Goal: Information Seeking & Learning: Check status

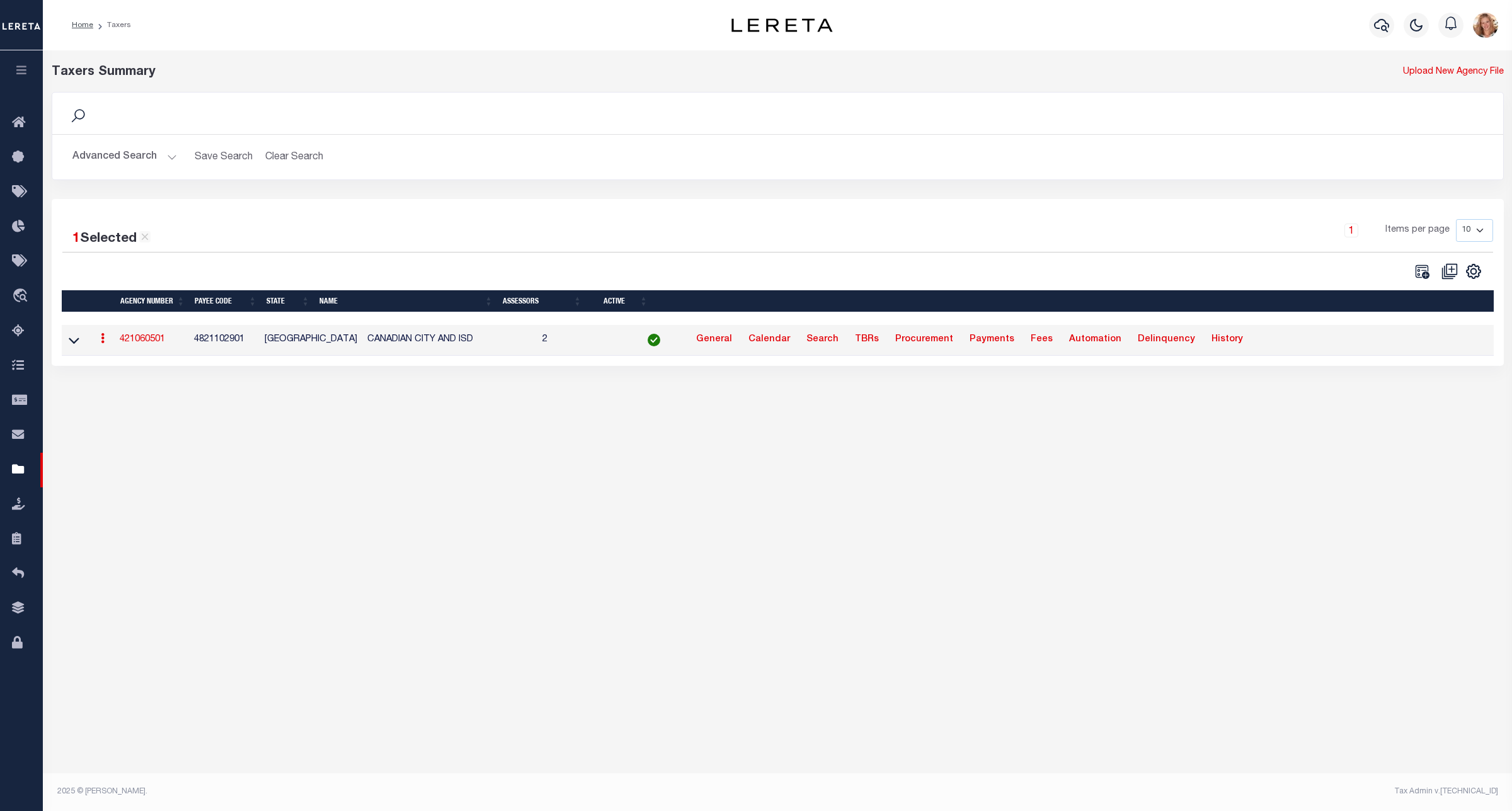
click at [142, 149] on button "Advanced Search" at bounding box center [125, 157] width 105 height 24
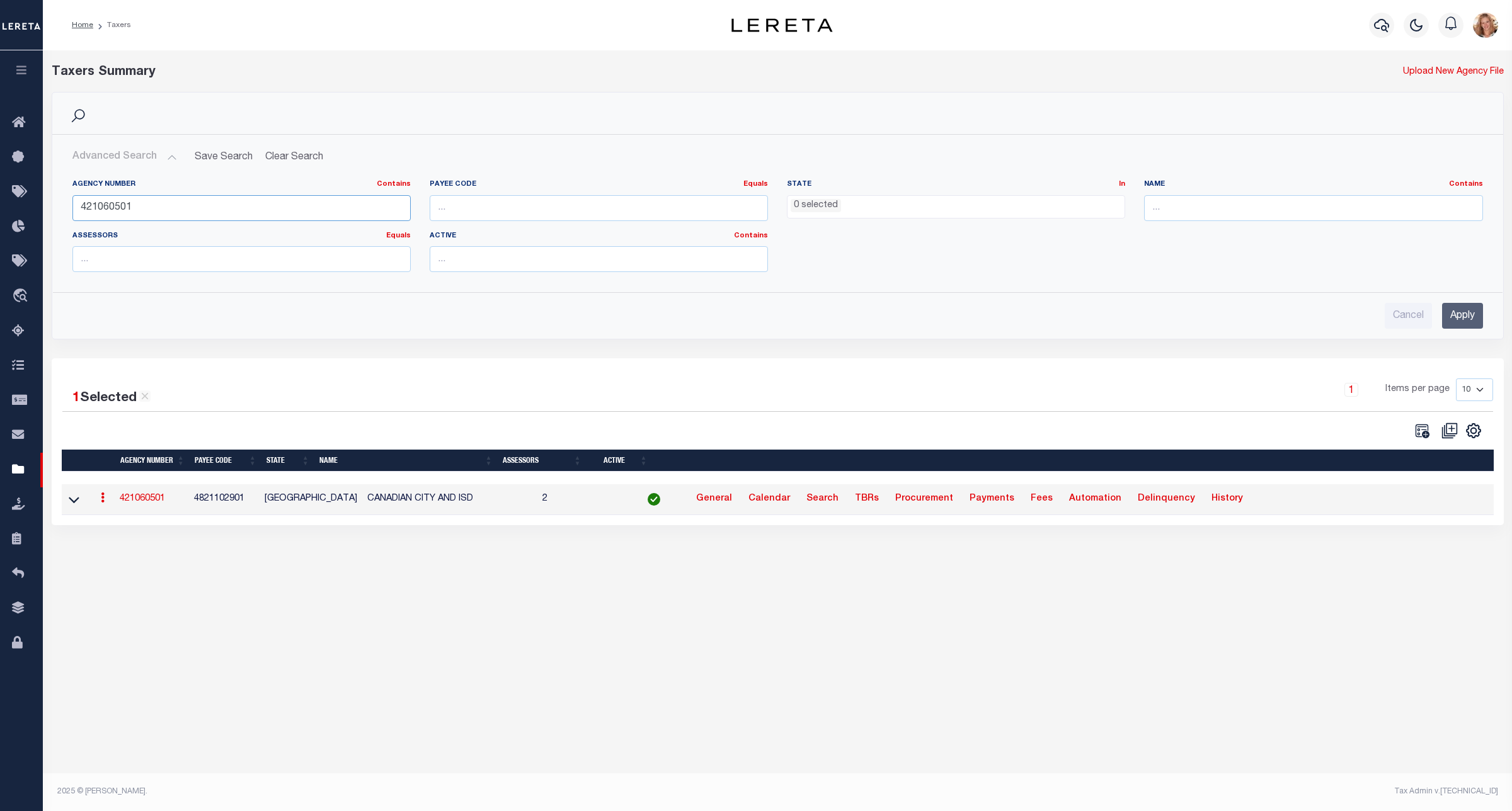
click at [114, 204] on input "421060501" at bounding box center [242, 208] width 338 height 26
click at [815, 208] on li "0 selected" at bounding box center [816, 206] width 51 height 14
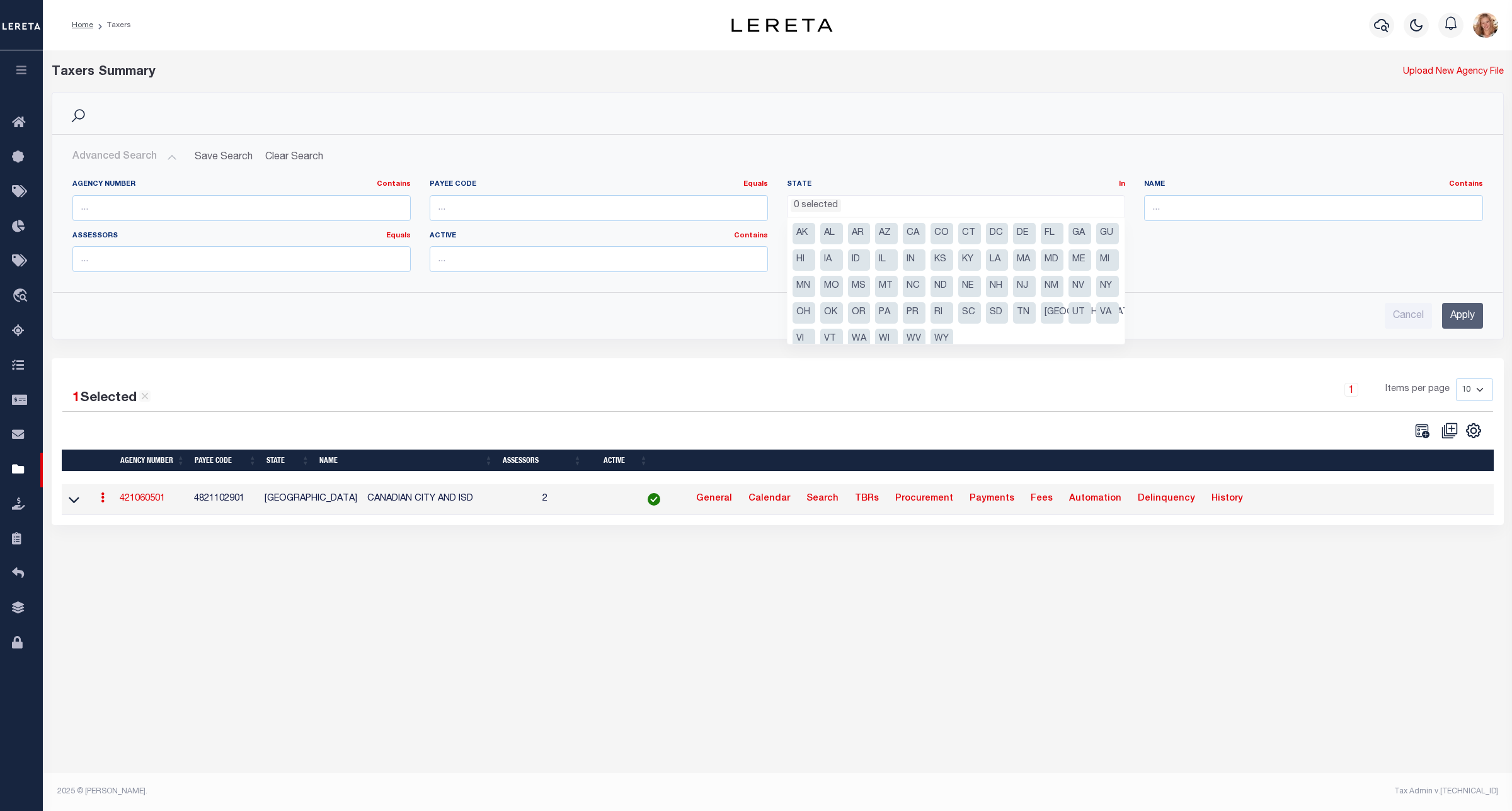
click at [981, 307] on li "SC" at bounding box center [969, 312] width 23 height 21
select select "SC"
click at [1472, 315] on input "Apply" at bounding box center [1462, 315] width 41 height 26
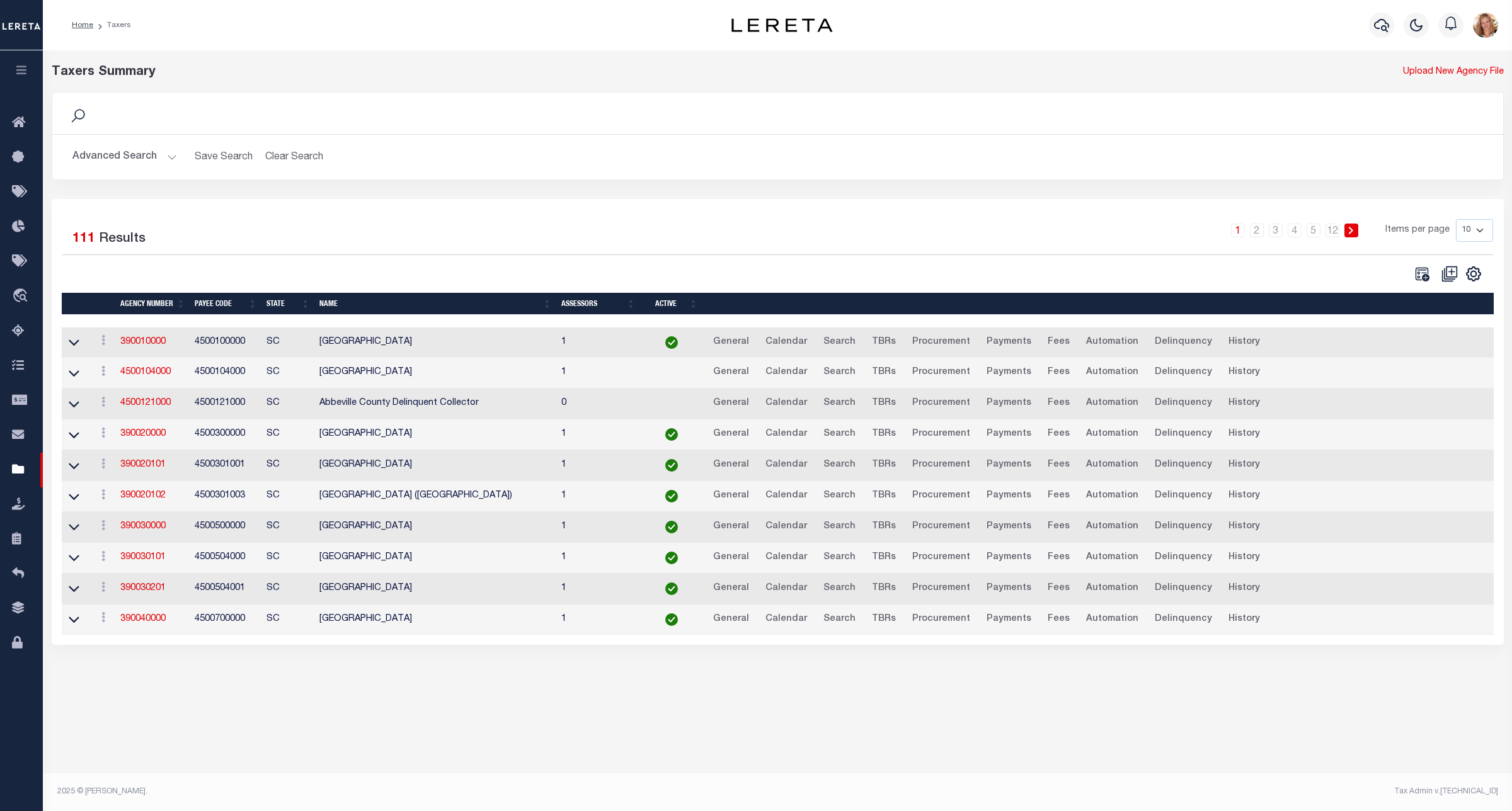
click at [100, 152] on button "Advanced Search" at bounding box center [125, 157] width 105 height 24
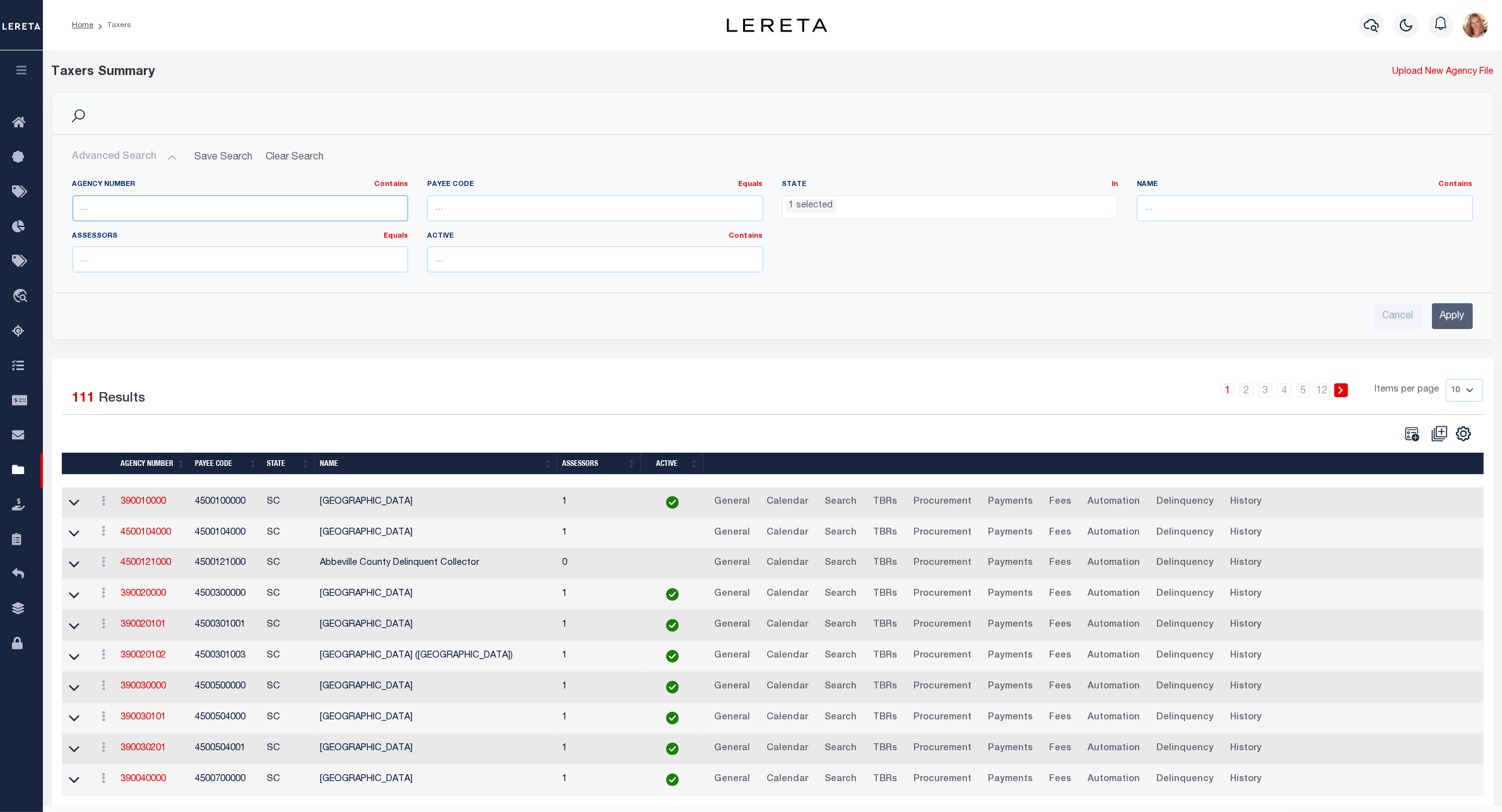
click at [121, 203] on input "text" at bounding box center [241, 208] width 336 height 26
type input "0000"
click at [1453, 316] on input "Apply" at bounding box center [1452, 316] width 41 height 26
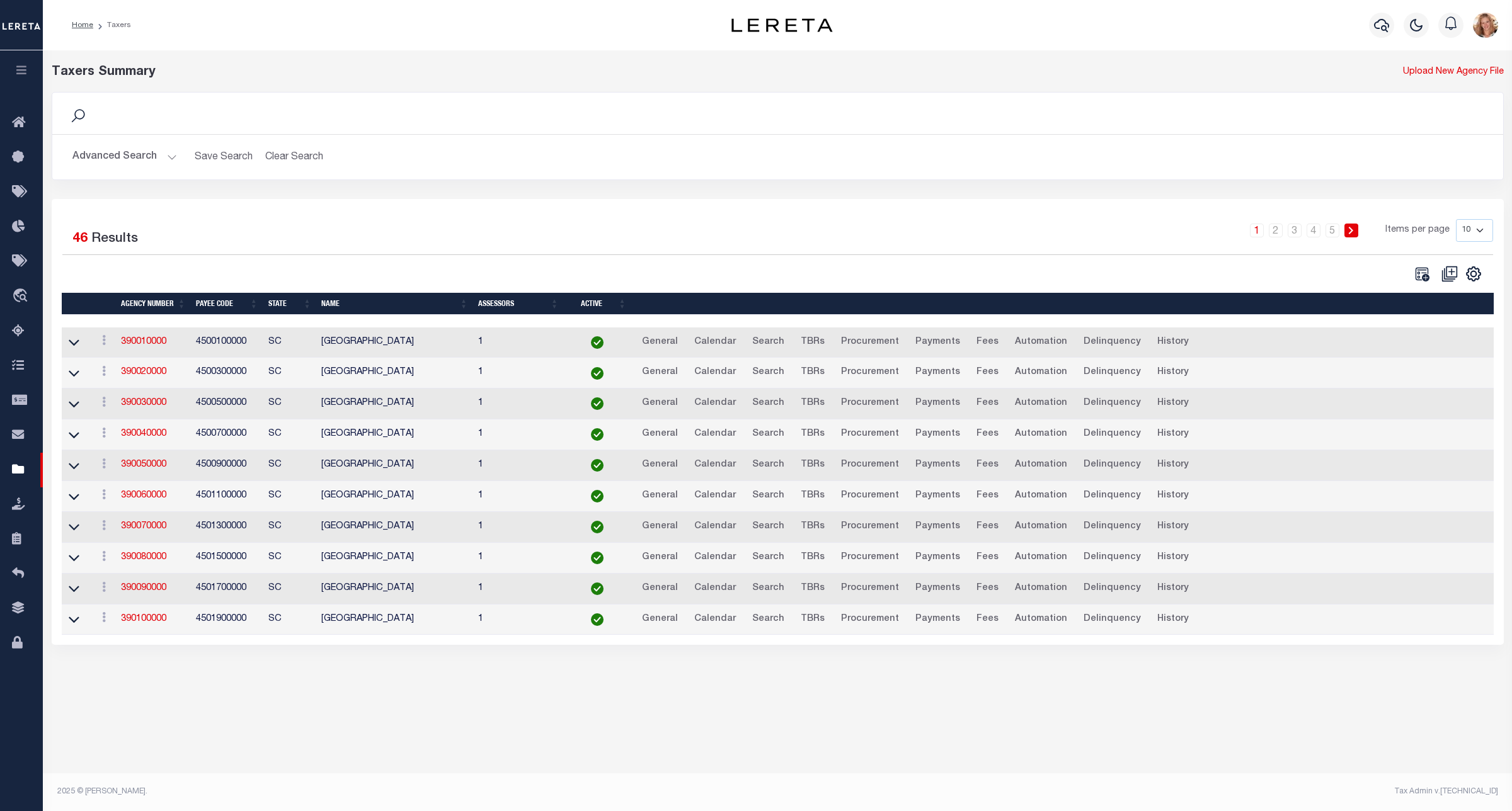
click at [1488, 235] on select "10 25 50 100" at bounding box center [1475, 230] width 37 height 23
select select "100"
click at [1456, 219] on select "10 25 50 100" at bounding box center [1475, 230] width 37 height 23
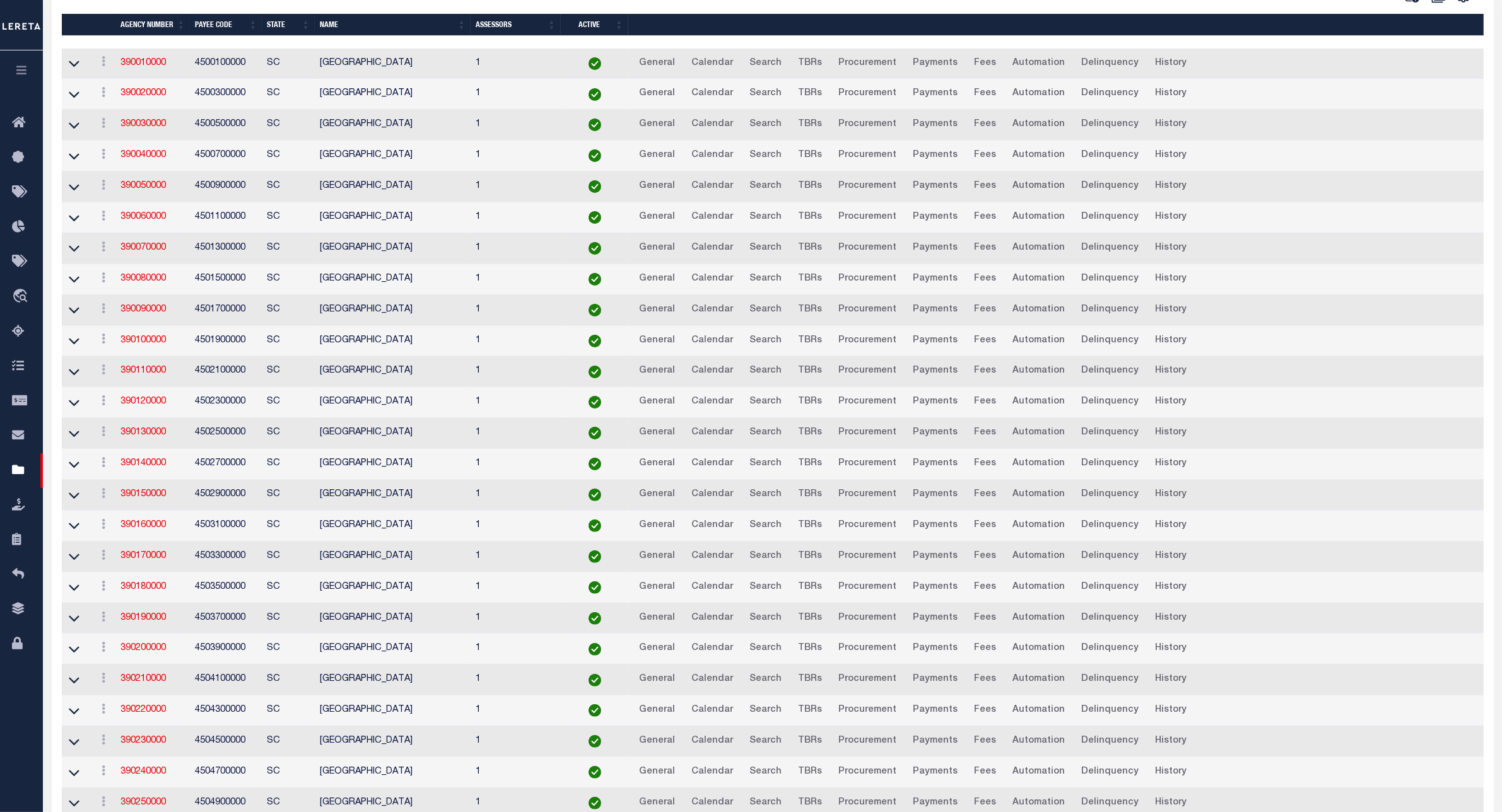
scroll to position [316, 0]
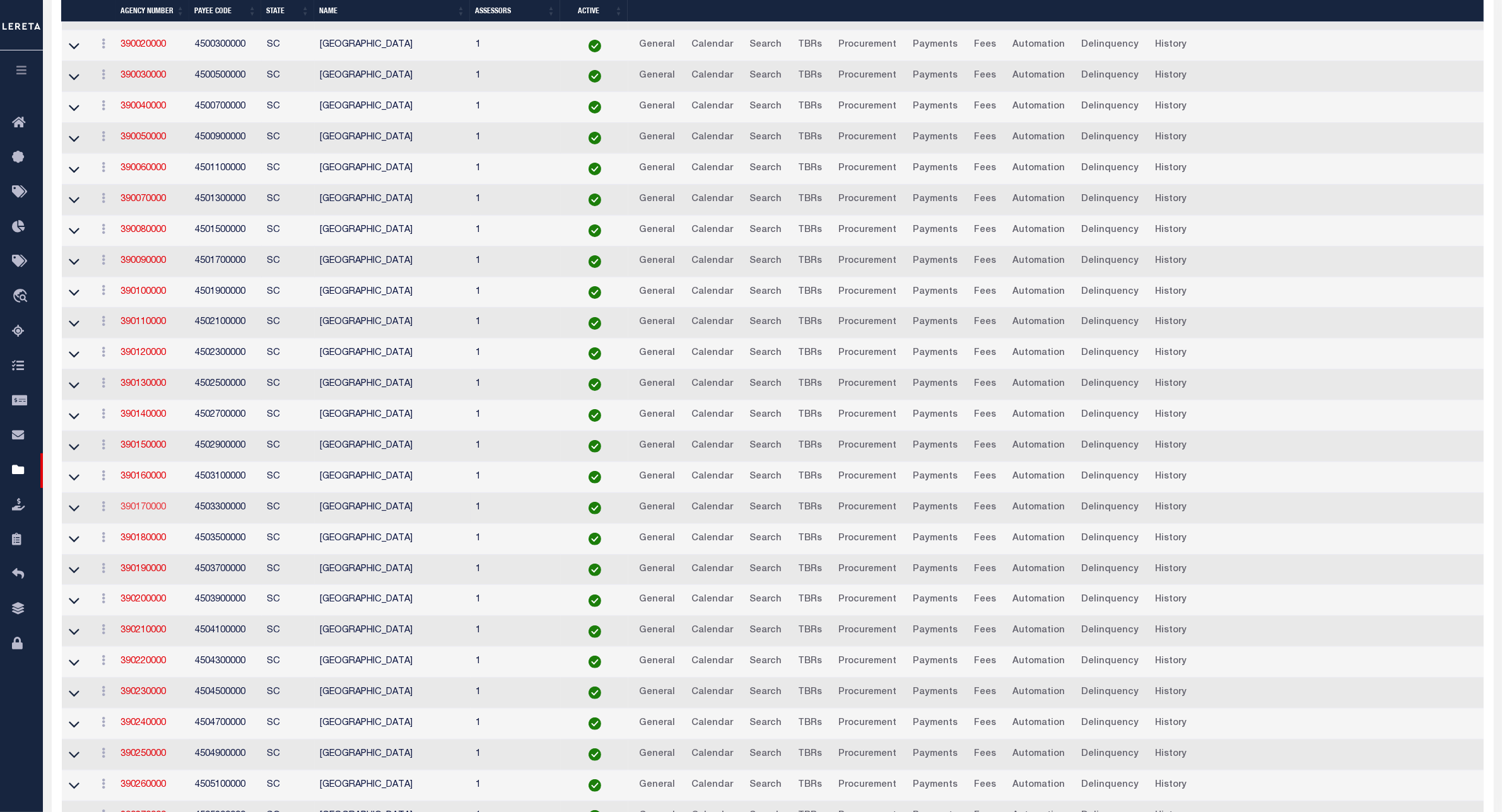
click at [143, 512] on link "390170000" at bounding box center [143, 508] width 45 height 9
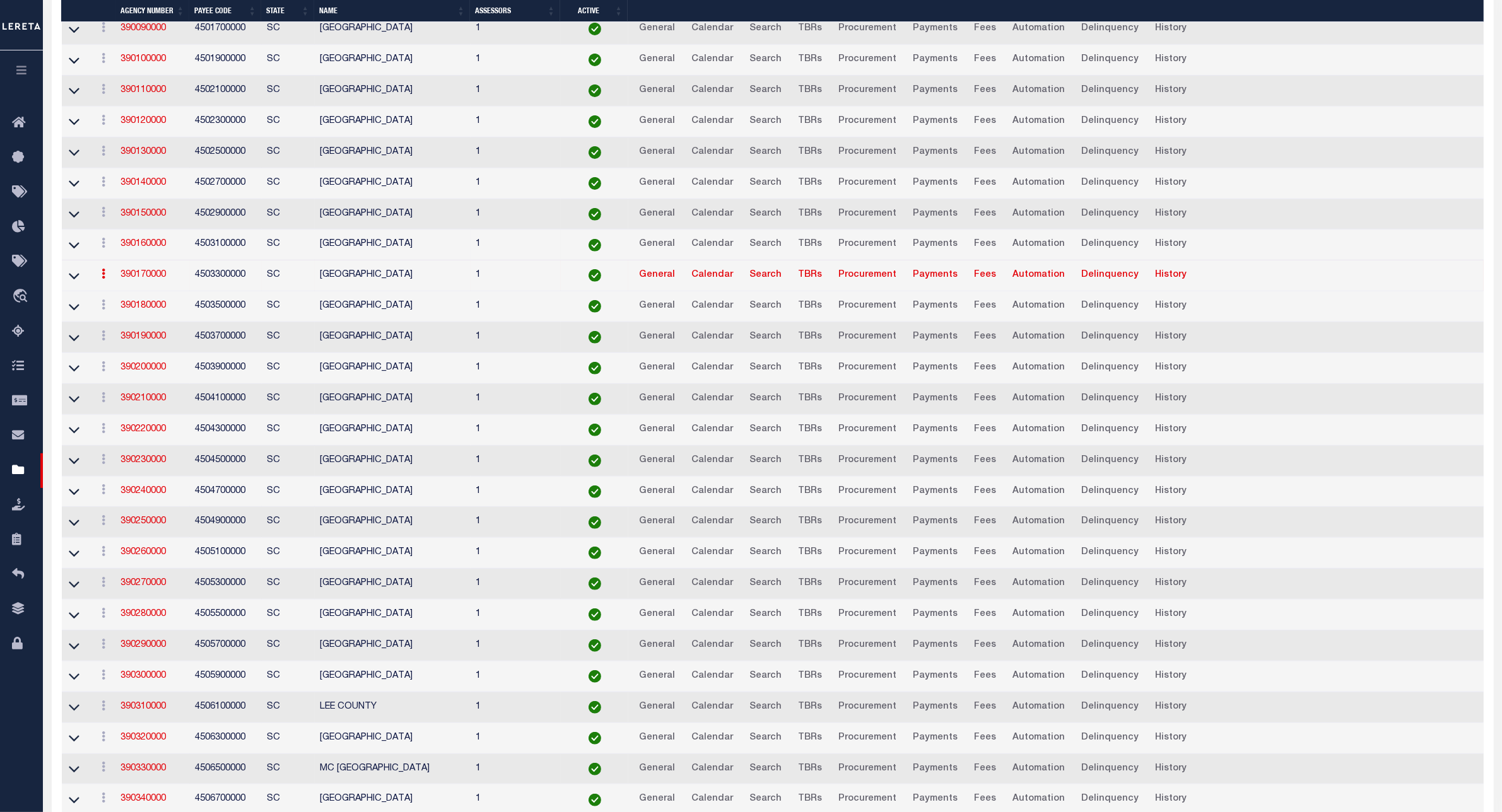
scroll to position [549, 0]
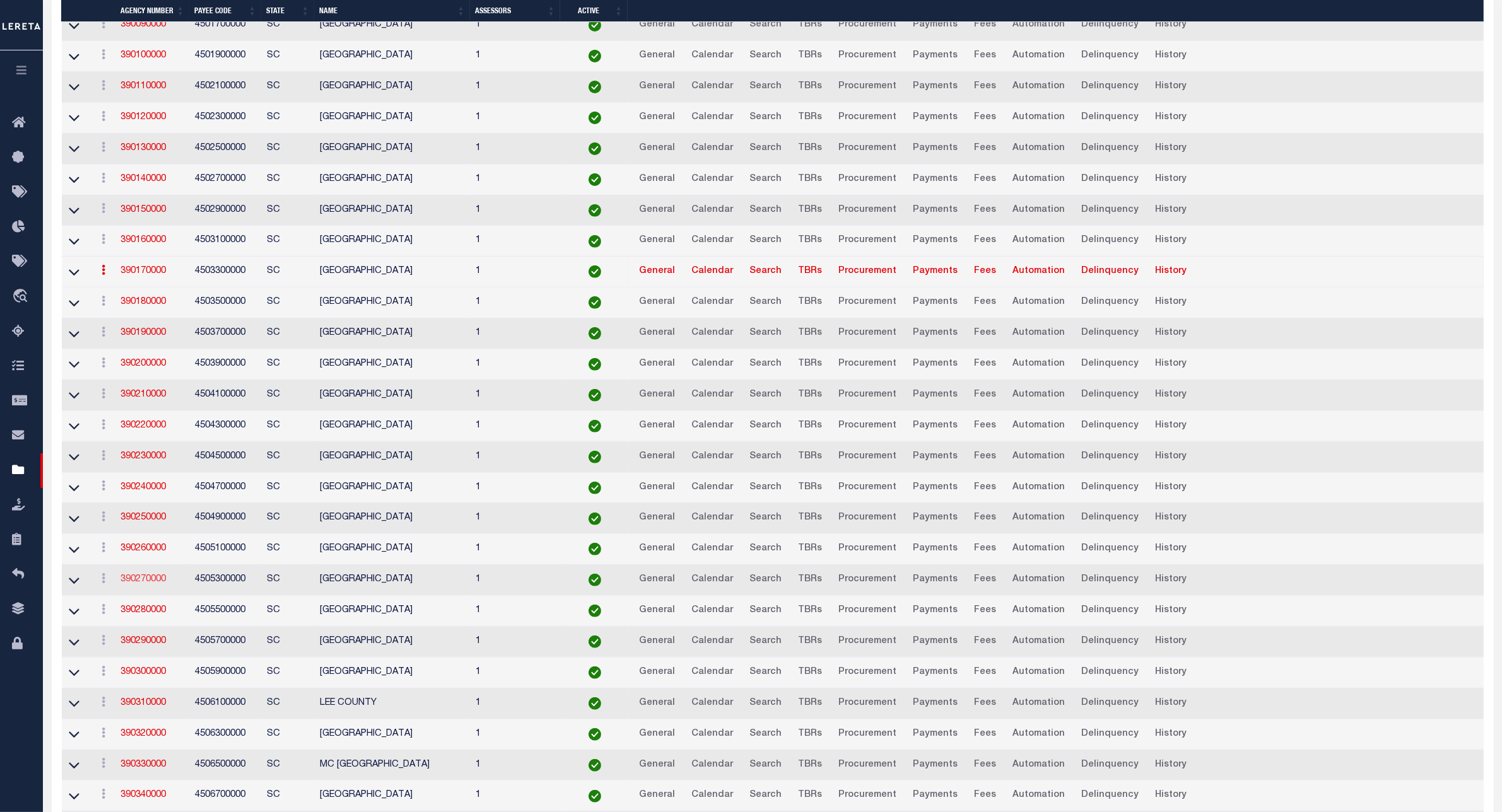
click at [157, 584] on link "390270000" at bounding box center [143, 579] width 45 height 9
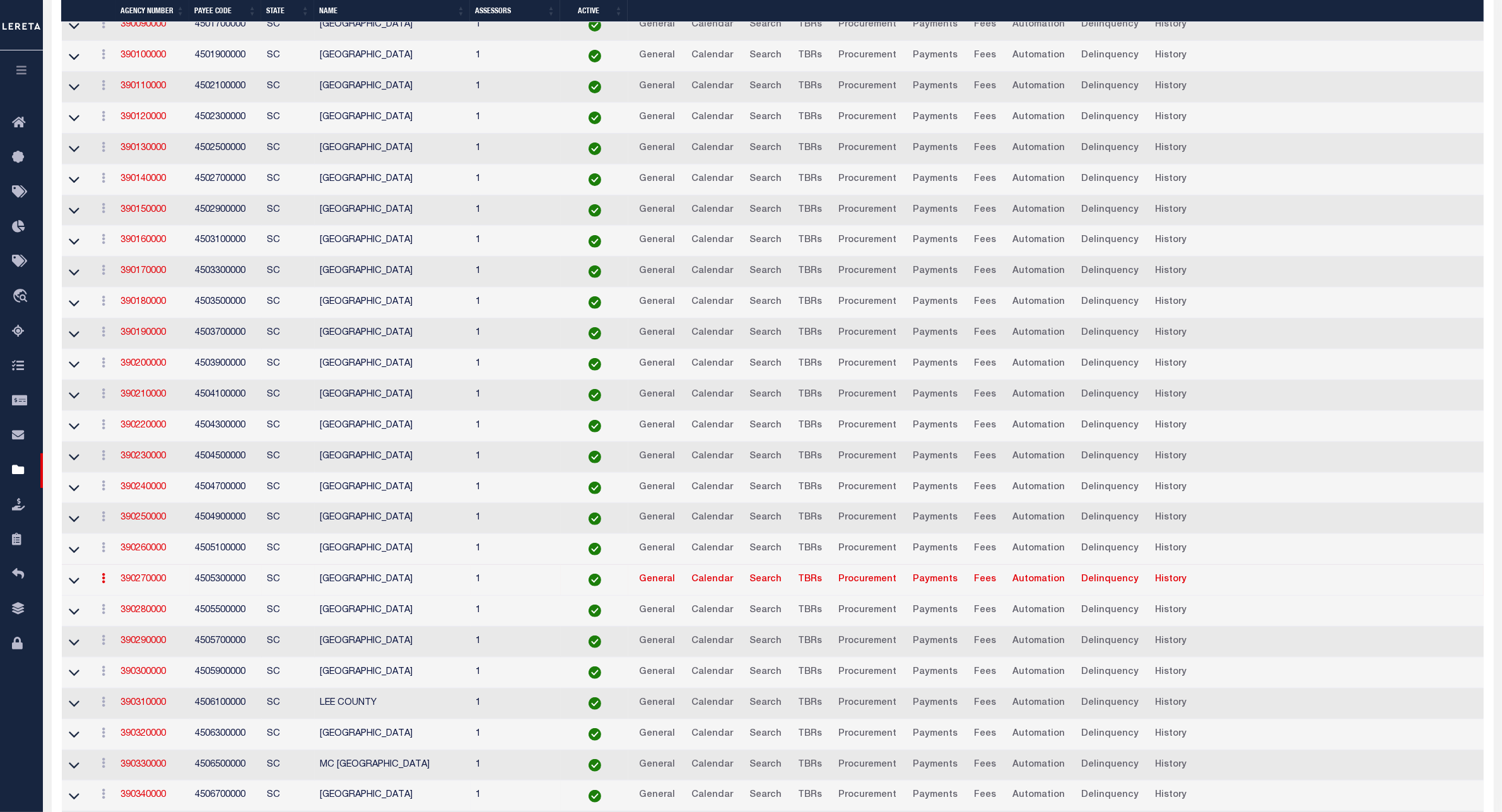
scroll to position [990, 0]
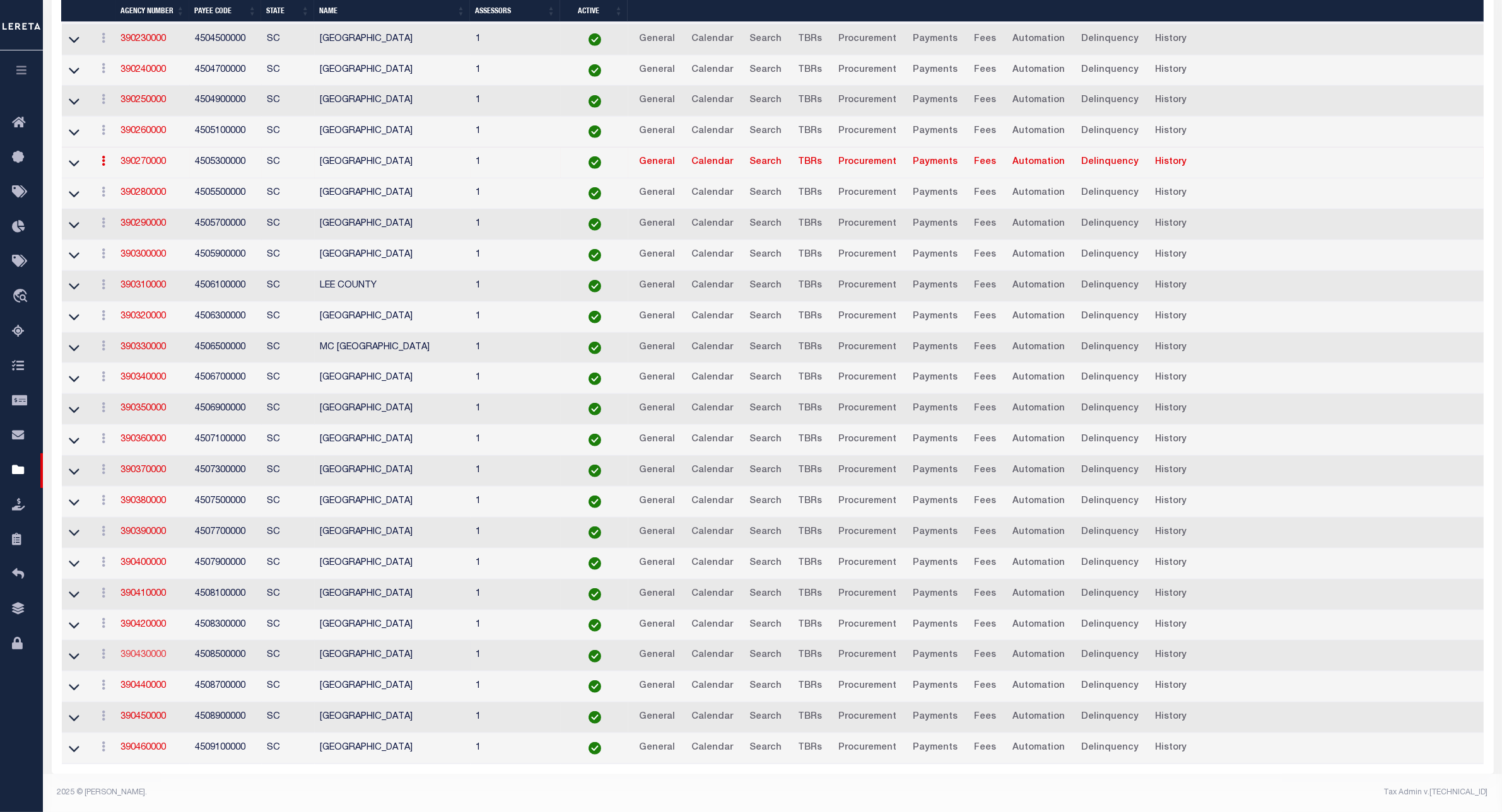
click at [152, 650] on link "390430000" at bounding box center [143, 655] width 45 height 9
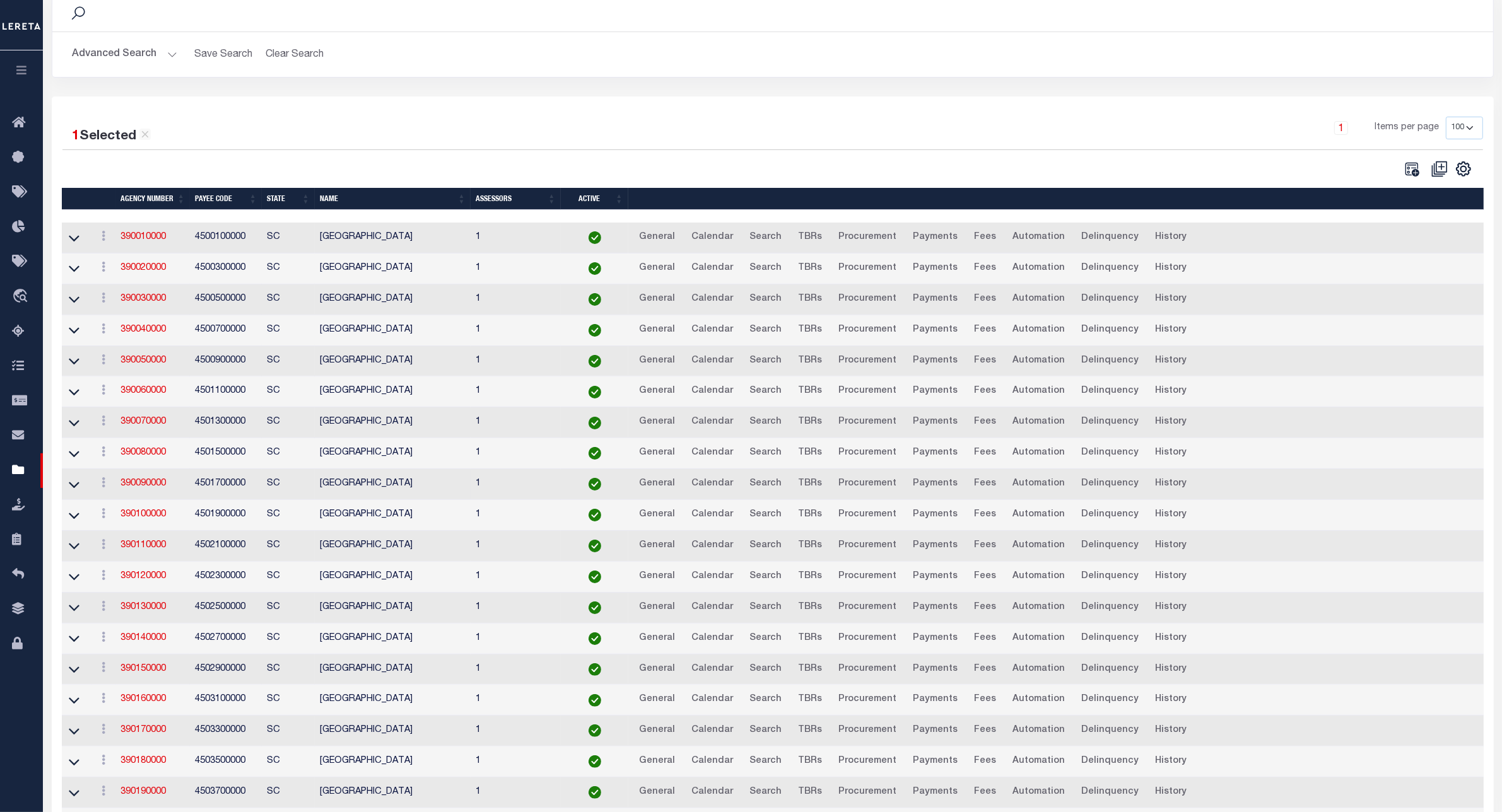
scroll to position [0, 0]
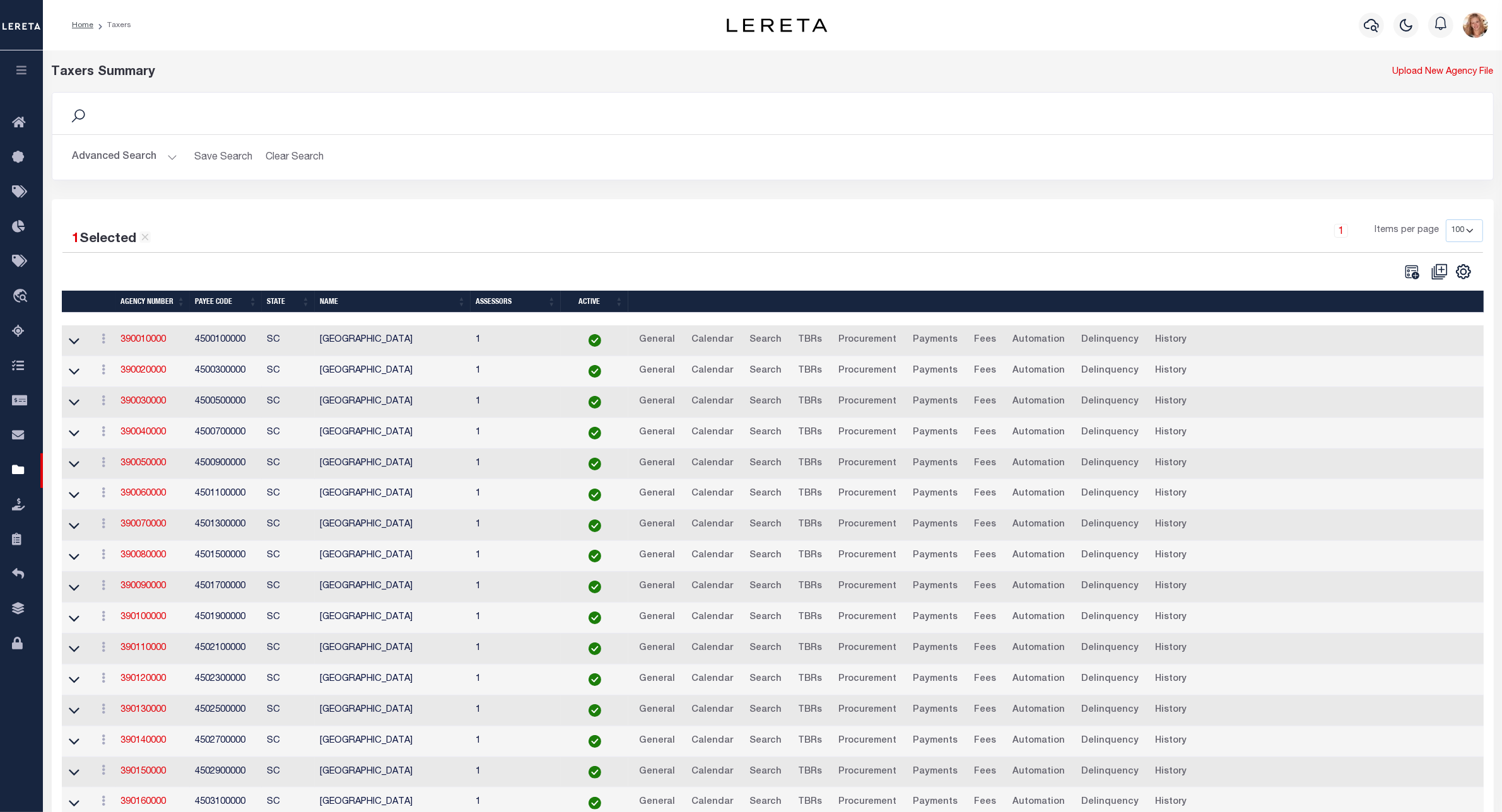
click at [121, 165] on button "Advanced Search" at bounding box center [125, 157] width 105 height 24
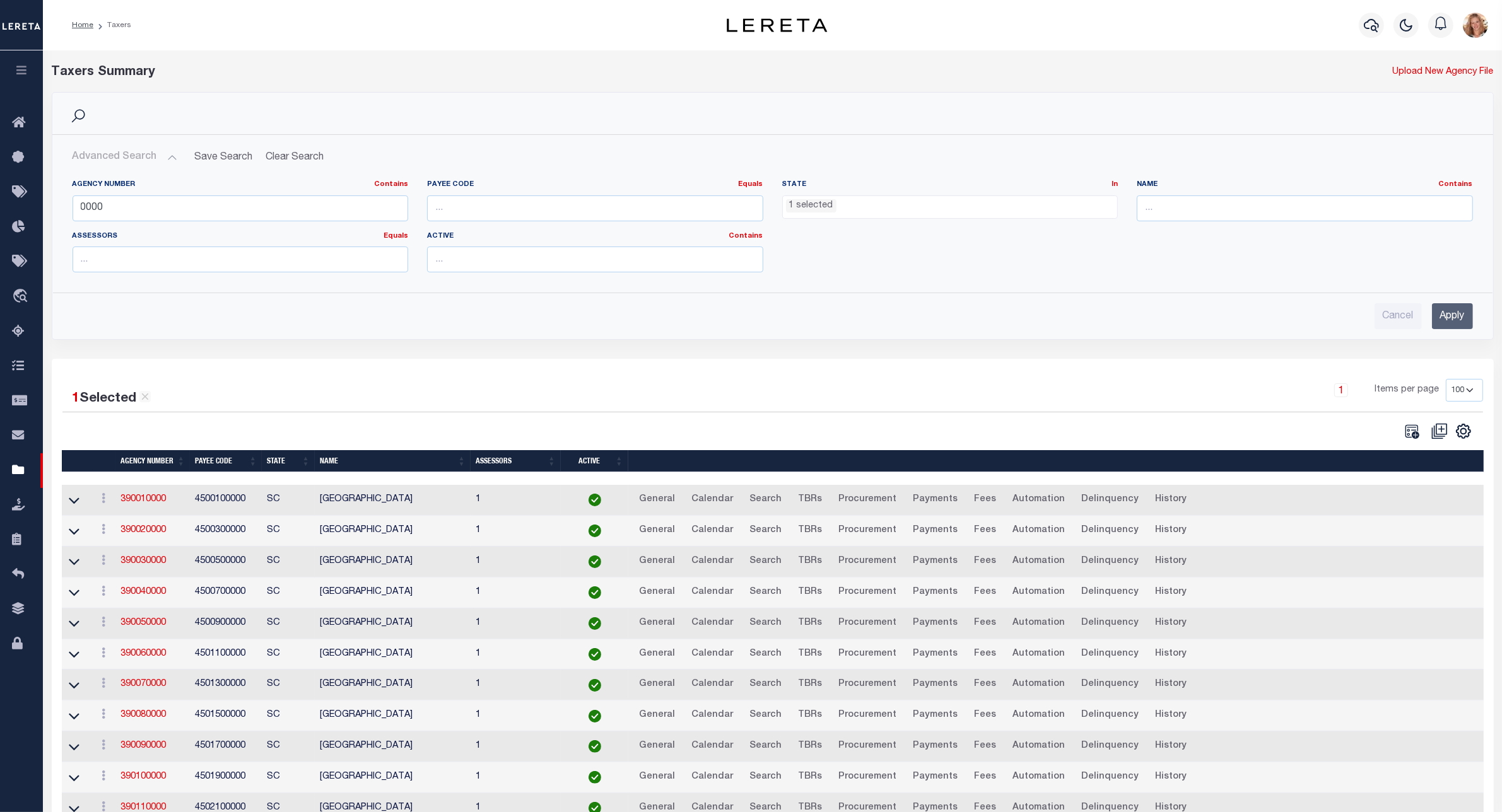
click at [108, 150] on button "Advanced Search" at bounding box center [125, 157] width 105 height 24
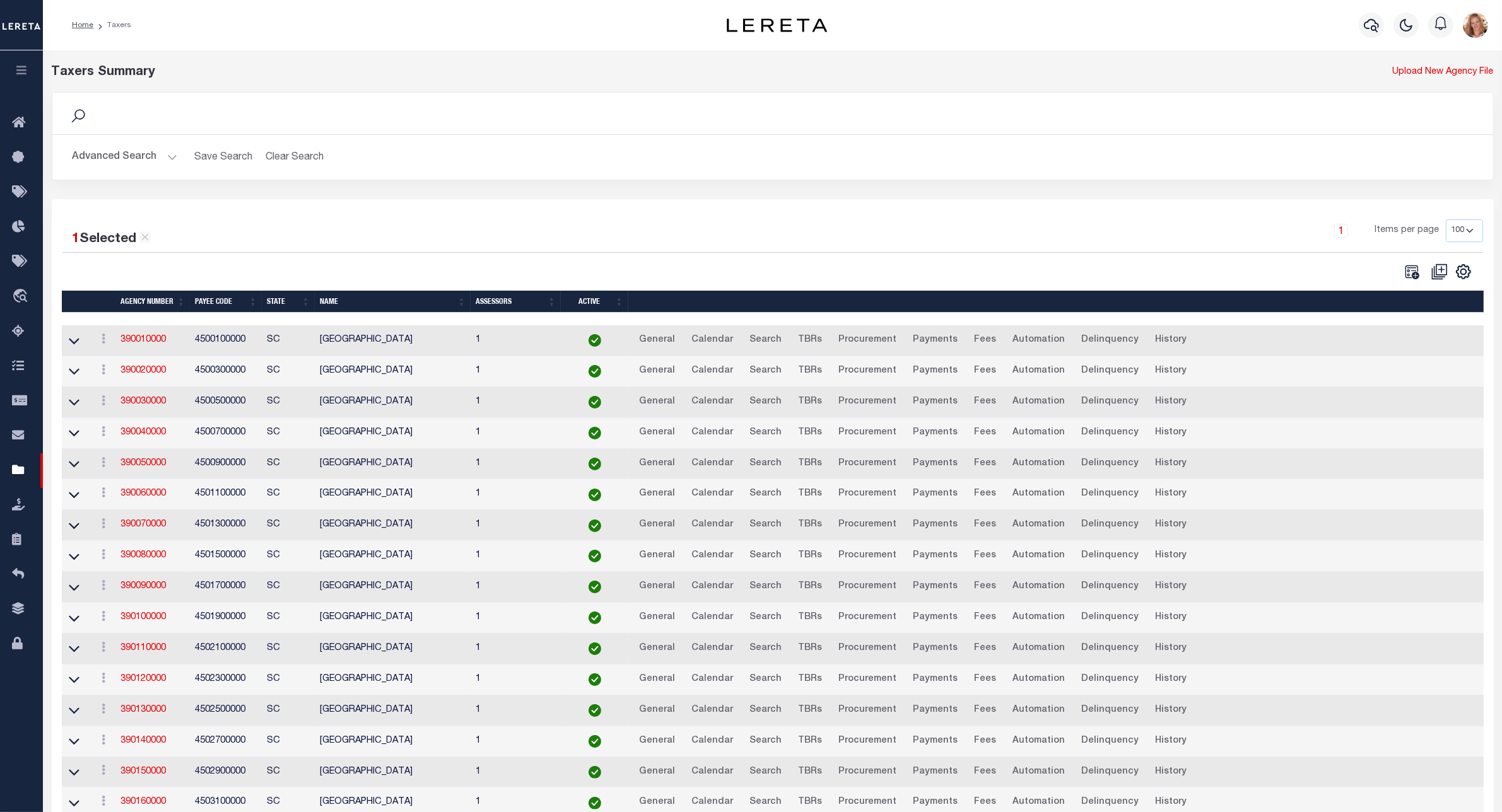
click at [108, 150] on button "Advanced Search" at bounding box center [125, 157] width 105 height 24
click at [104, 155] on button "Advanced Search" at bounding box center [125, 157] width 105 height 24
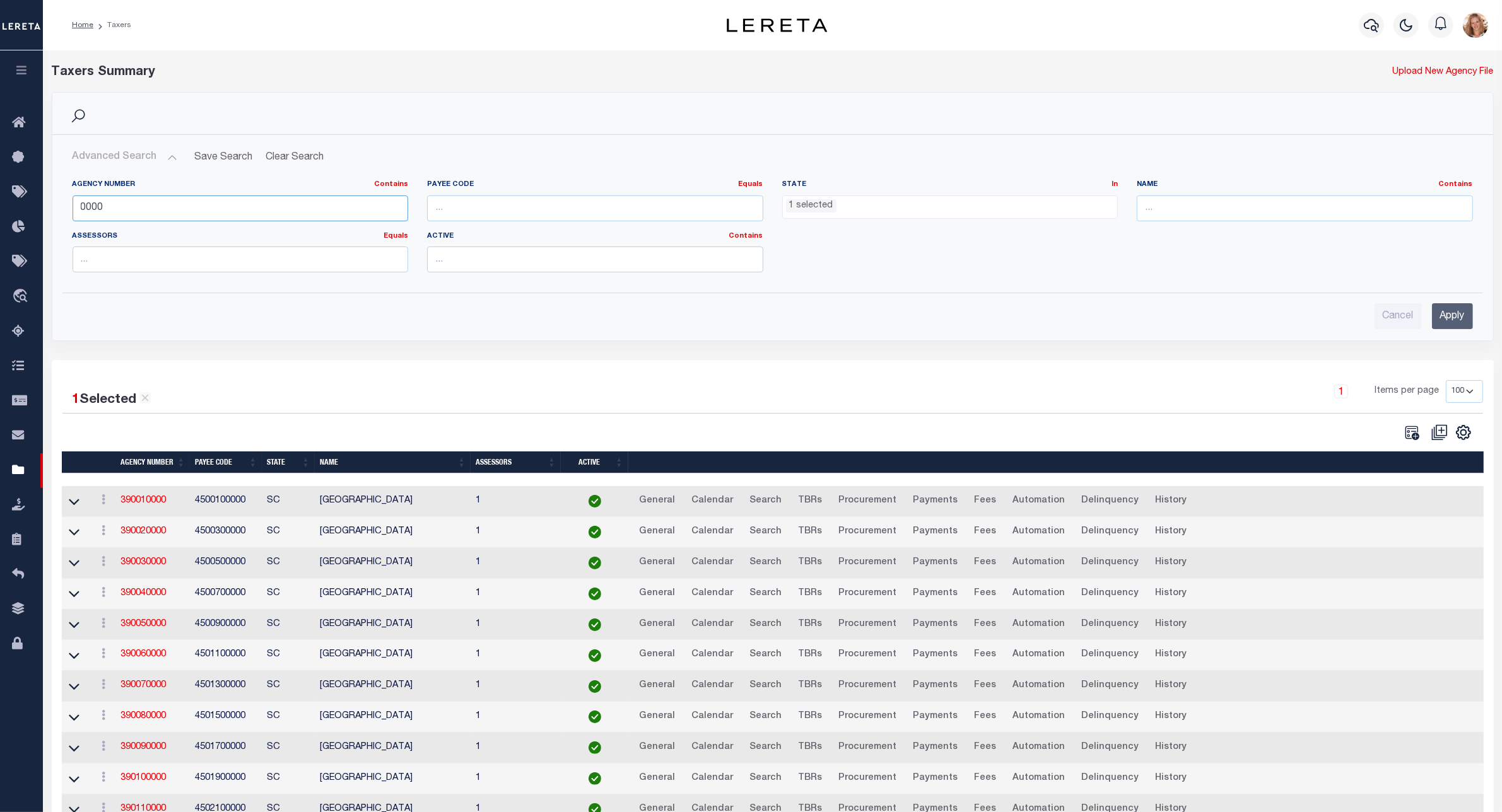
click at [82, 204] on input "0000" at bounding box center [241, 208] width 336 height 26
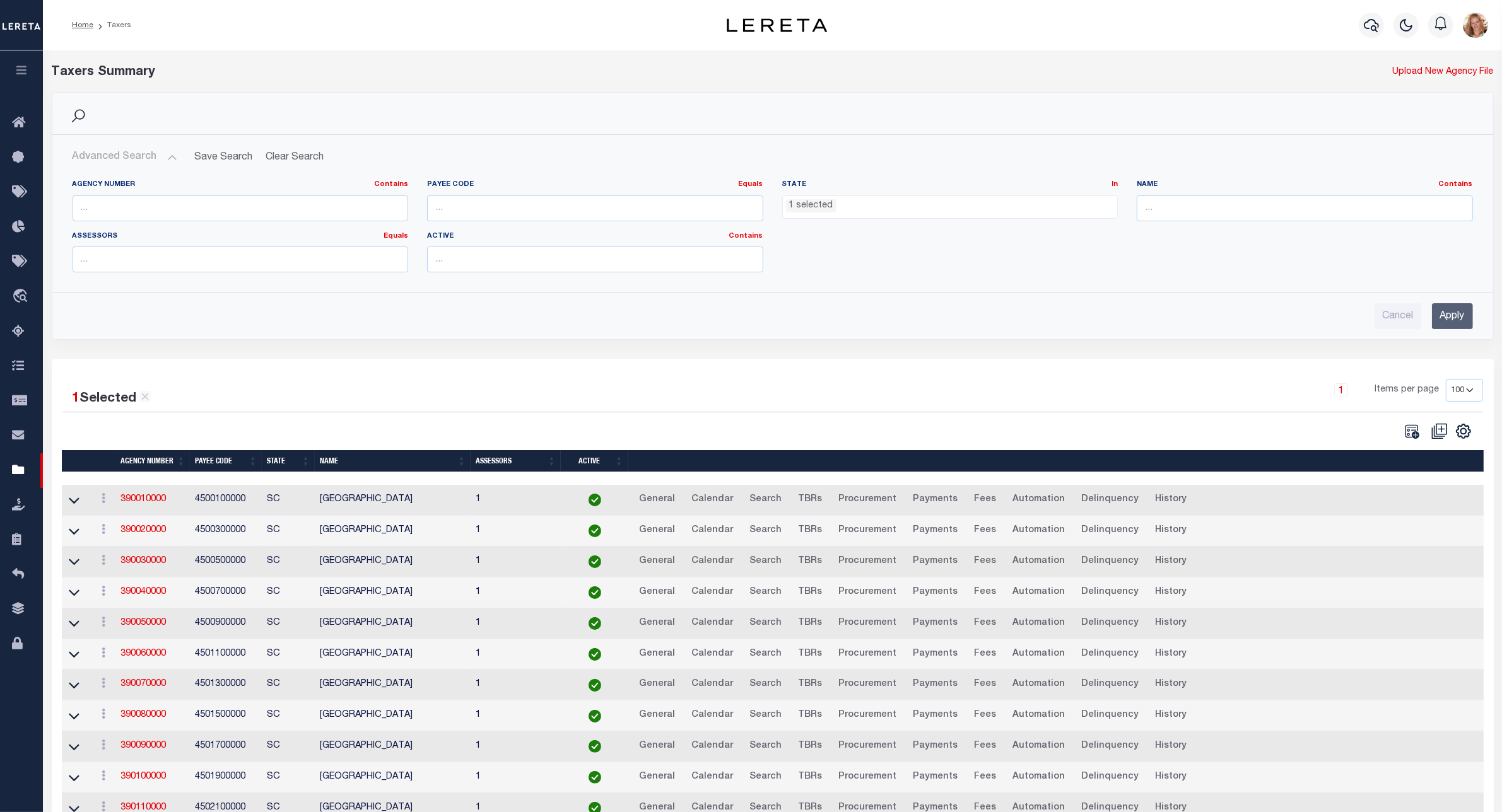
click at [982, 207] on ul "1 selected" at bounding box center [950, 205] width 335 height 17
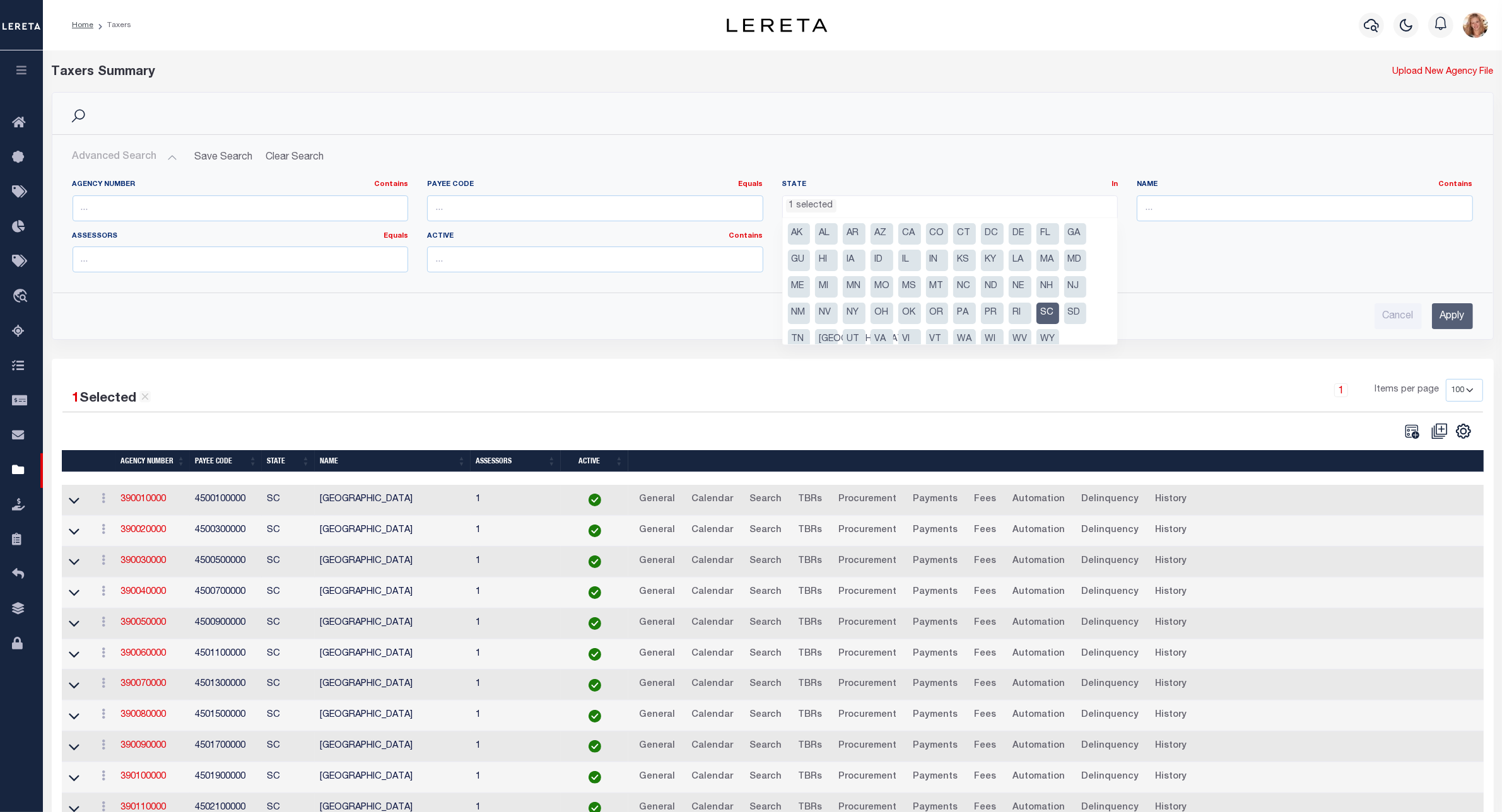
click at [1046, 316] on li "SC" at bounding box center [1048, 313] width 23 height 21
click at [828, 336] on li "[GEOGRAPHIC_DATA]" at bounding box center [826, 340] width 23 height 21
select select "[GEOGRAPHIC_DATA]"
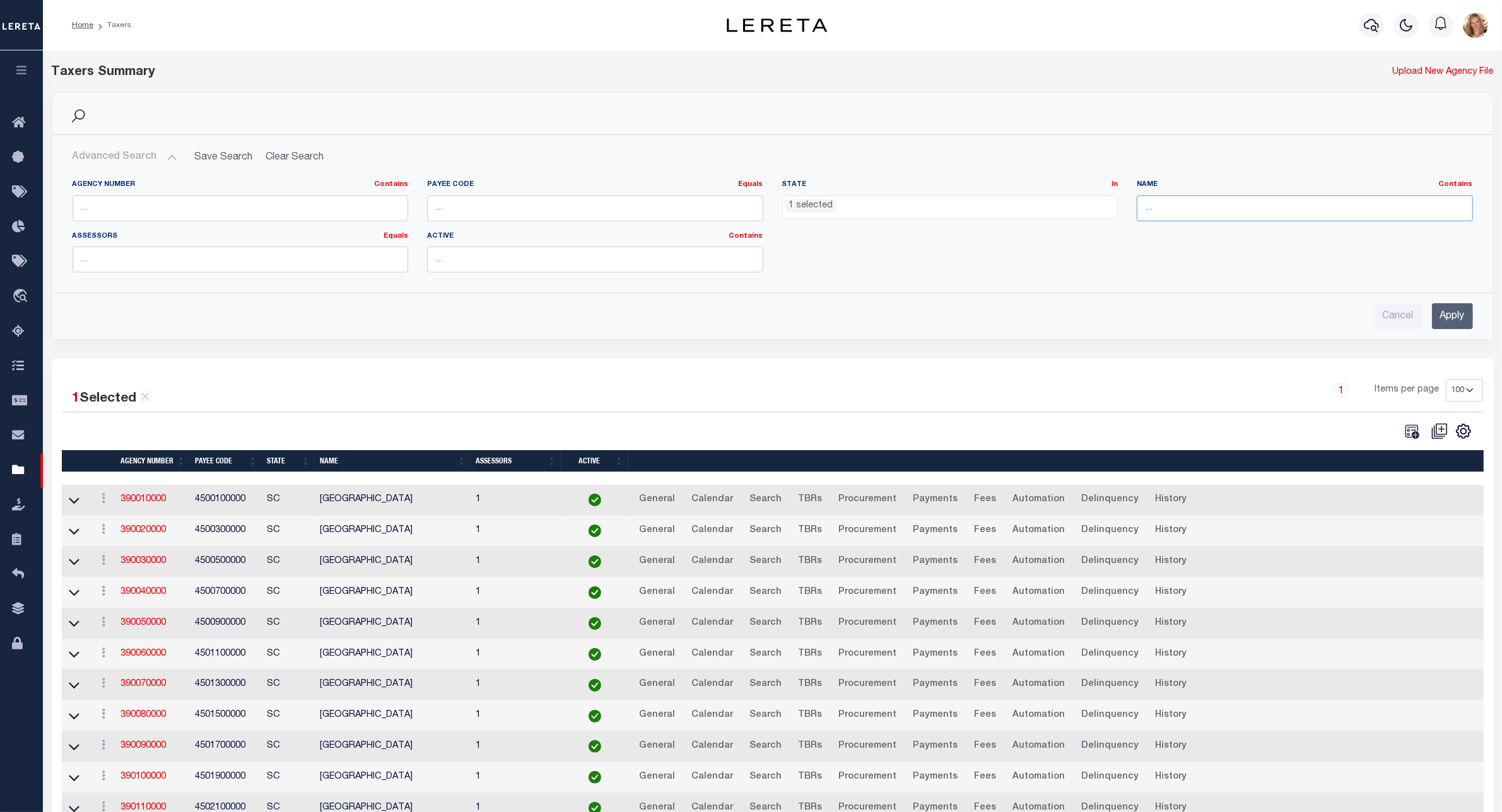
drag, startPoint x: 1181, startPoint y: 206, endPoint x: 1178, endPoint y: 191, distance: 15.3
click at [1181, 206] on input "text" at bounding box center [1304, 208] width 336 height 26
click at [1460, 323] on input "Apply" at bounding box center [1452, 316] width 41 height 26
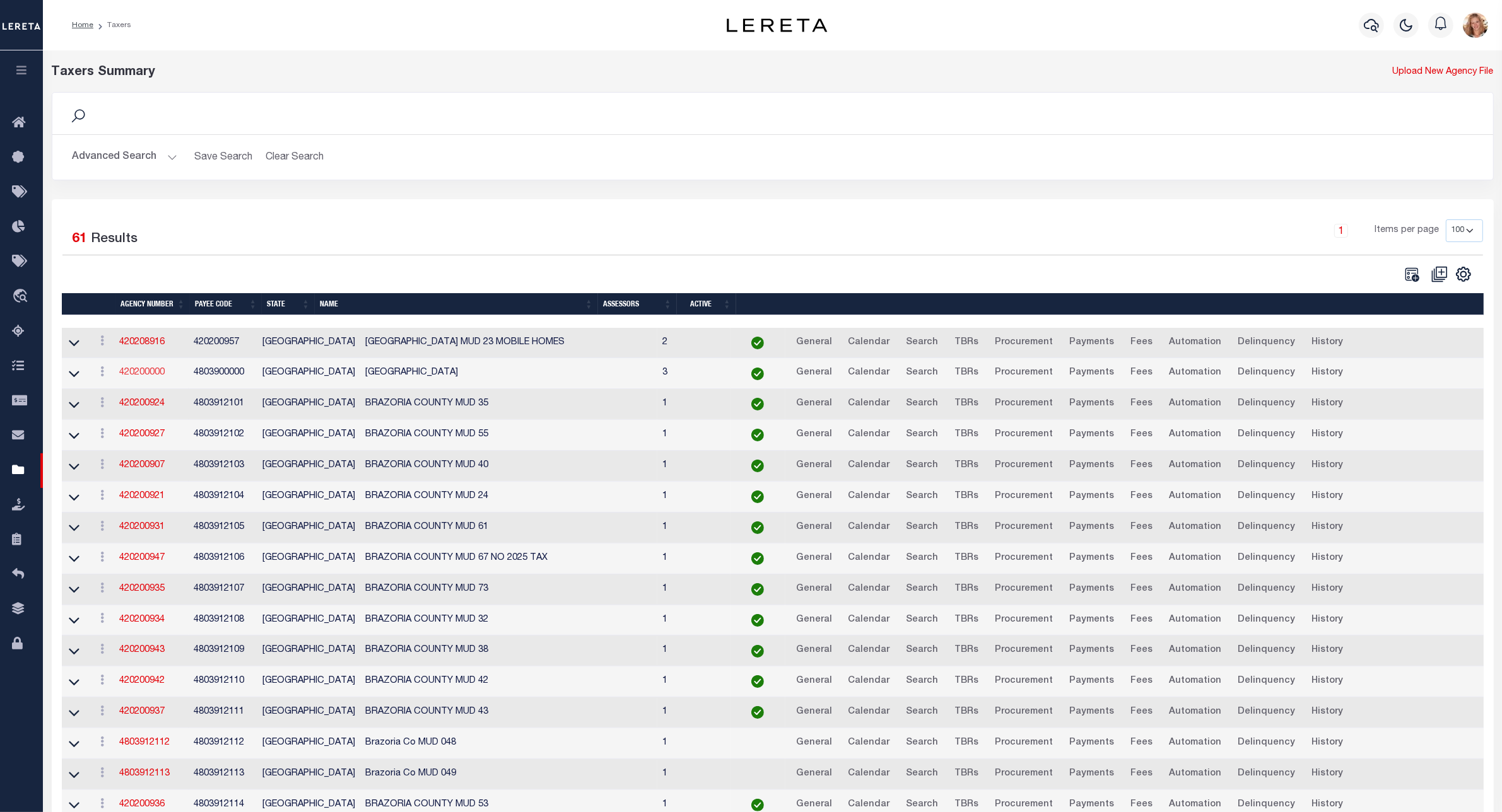
click at [144, 376] on link "420200000" at bounding box center [142, 372] width 45 height 9
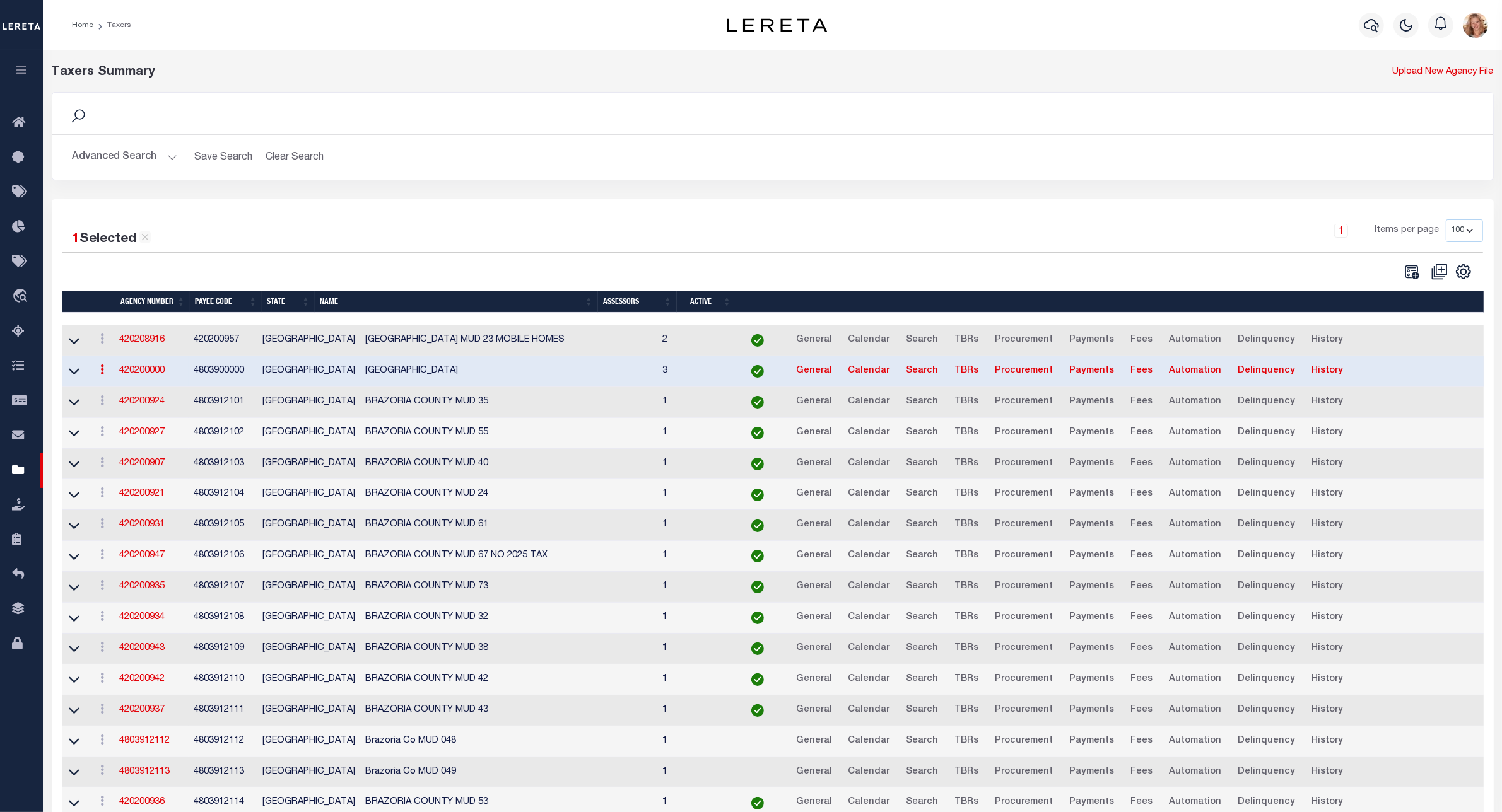
click at [108, 155] on button "Advanced Search" at bounding box center [125, 157] width 105 height 24
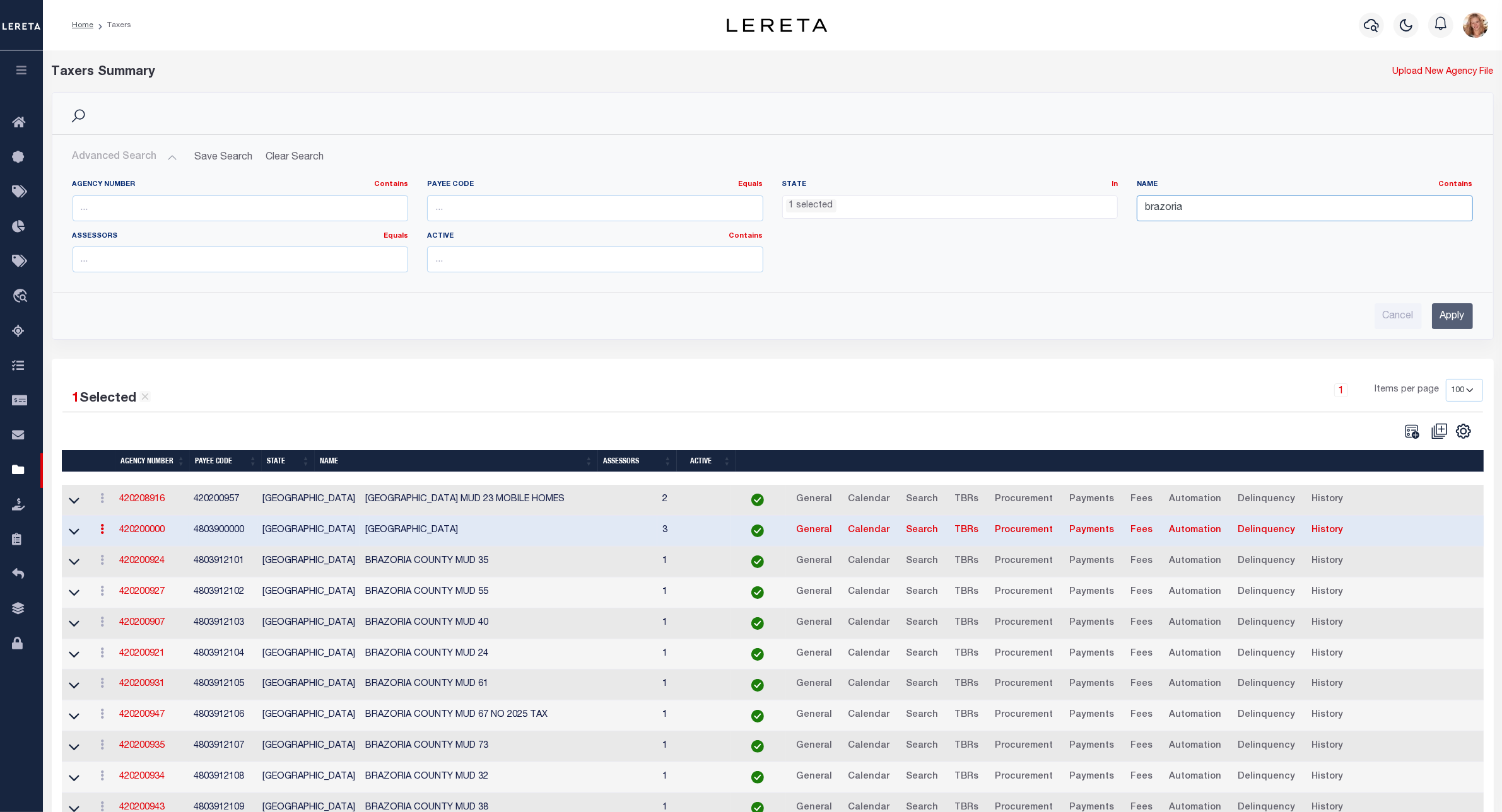
click at [1177, 206] on input "brazoria" at bounding box center [1304, 208] width 336 height 26
type input "hoosic valley"
click at [1061, 205] on ul "1 selected" at bounding box center [950, 205] width 335 height 17
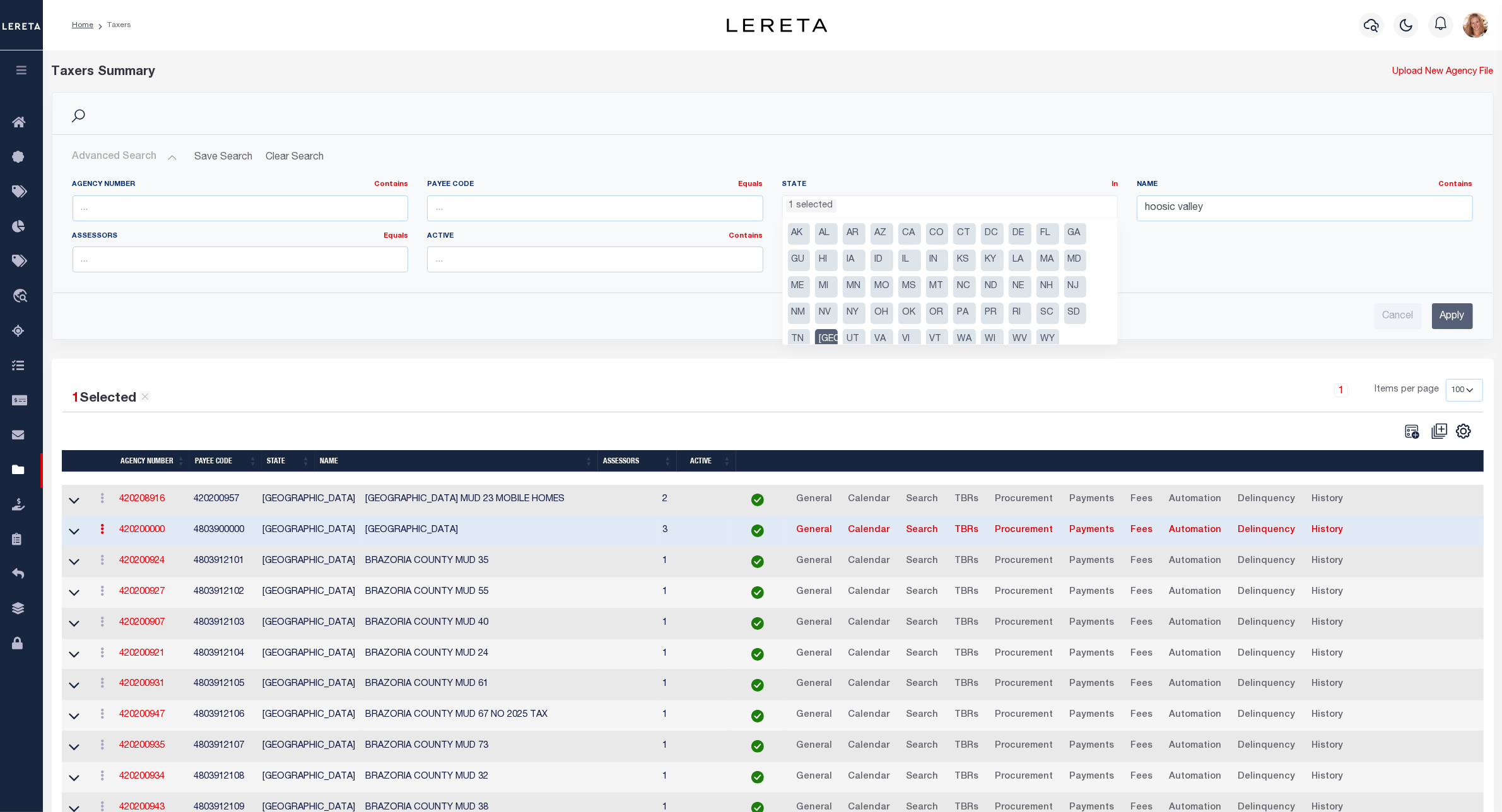
click at [830, 332] on li "[GEOGRAPHIC_DATA]" at bounding box center [826, 340] width 23 height 21
click at [855, 316] on li "NY" at bounding box center [854, 313] width 23 height 21
select select "NY"
click at [1446, 313] on input "Apply" at bounding box center [1452, 316] width 41 height 26
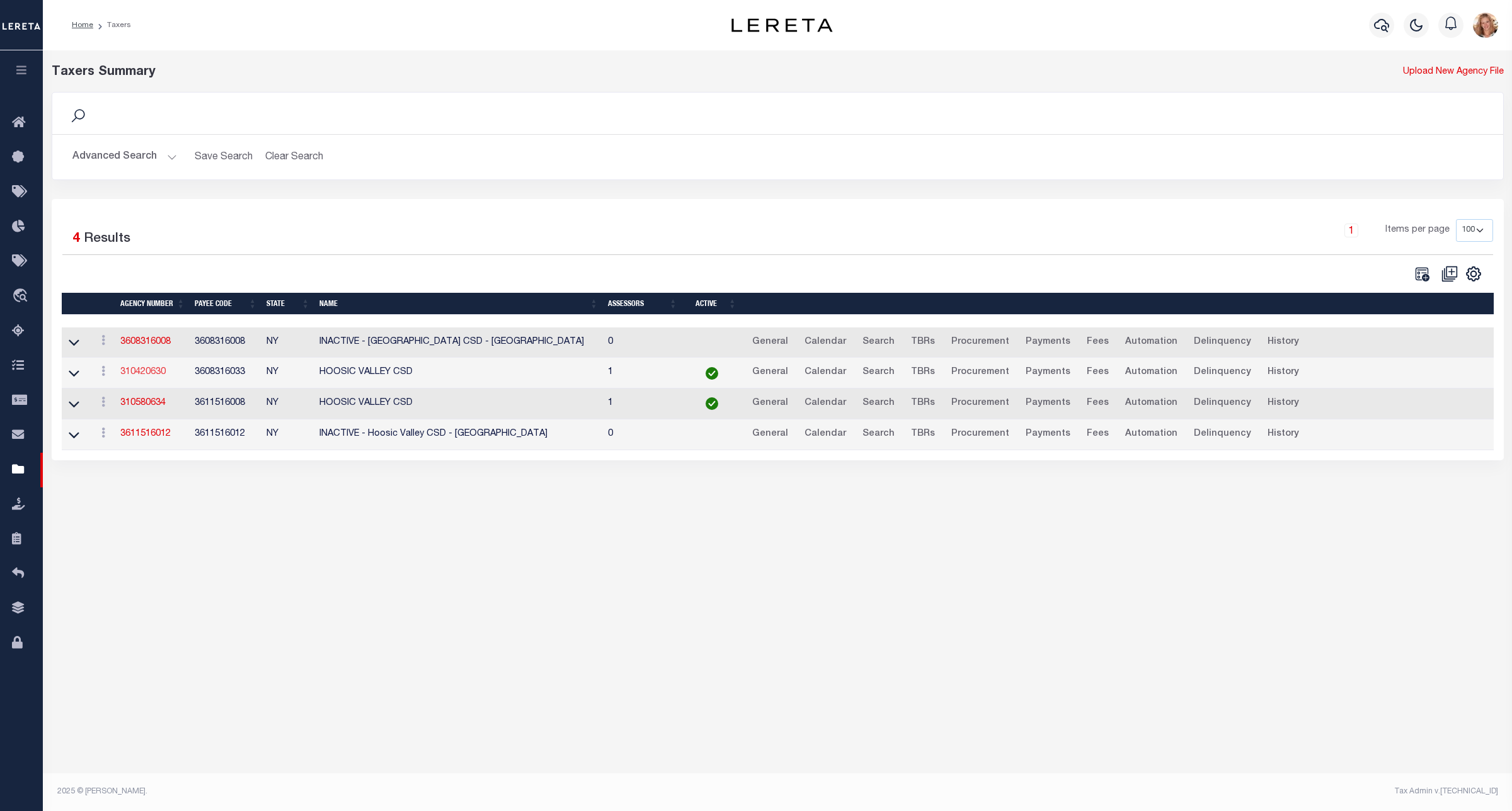
click at [137, 375] on link "310420630" at bounding box center [143, 372] width 45 height 9
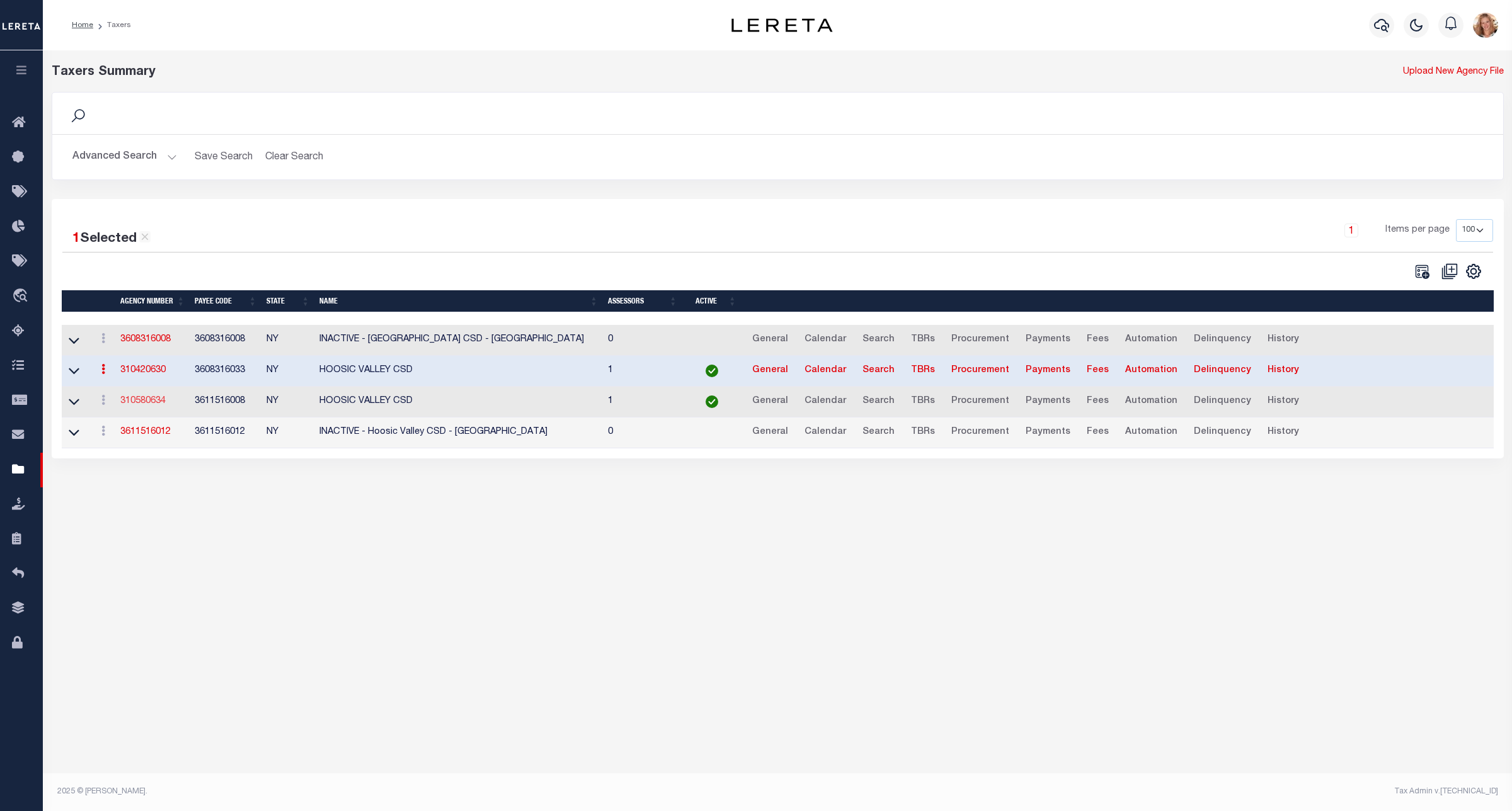
click at [140, 401] on link "310580634" at bounding box center [143, 401] width 45 height 9
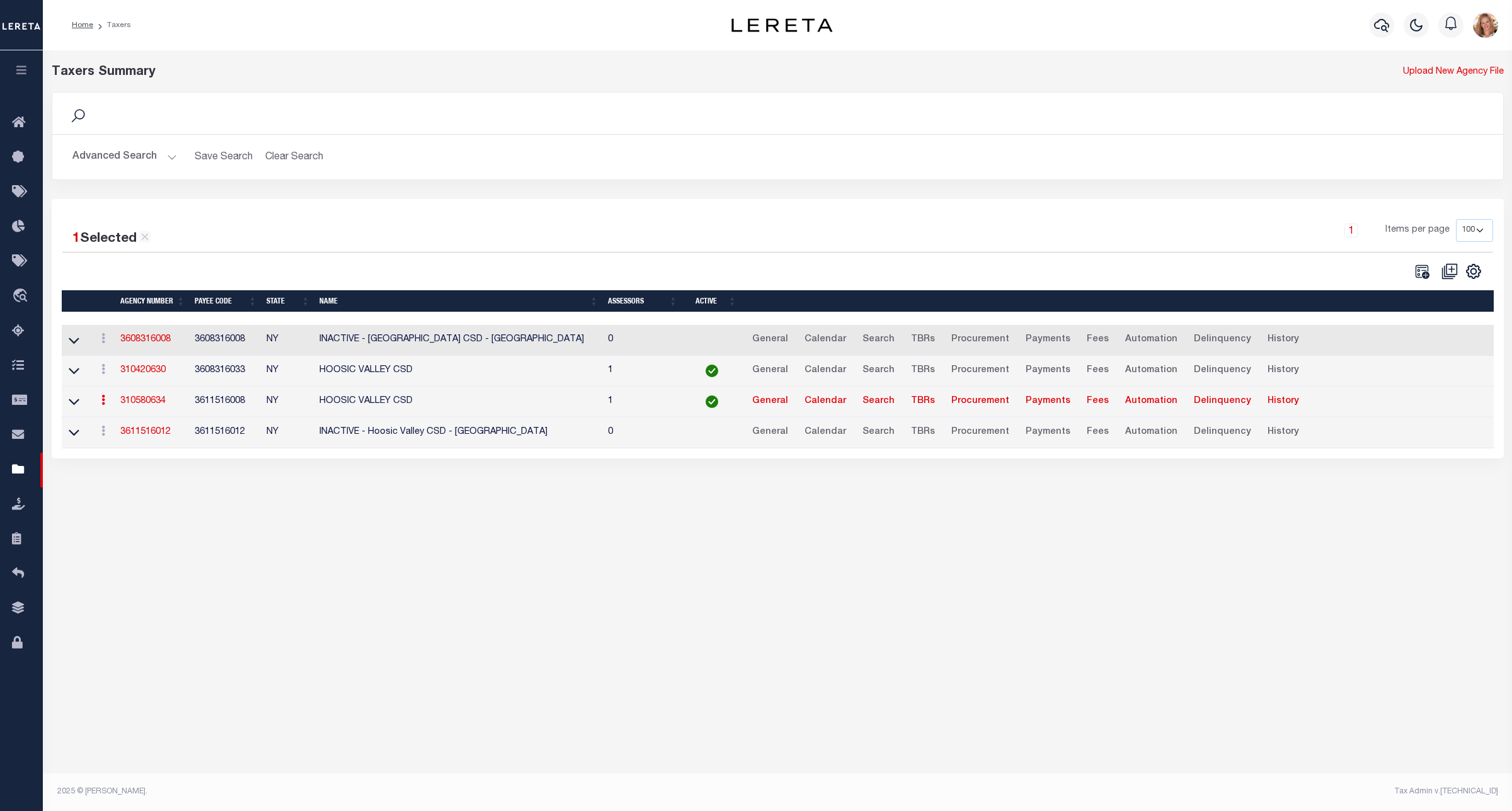
click at [121, 149] on button "Advanced Search" at bounding box center [125, 157] width 105 height 24
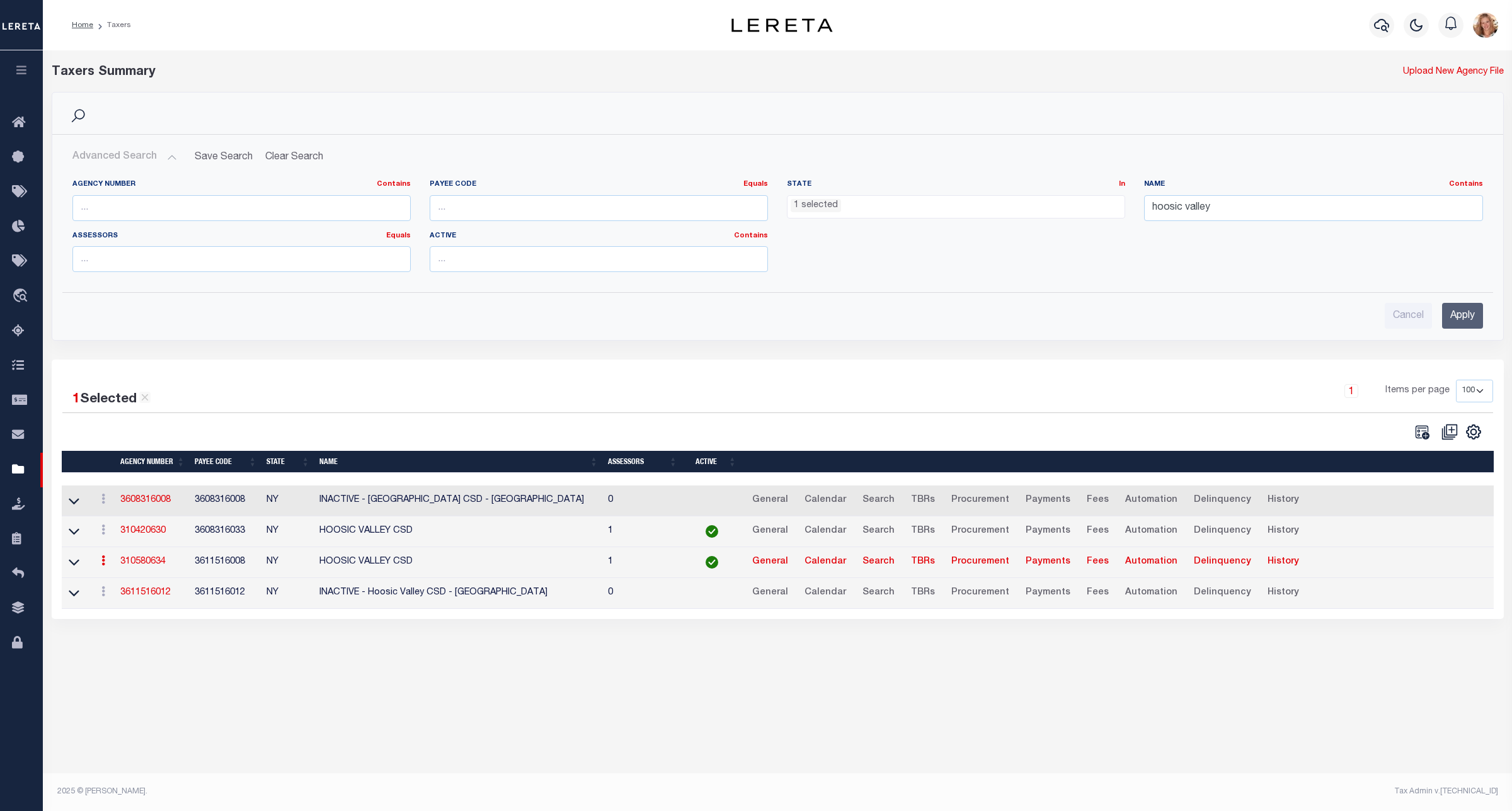
click at [880, 202] on ul "1 selected" at bounding box center [956, 204] width 337 height 17
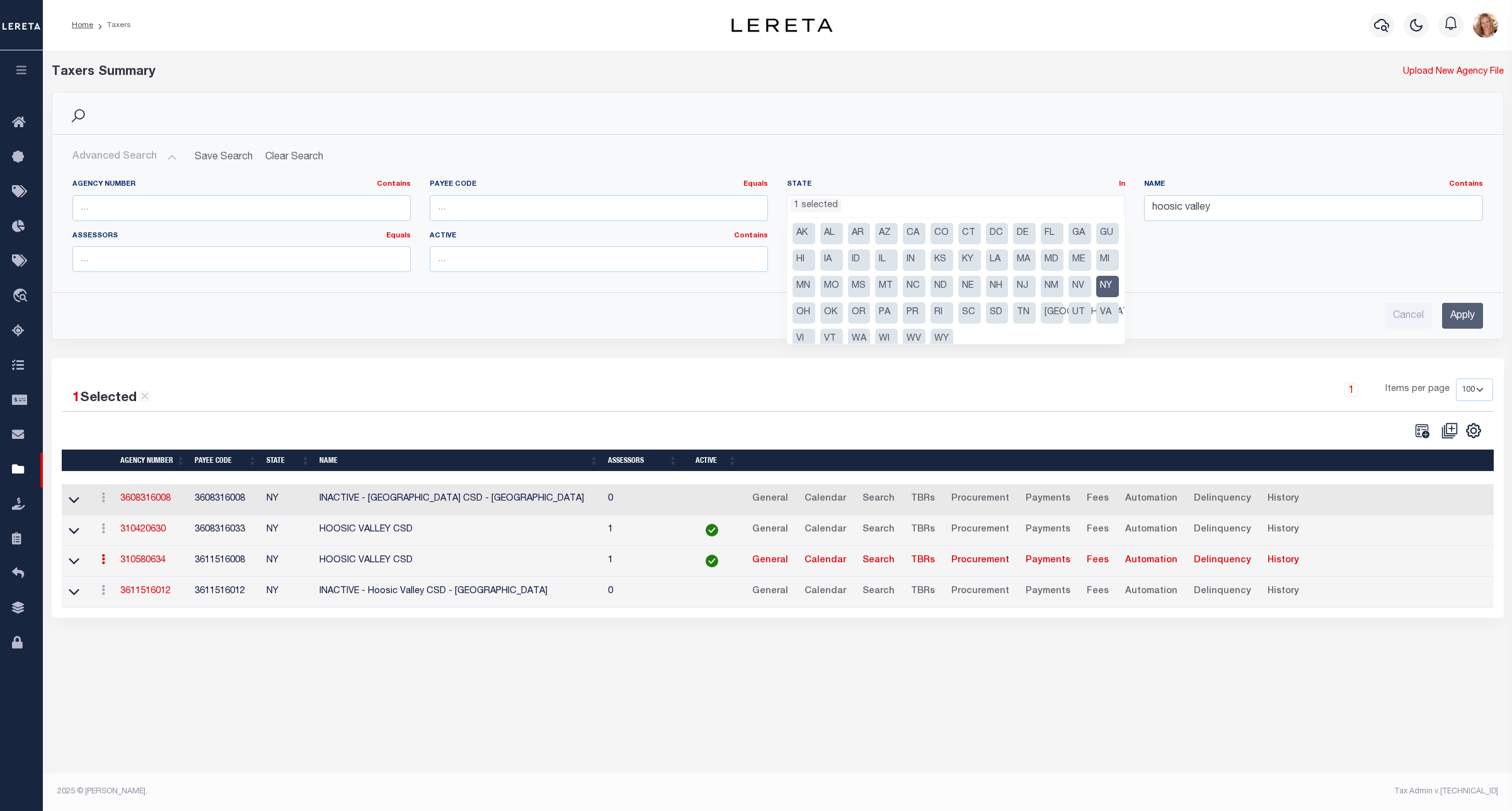
click at [1096, 297] on li "NY" at bounding box center [1107, 286] width 23 height 21
select select
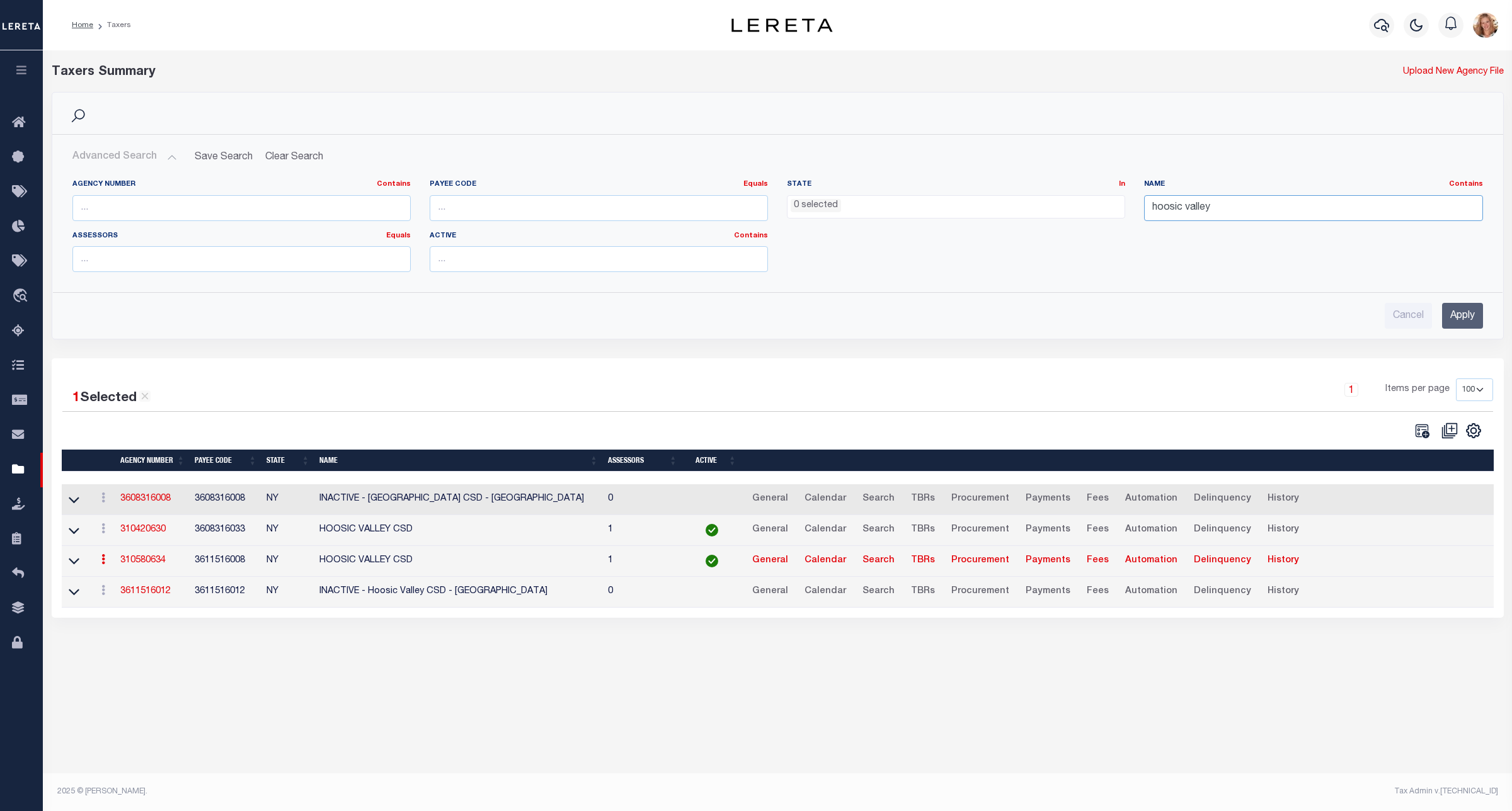
drag, startPoint x: 1219, startPoint y: 208, endPoint x: 1110, endPoint y: 206, distance: 109.0
click at [1110, 206] on div "Agency Number Contains Contains Is Payee Code Equals Equals Is Not Equal To Is …" at bounding box center [777, 231] width 1430 height 103
click at [1453, 310] on input "Apply" at bounding box center [1462, 315] width 41 height 26
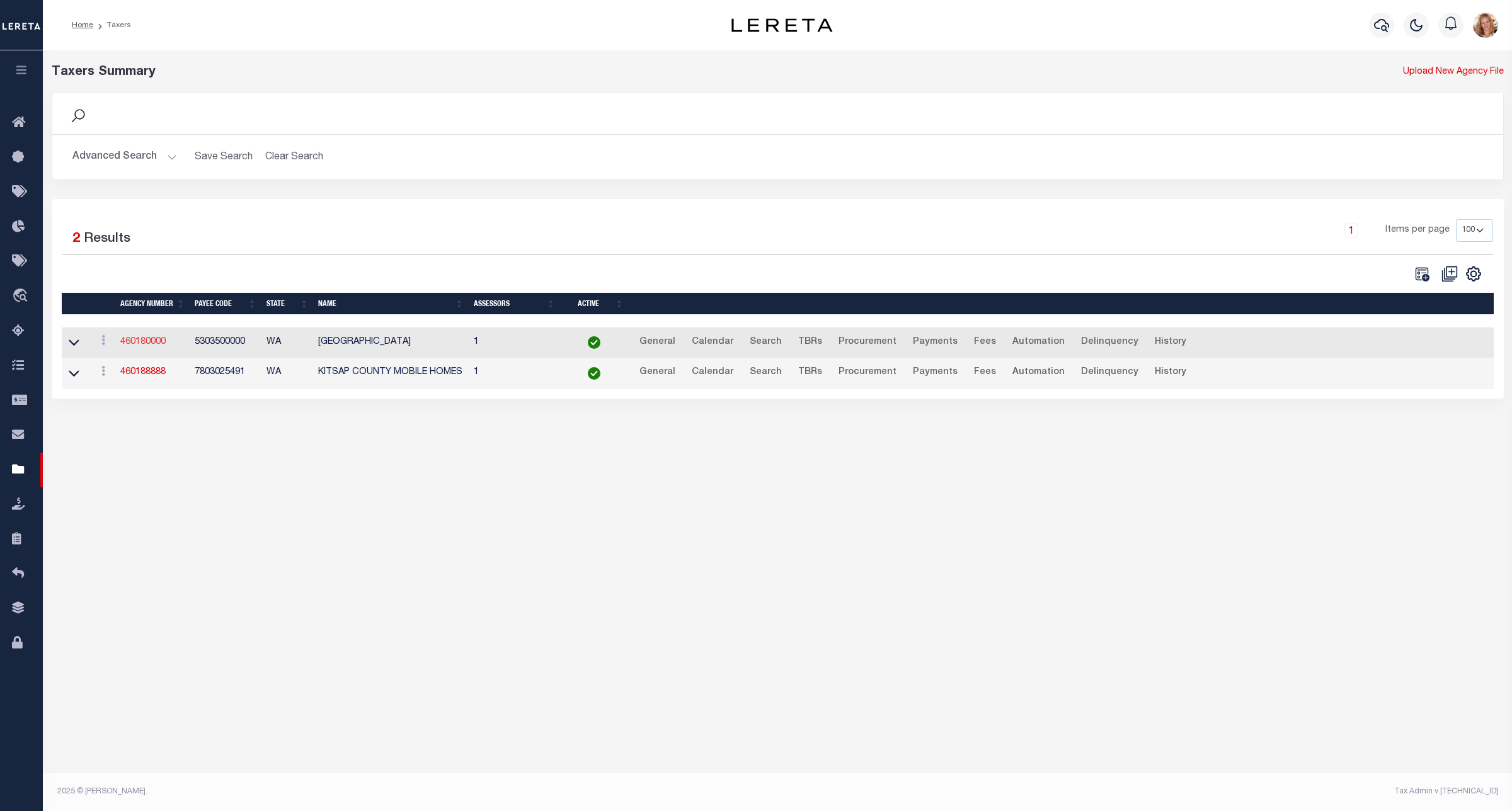
click at [128, 346] on link "460180000" at bounding box center [143, 341] width 45 height 9
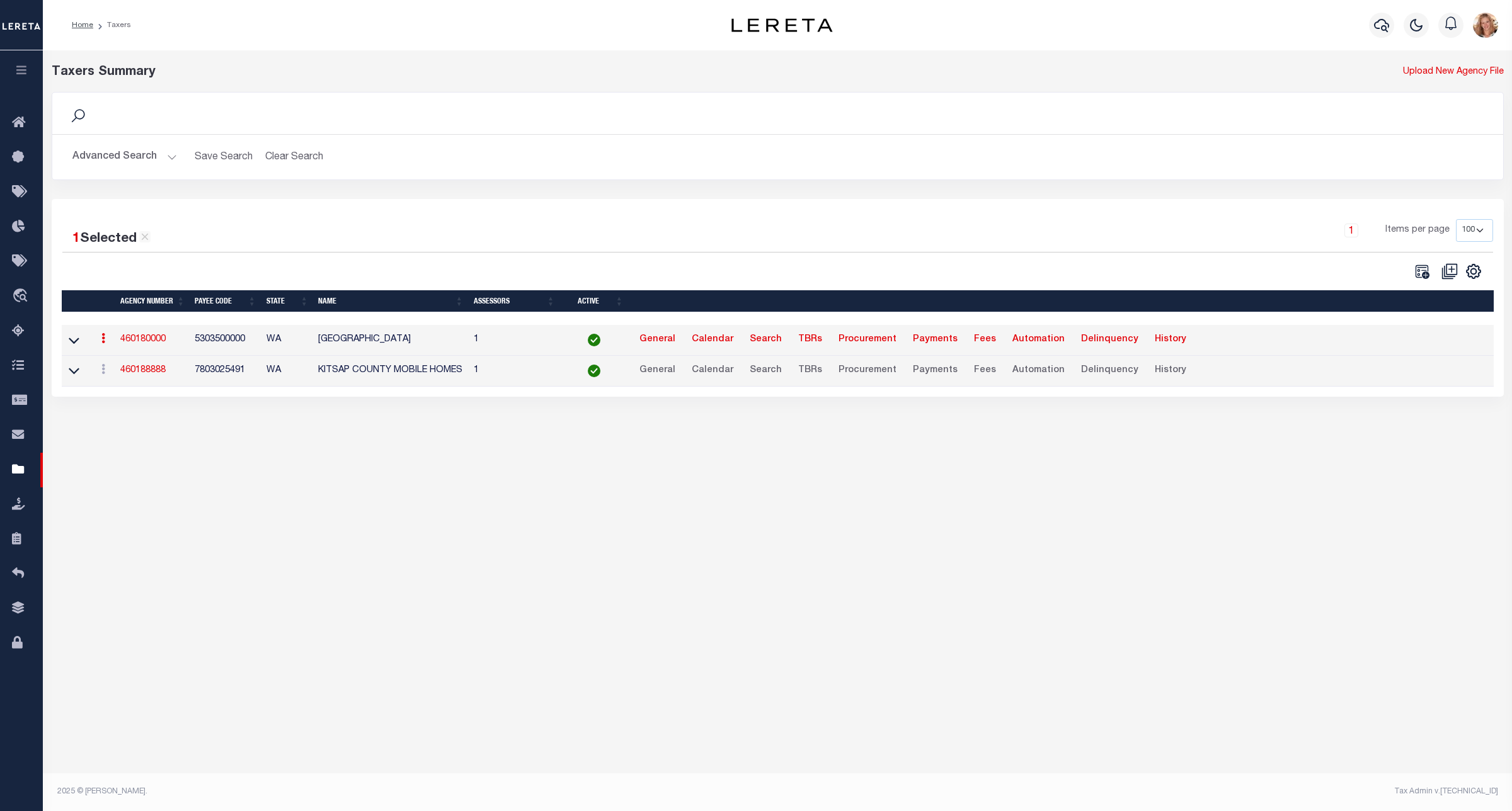
click at [140, 152] on button "Advanced Search" at bounding box center [125, 157] width 105 height 24
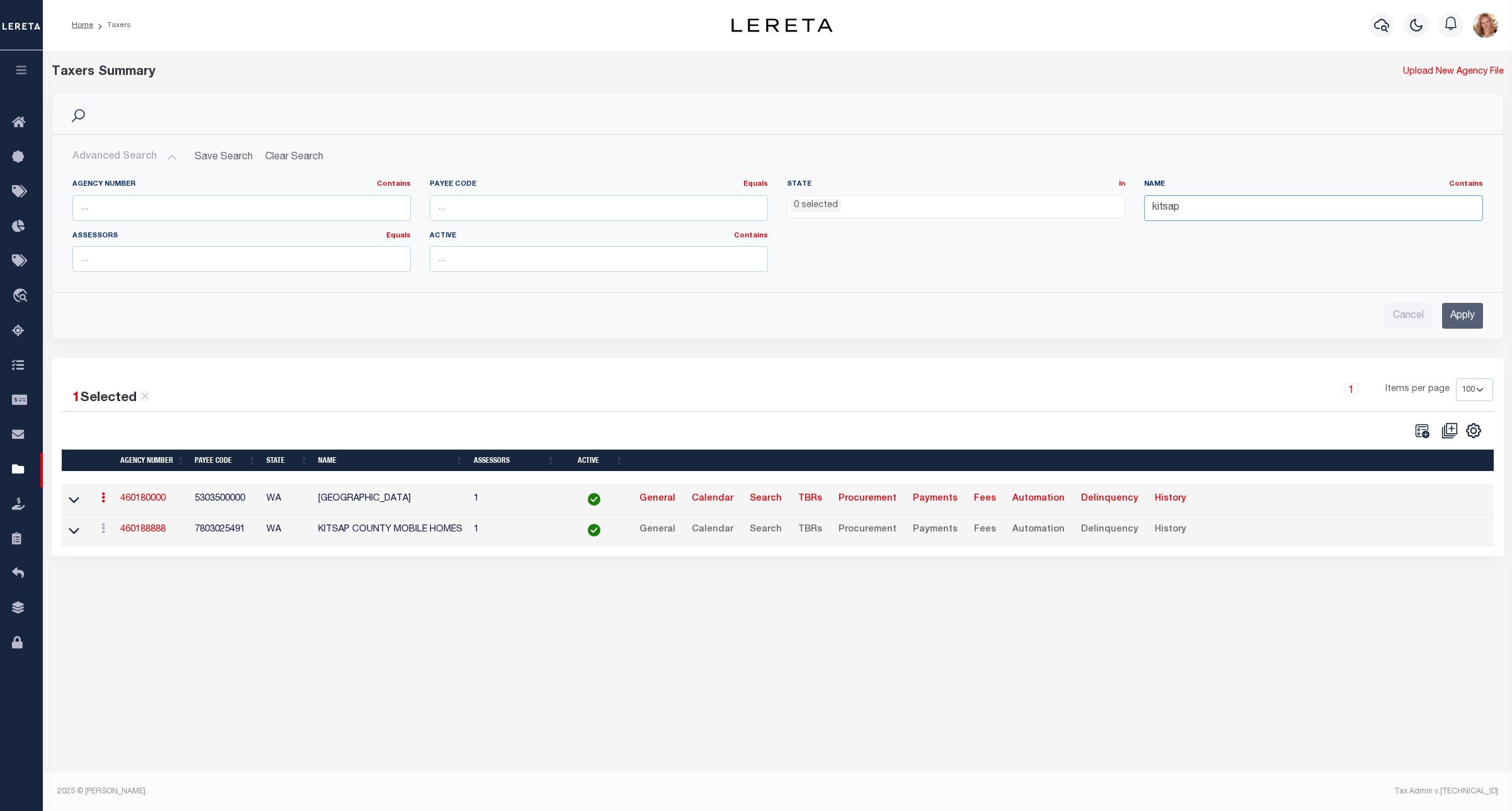
click at [1280, 211] on input "kitsap" at bounding box center [1313, 208] width 338 height 26
type input "rye csd"
click at [1449, 313] on input "Apply" at bounding box center [1462, 315] width 41 height 26
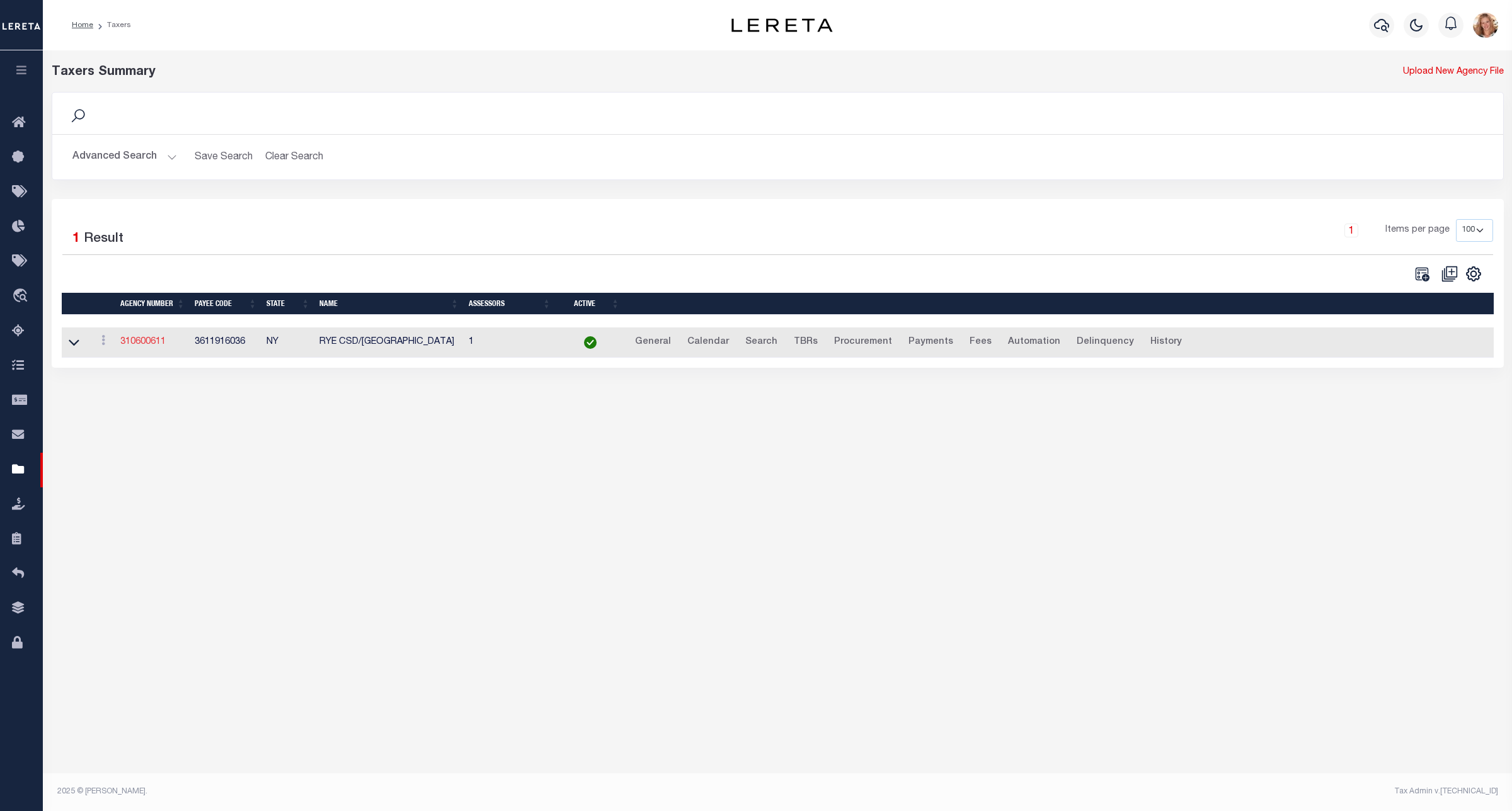
click at [135, 346] on link "310600611" at bounding box center [143, 341] width 45 height 9
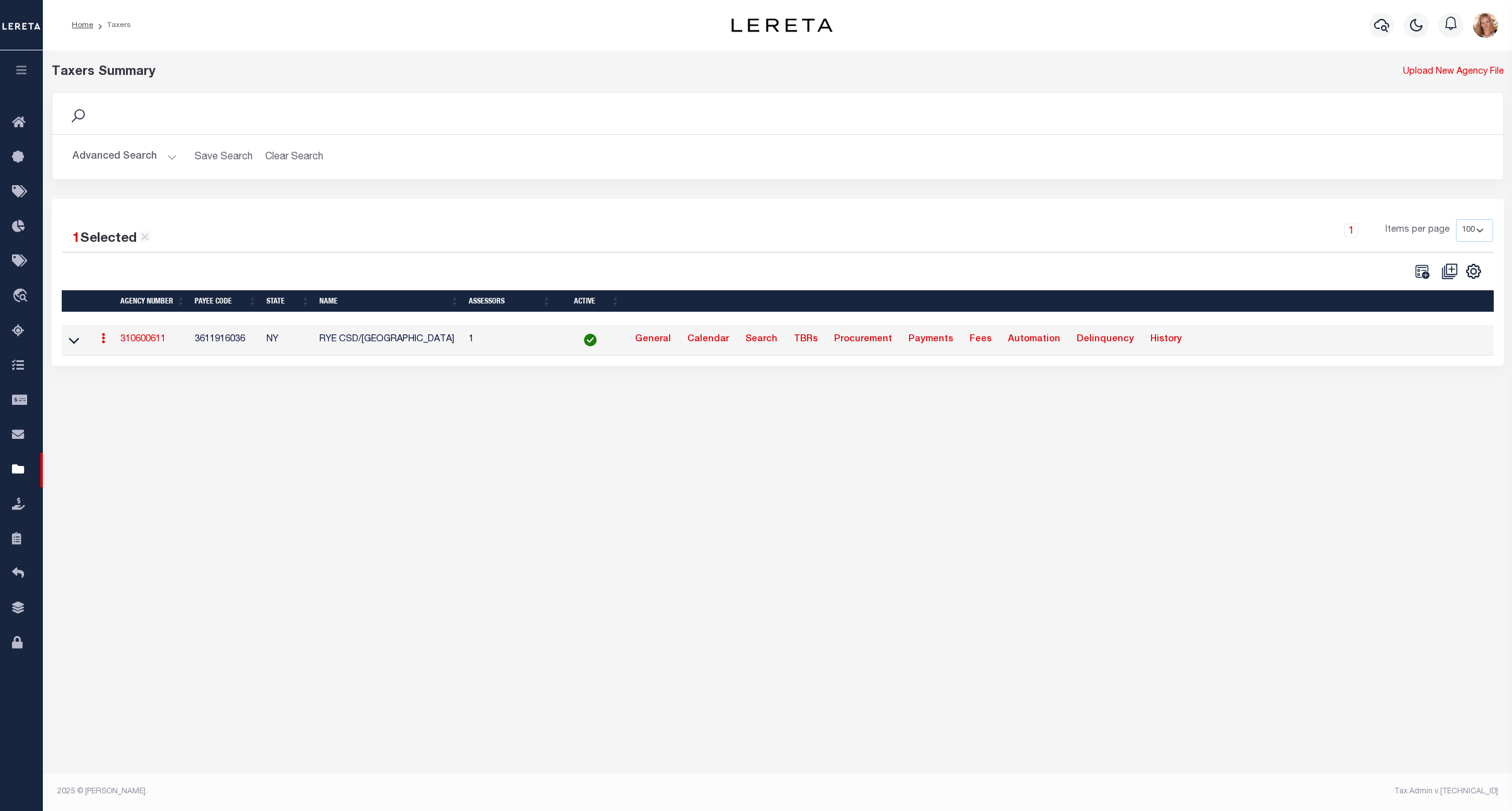
click at [155, 155] on button "Advanced Search" at bounding box center [125, 157] width 105 height 24
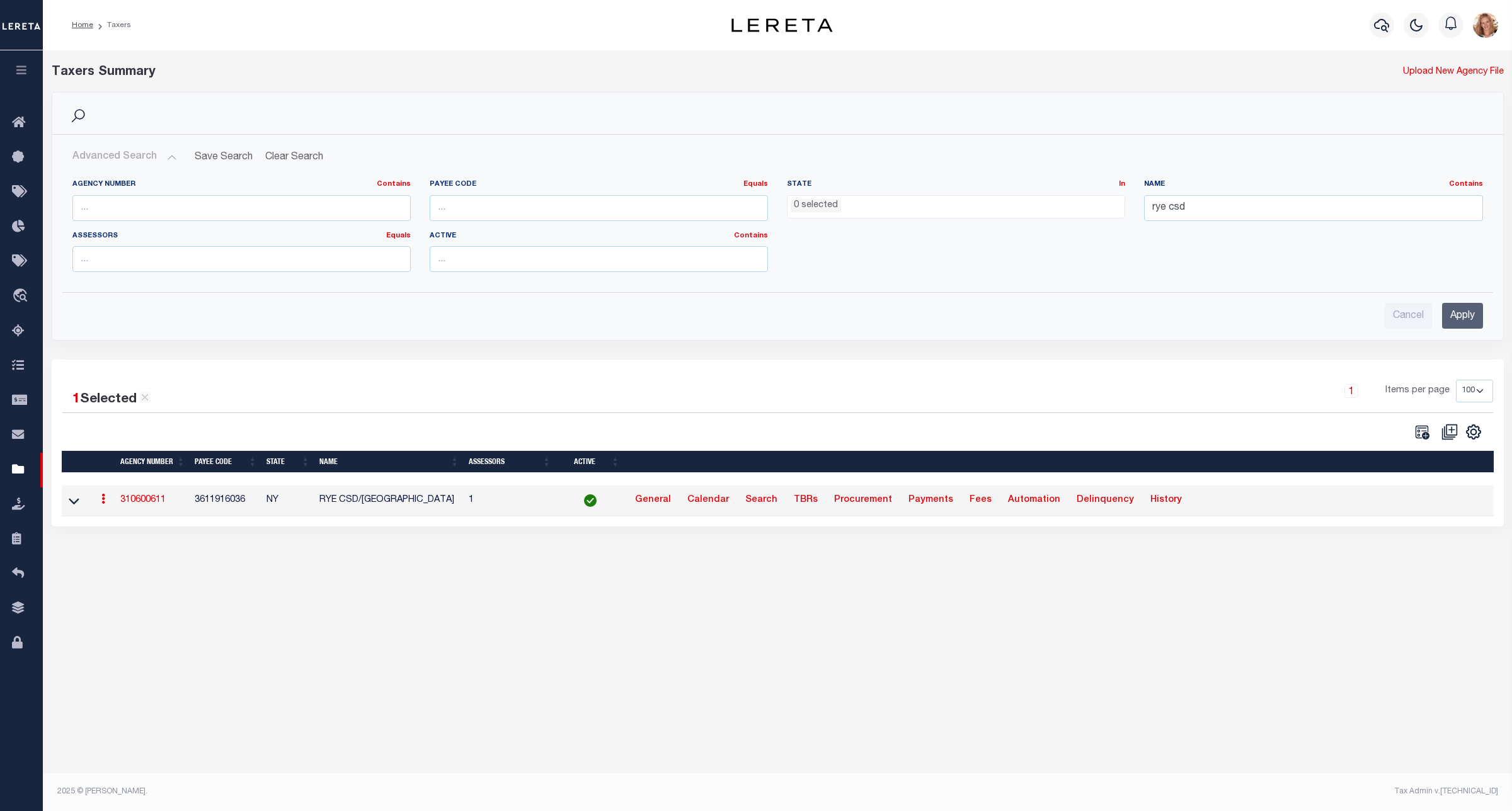
click at [863, 209] on ul "0 selected" at bounding box center [956, 204] width 337 height 17
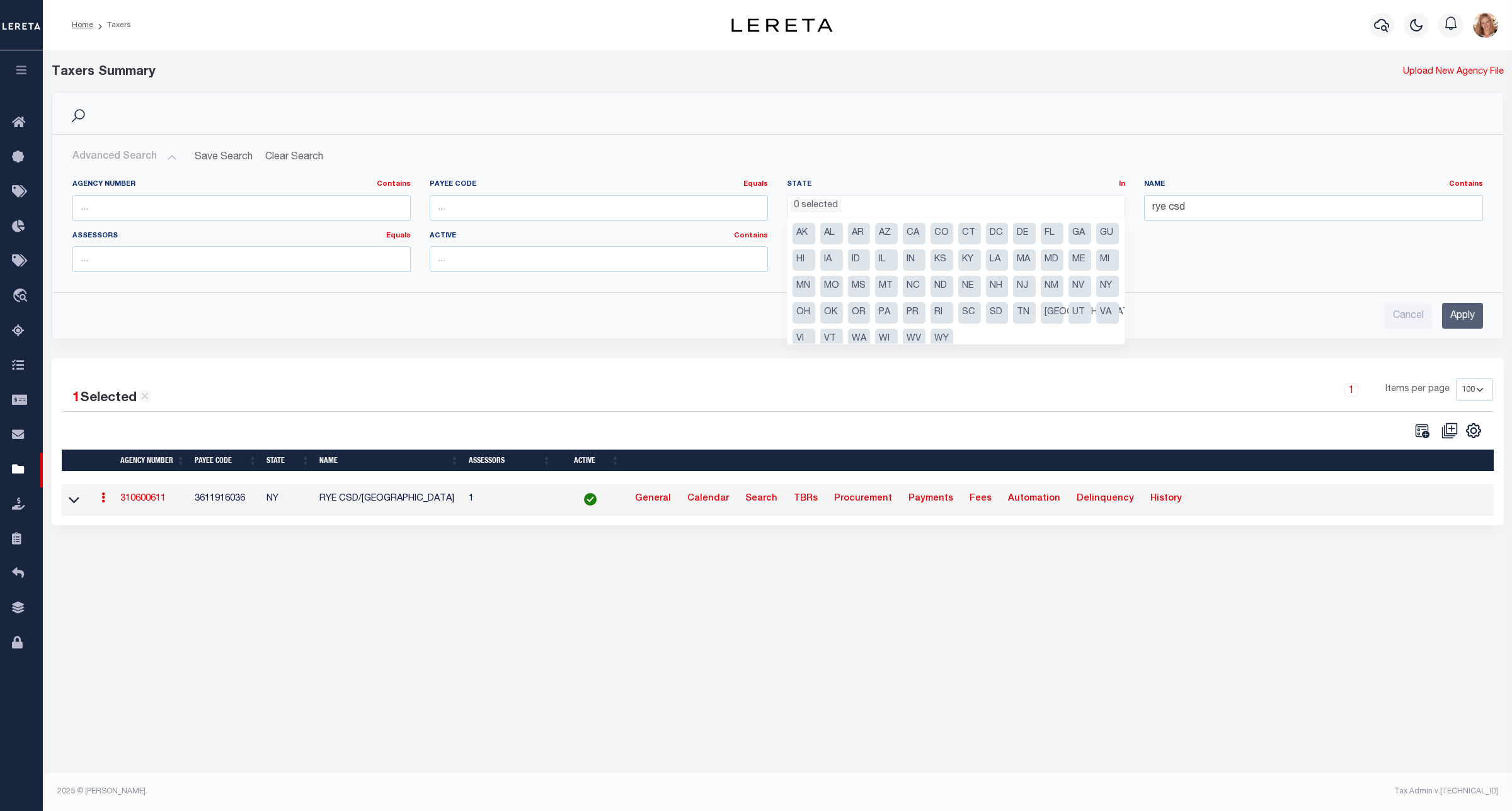
click at [826, 235] on li "AL" at bounding box center [832, 233] width 23 height 21
select select "AL"
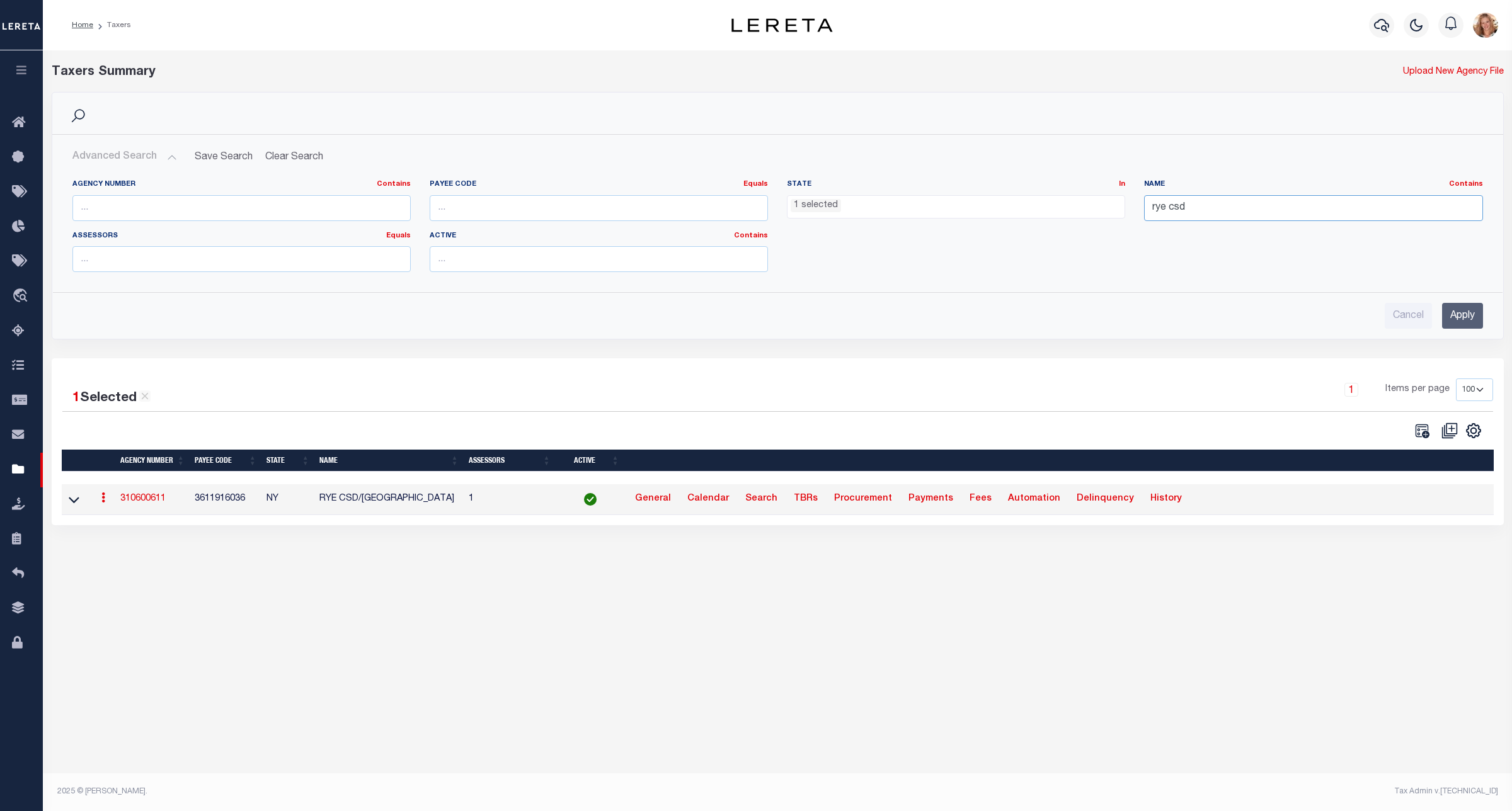
drag, startPoint x: 1211, startPoint y: 202, endPoint x: 1055, endPoint y: 199, distance: 156.0
click at [1055, 199] on div "Agency Number Contains Contains Is Payee Code Equals Equals Is Not Equal To Is …" at bounding box center [777, 231] width 1430 height 103
click at [1476, 313] on input "Apply" at bounding box center [1462, 315] width 41 height 26
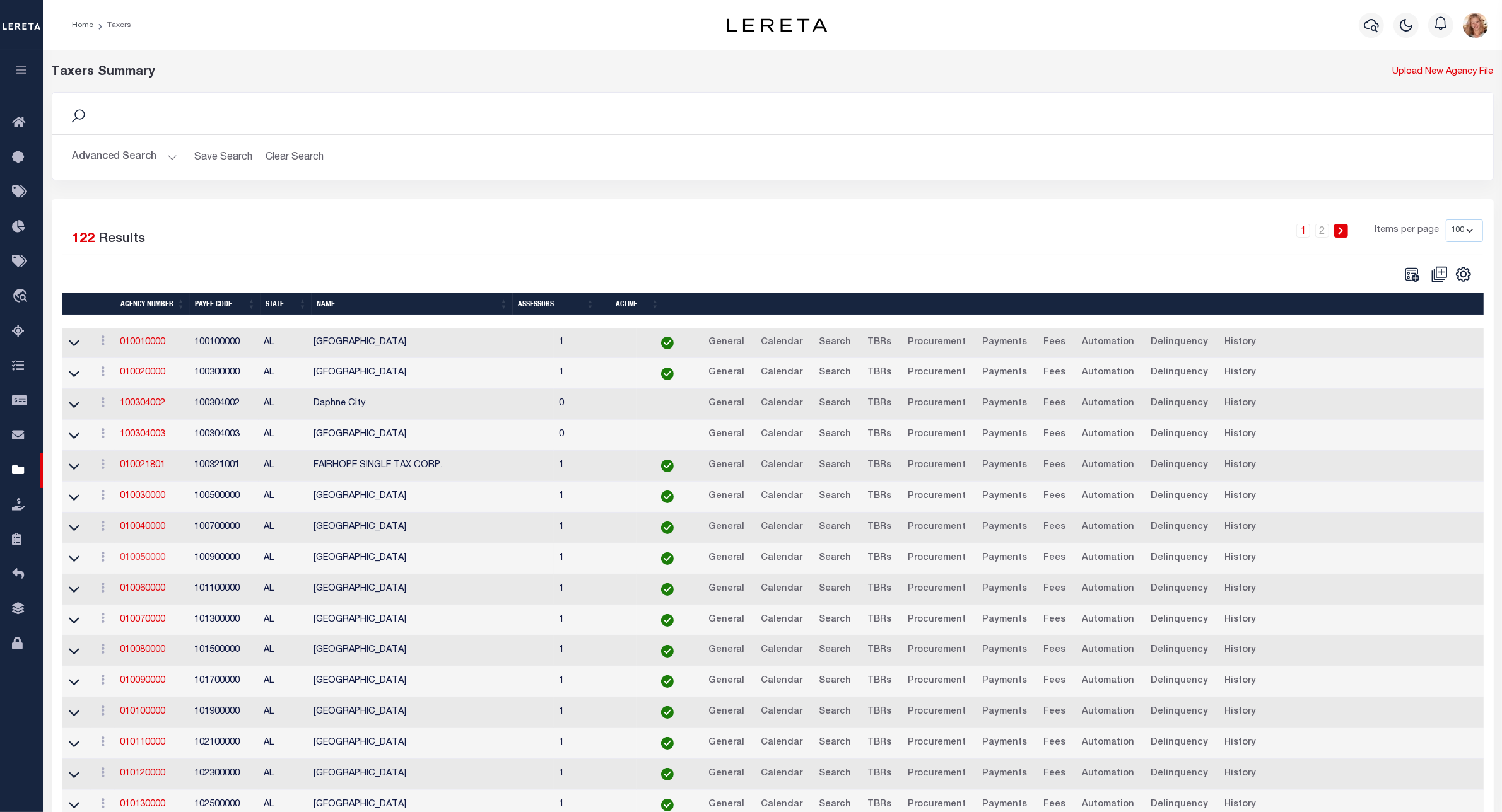
click at [151, 562] on link "010050000" at bounding box center [142, 558] width 45 height 9
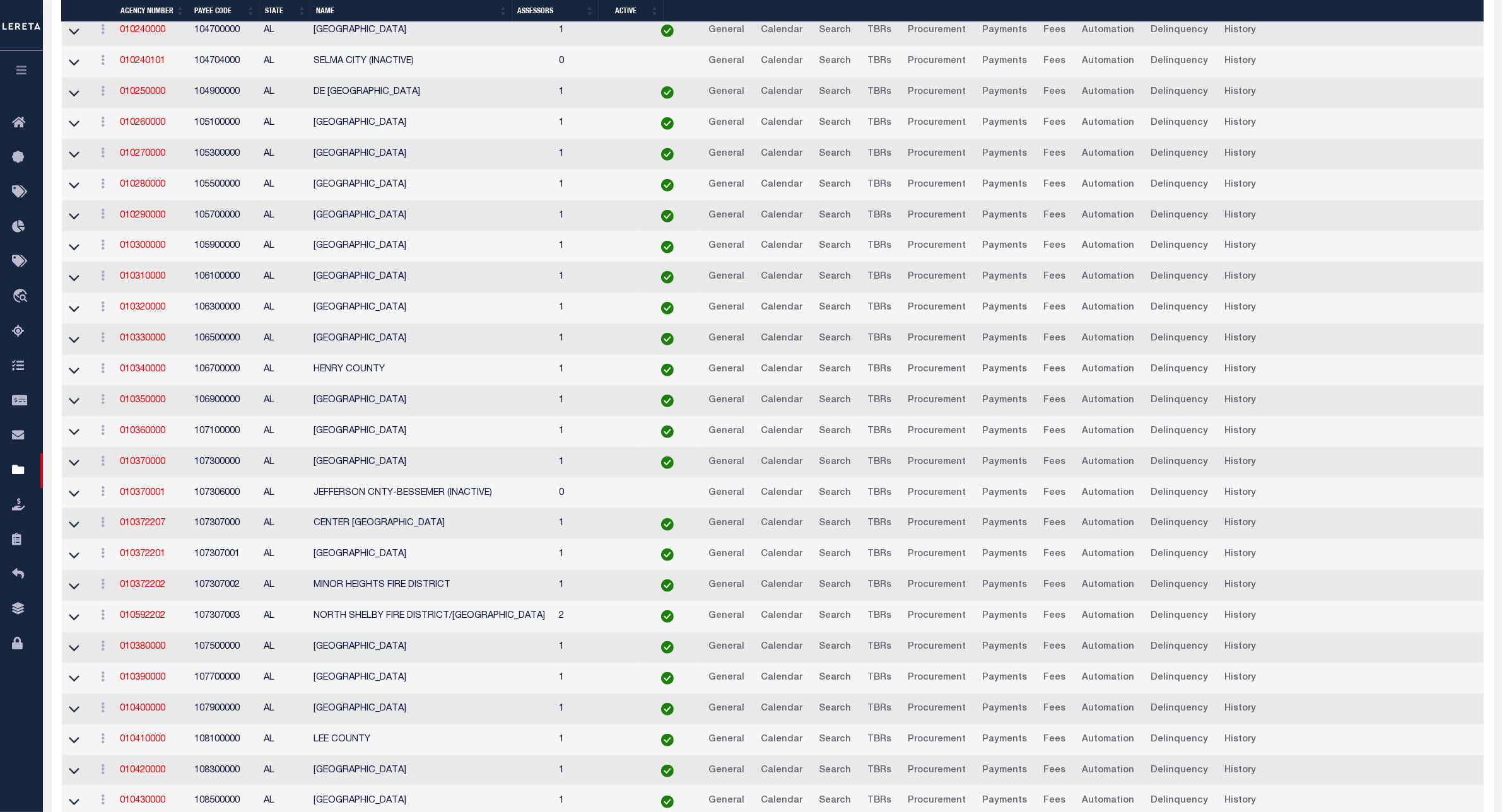
scroll to position [1103, 0]
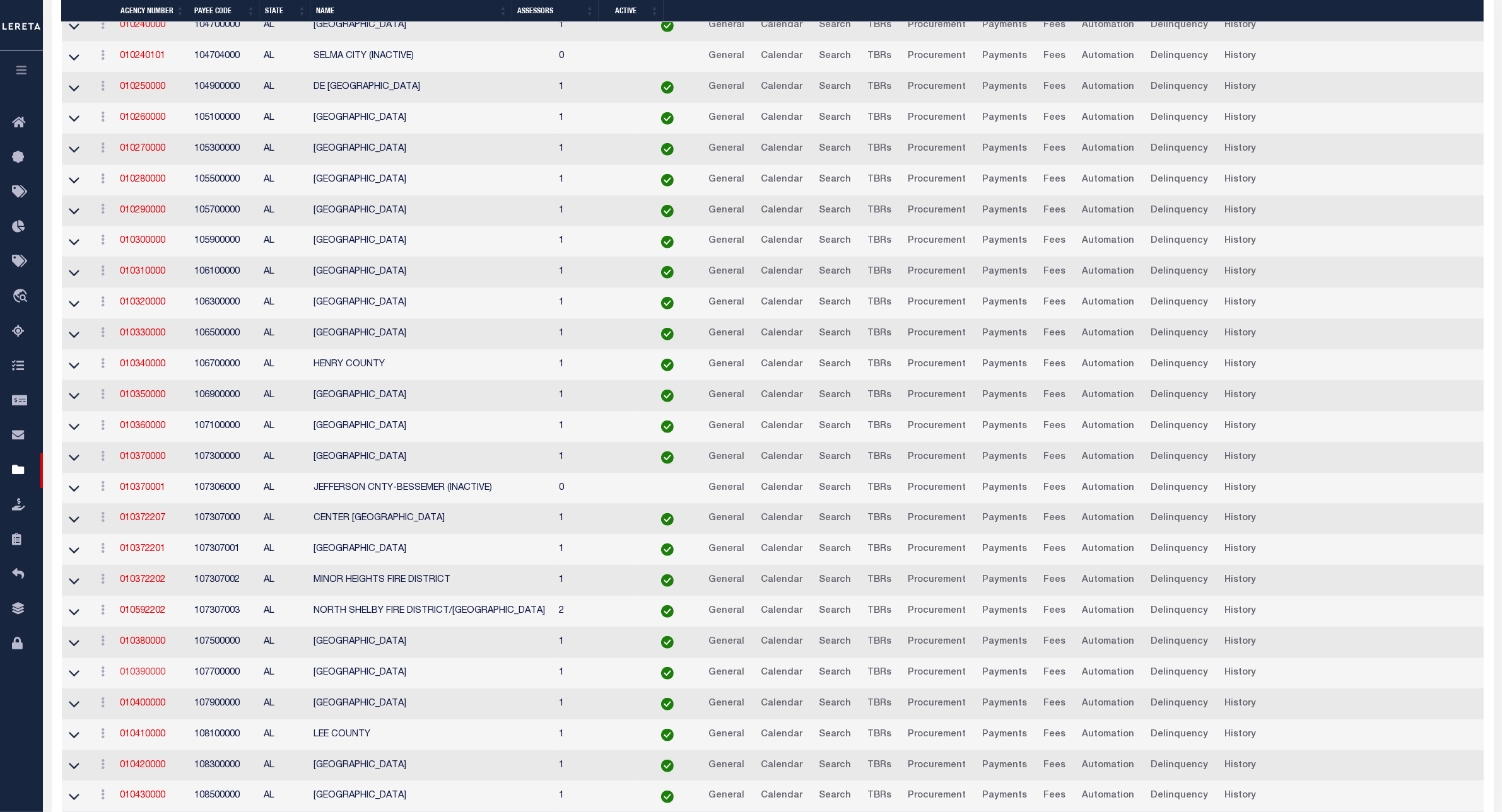
click at [139, 677] on link "010390000" at bounding box center [142, 673] width 45 height 9
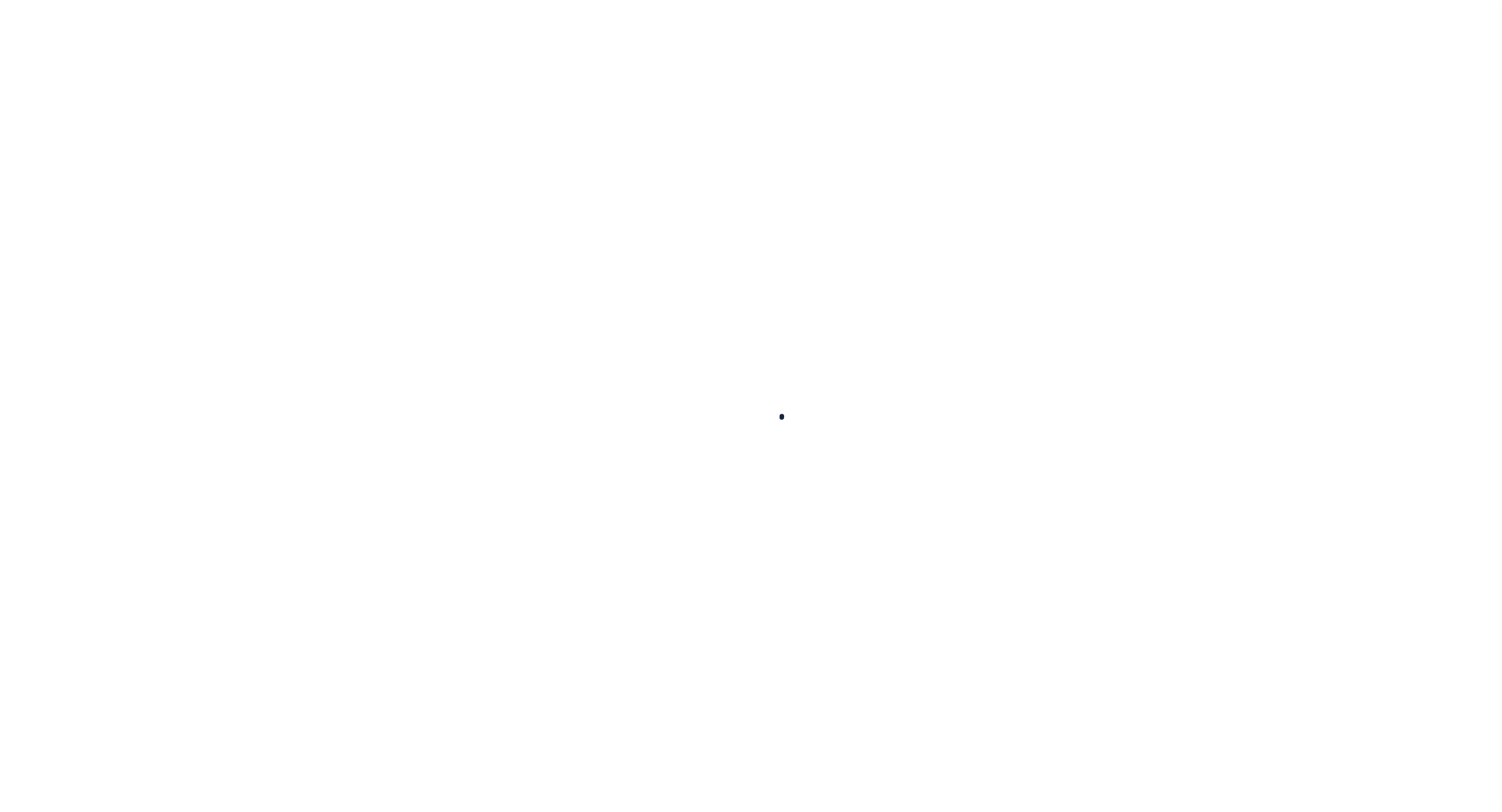
select select
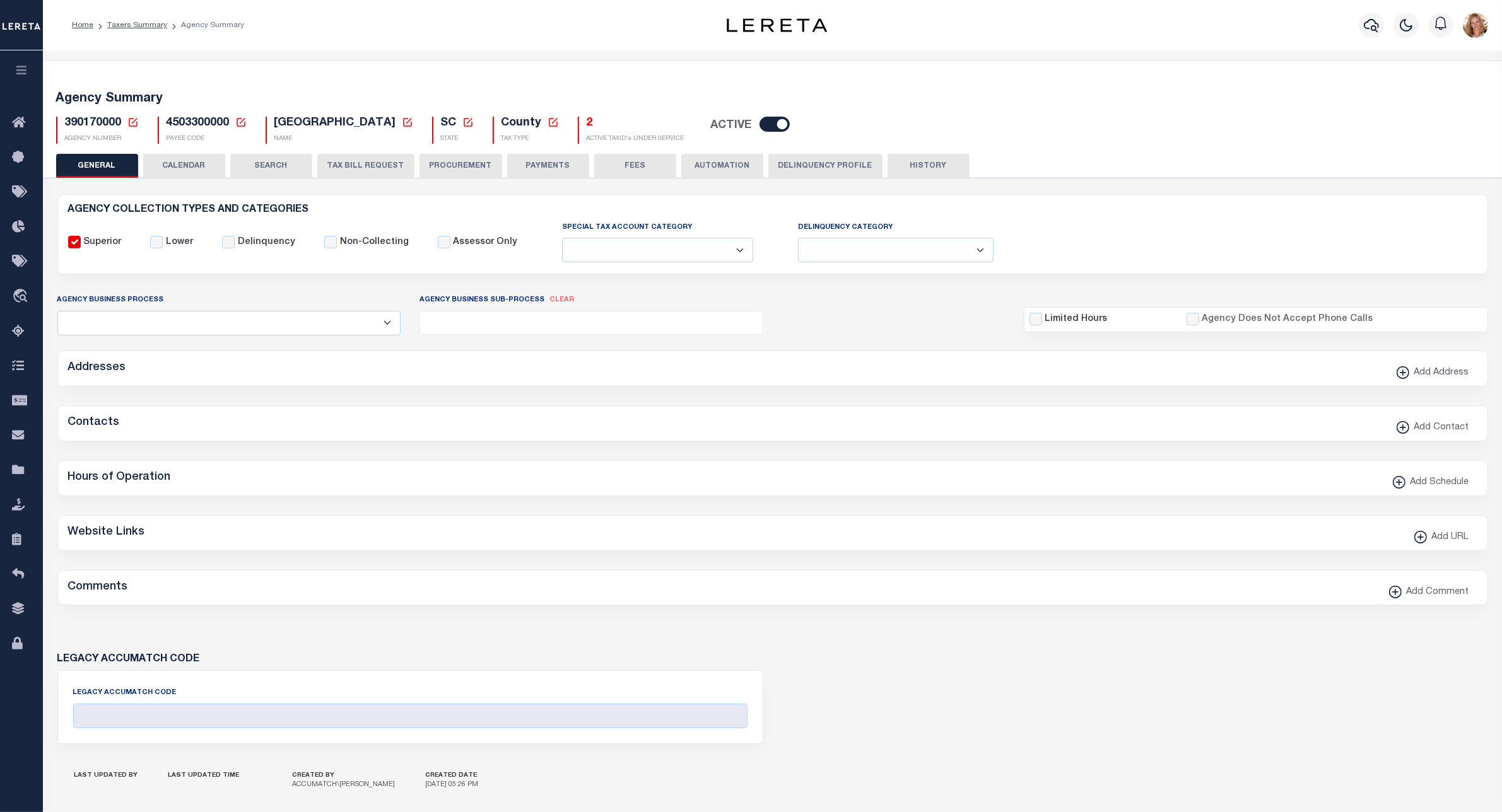
checkbox input "false"
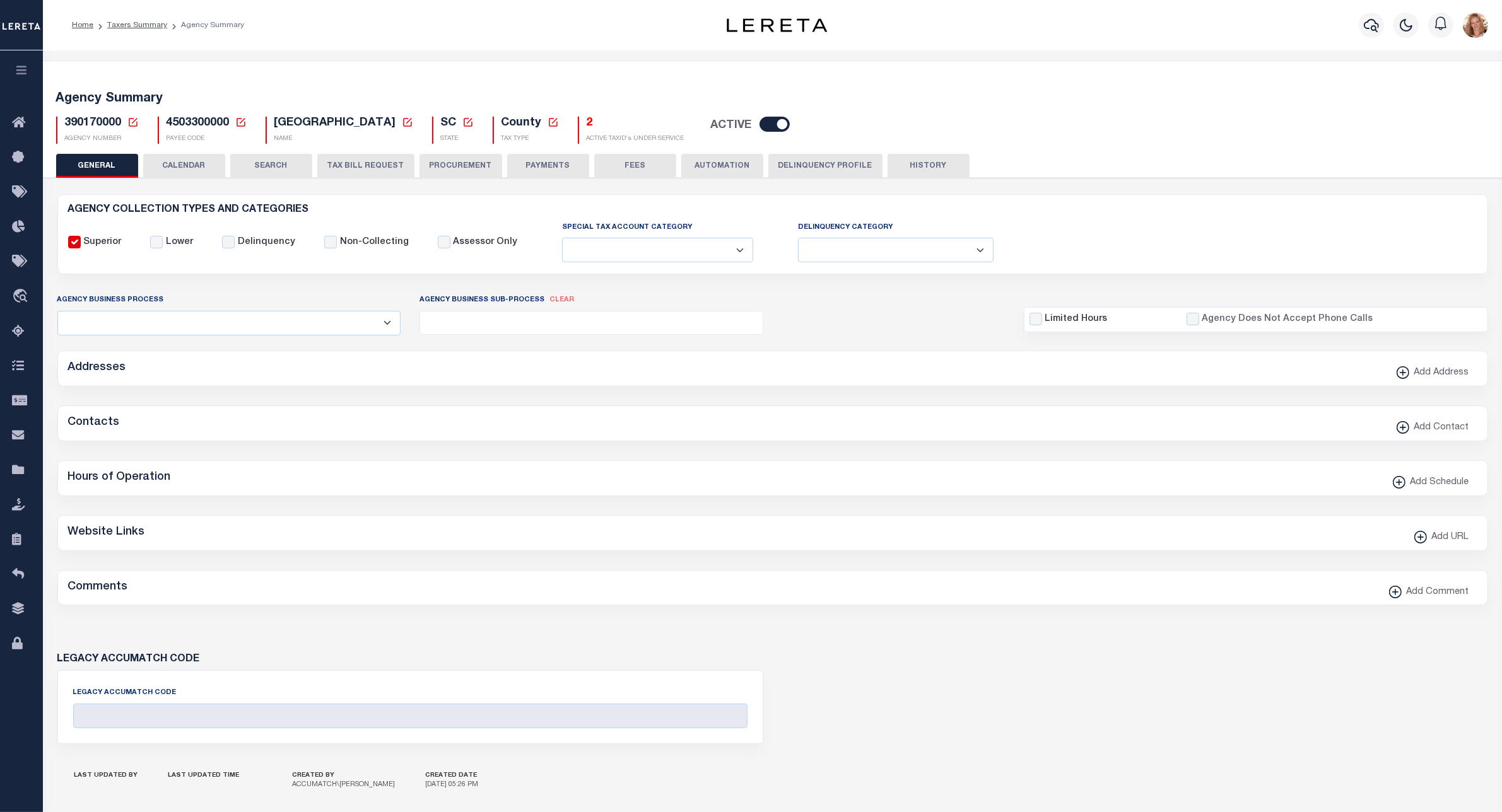
type input "4503300000"
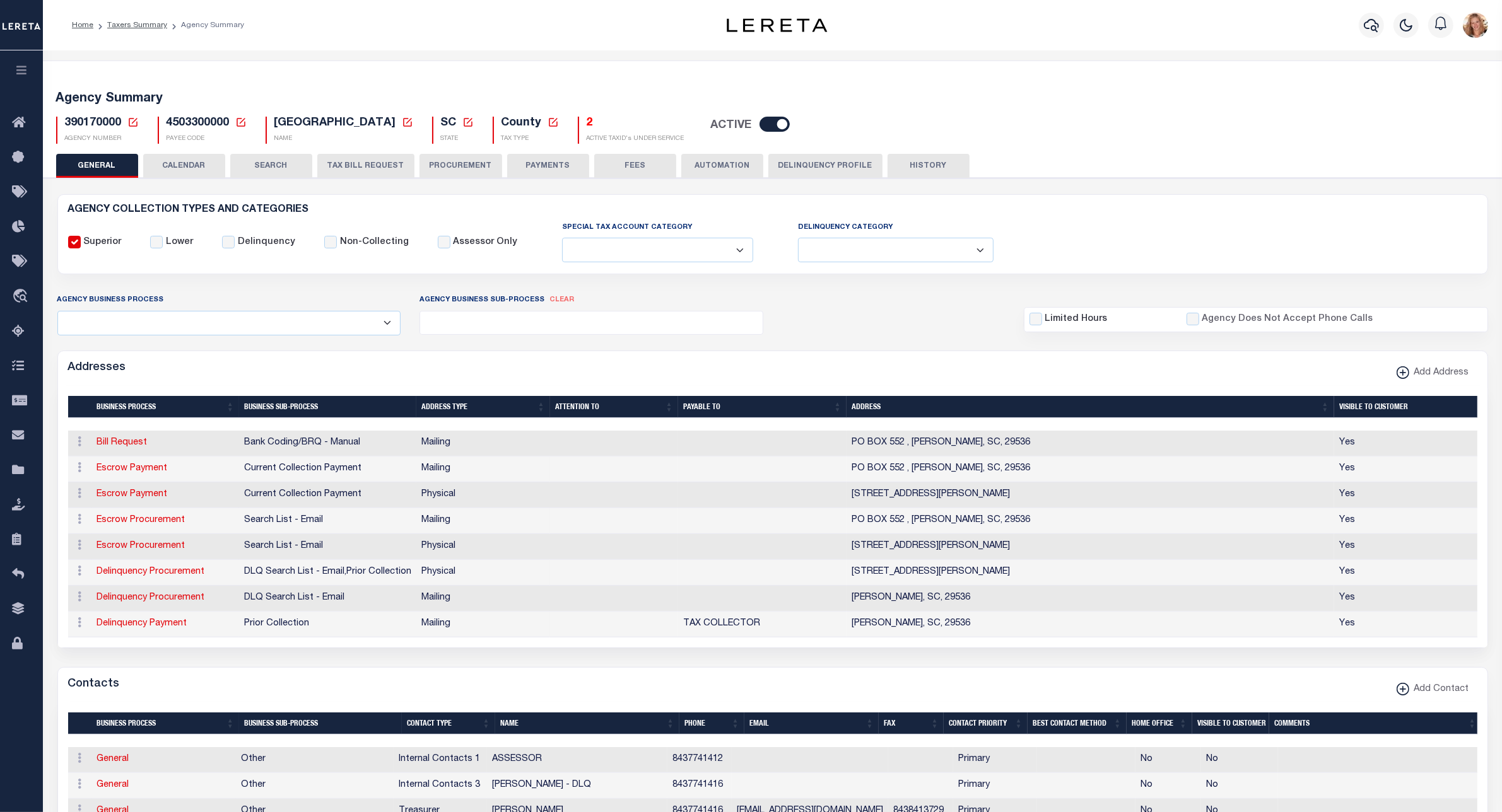
click at [207, 175] on button "CALENDAR" at bounding box center [184, 166] width 82 height 24
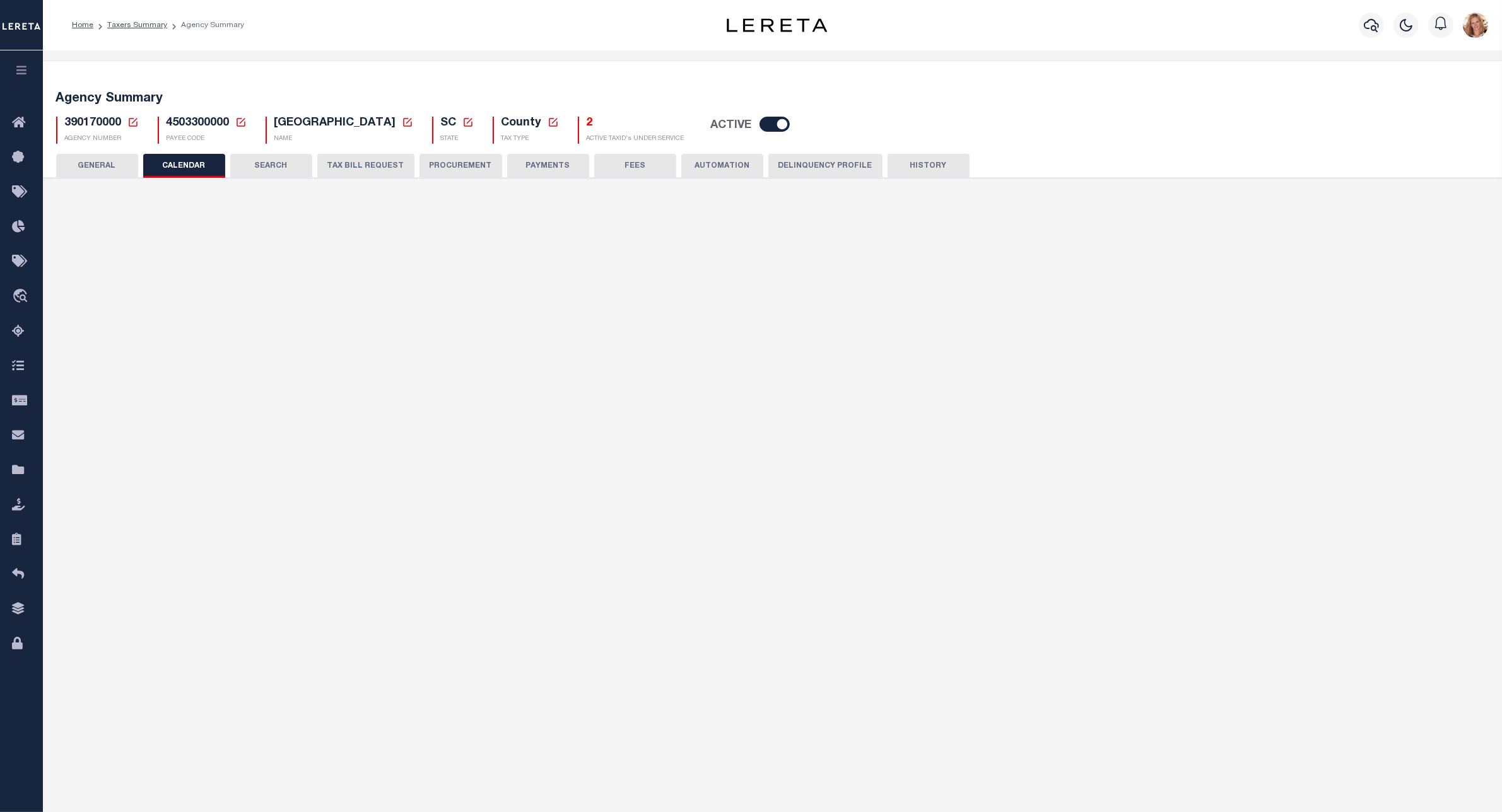
checkbox input "false"
type input "1"
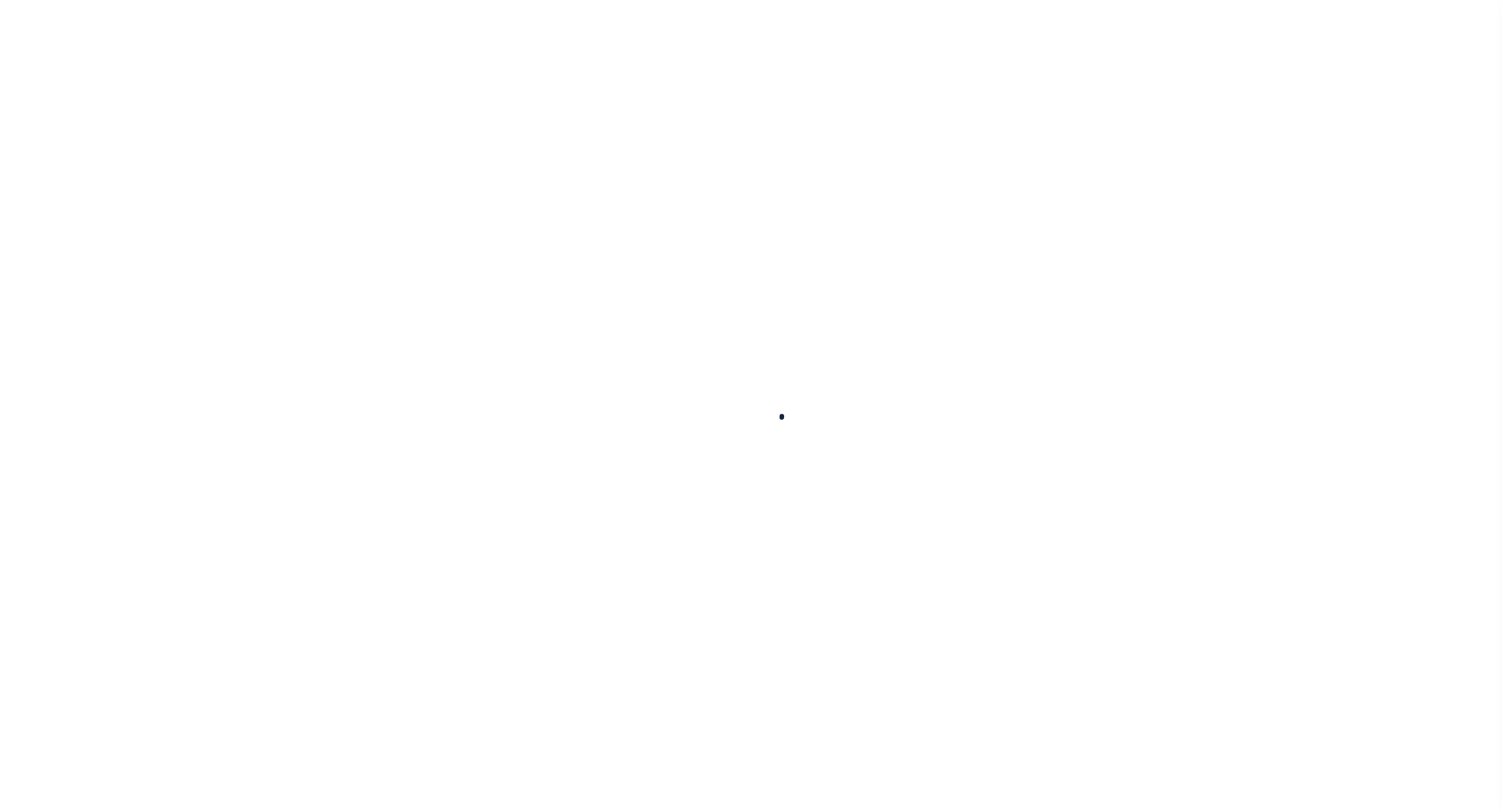
select select
checkbox input "false"
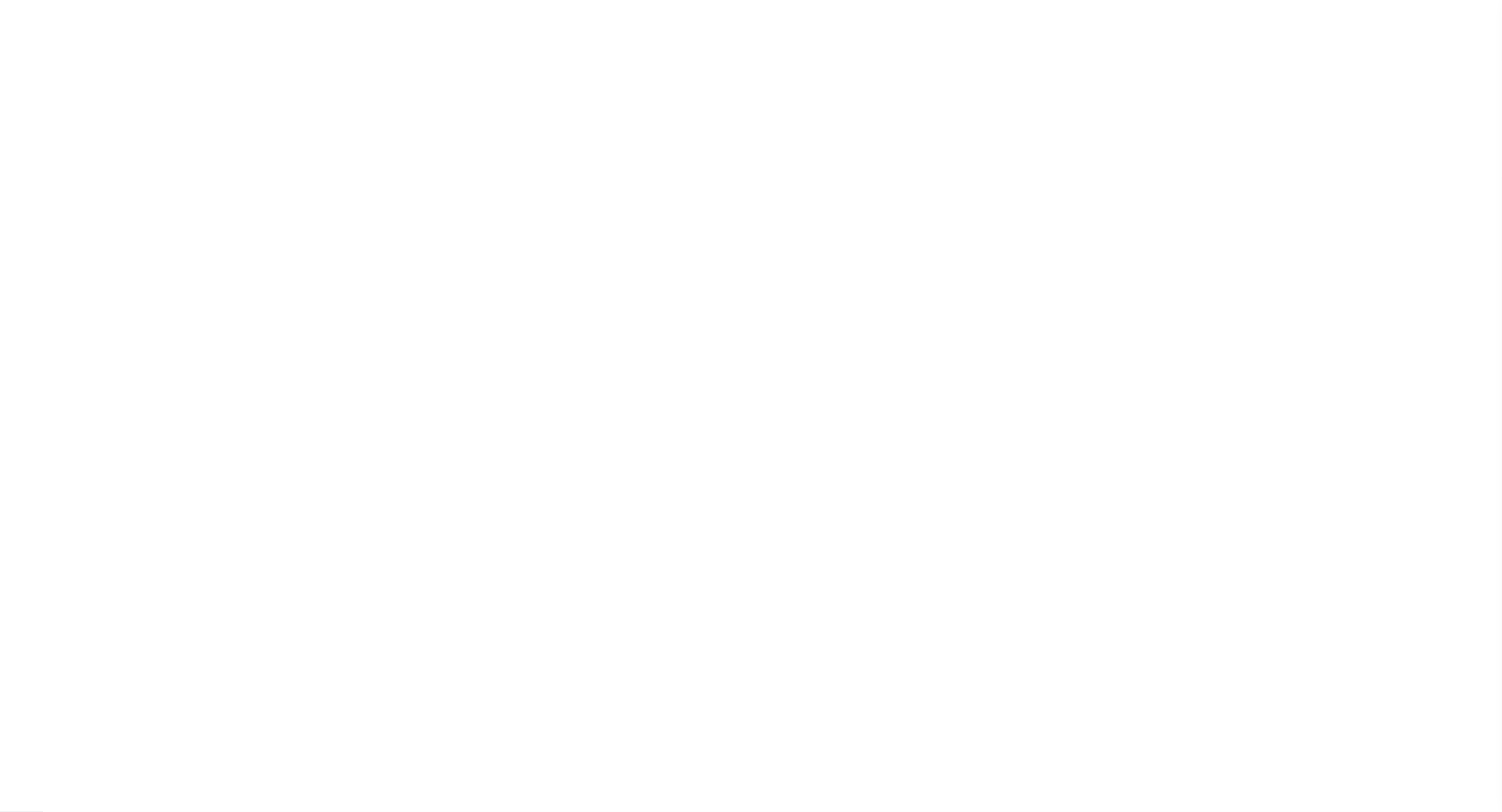
checkbox input "false"
type input "4505300000"
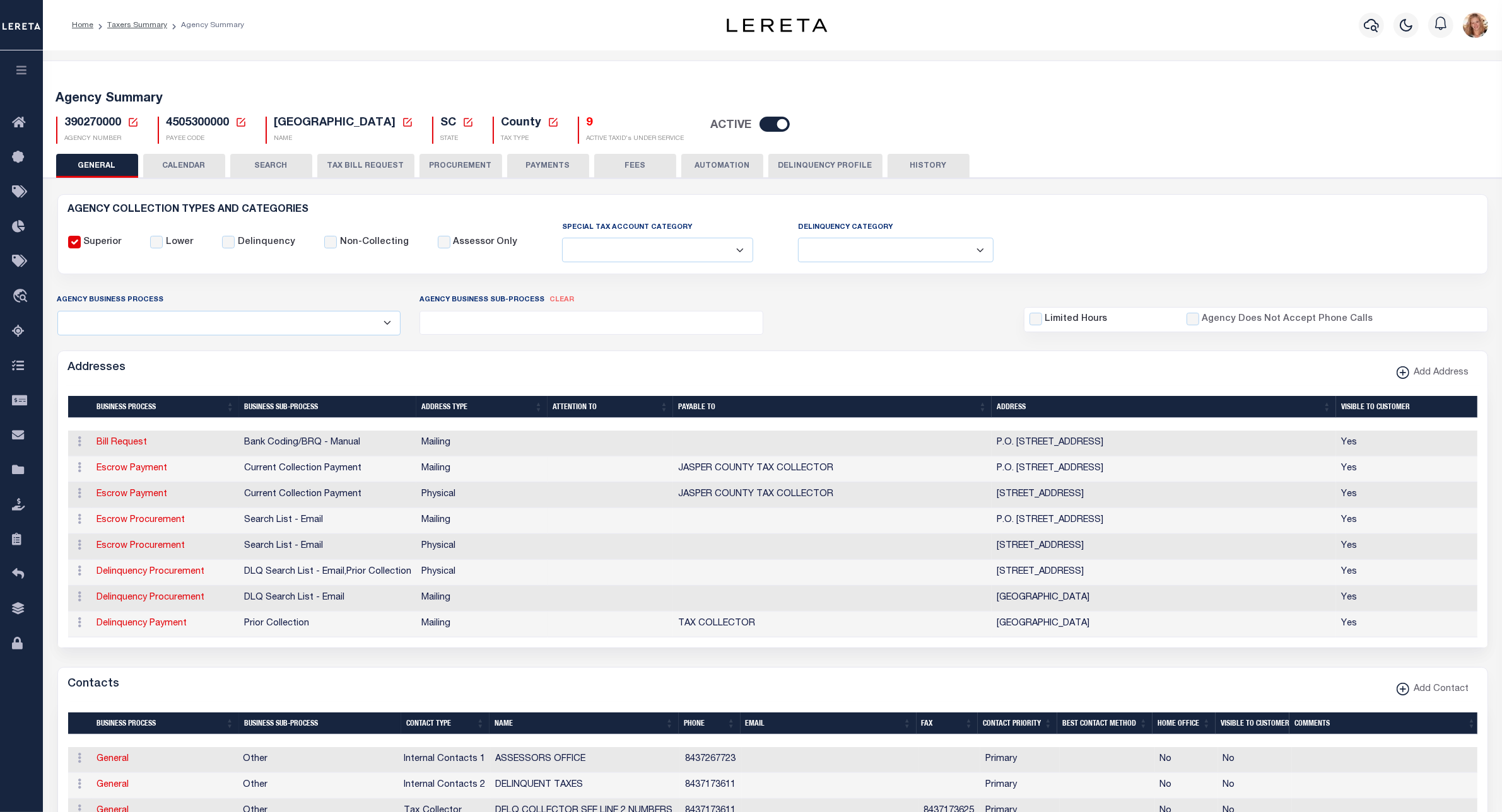
drag, startPoint x: 212, startPoint y: 159, endPoint x: 219, endPoint y: 155, distance: 8.1
click at [212, 159] on button "CALENDAR" at bounding box center [184, 166] width 82 height 24
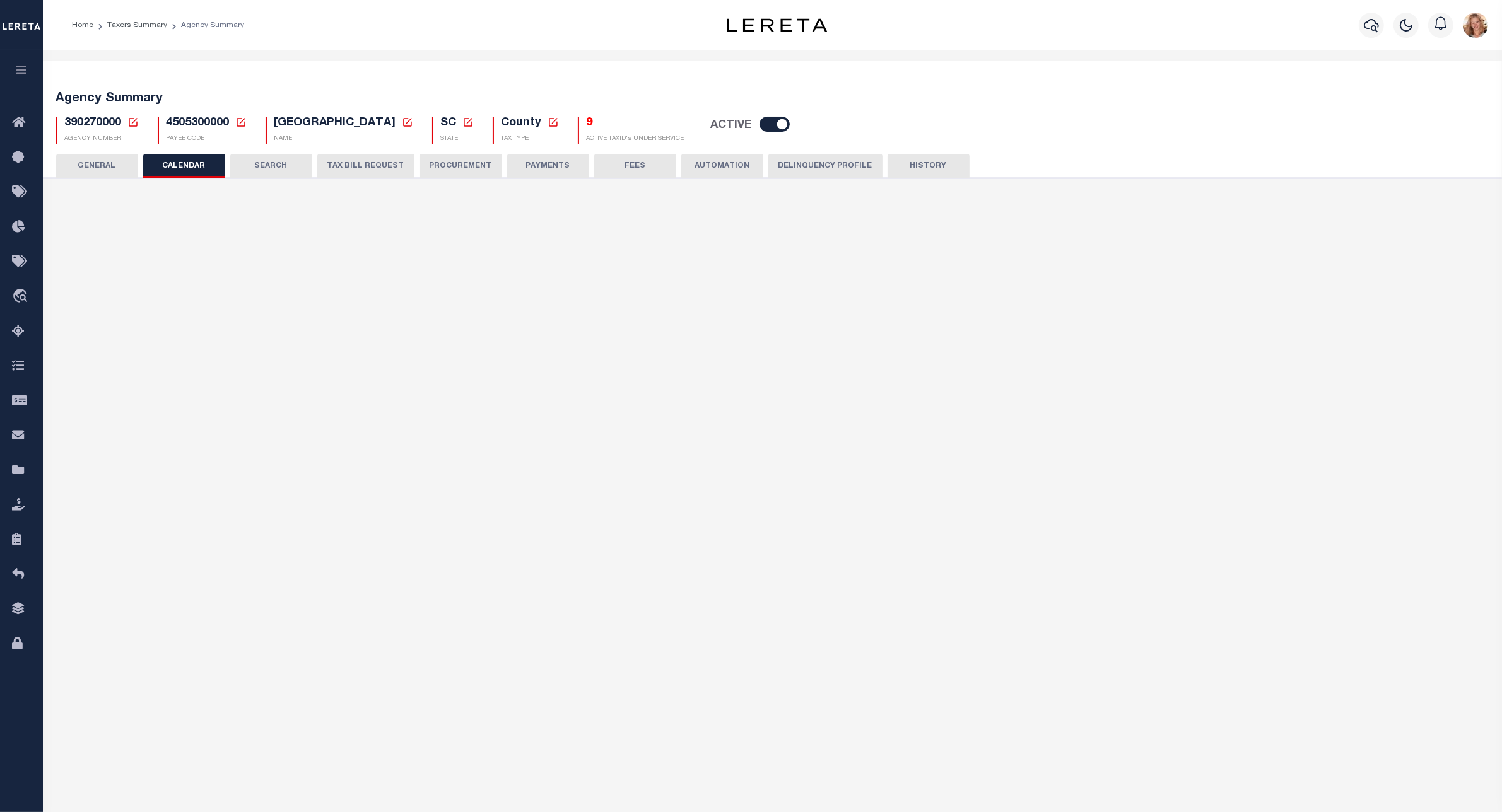
checkbox input "false"
type input "1"
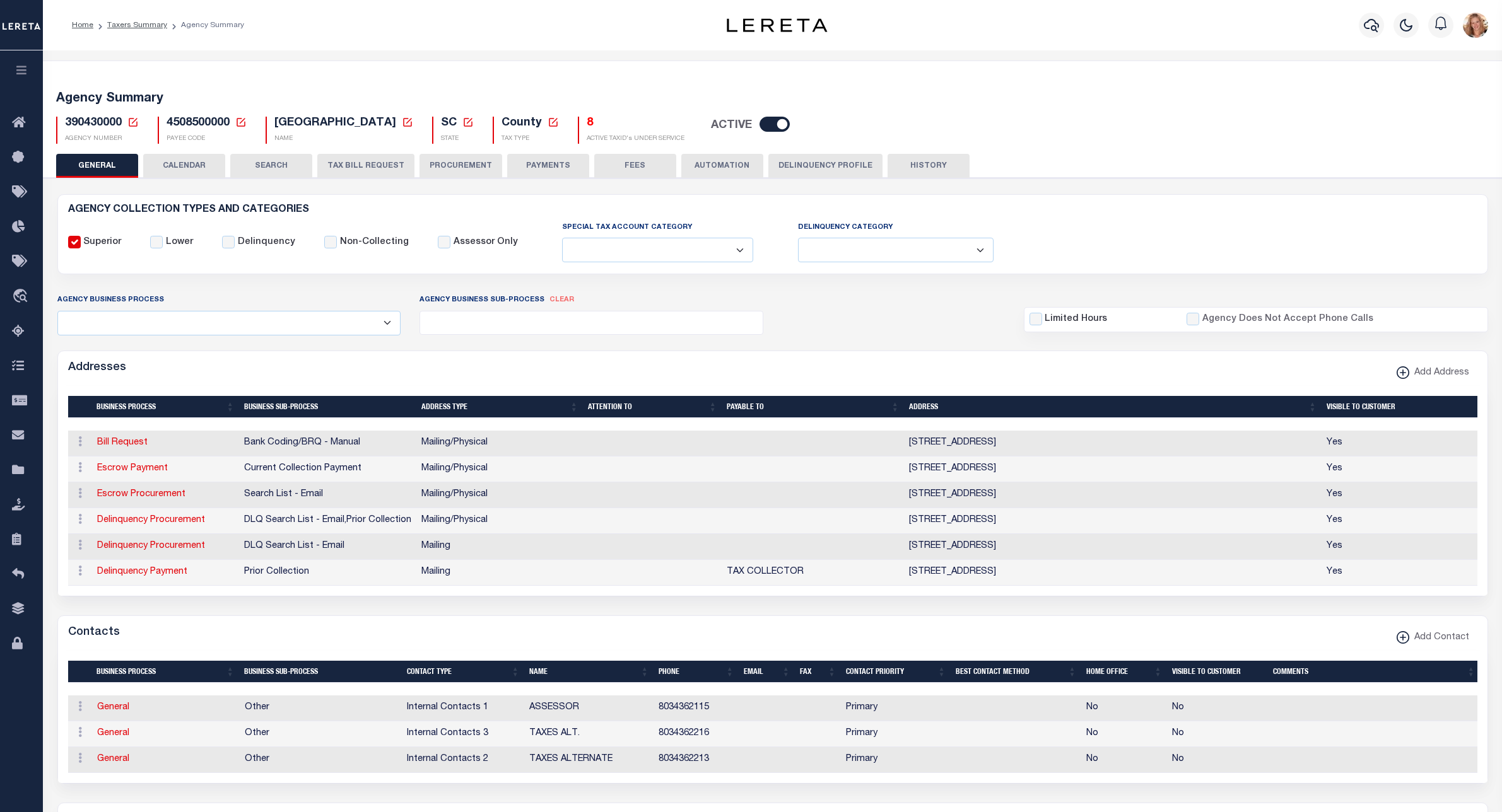
drag, startPoint x: 0, startPoint y: 0, endPoint x: 188, endPoint y: 162, distance: 248.2
click at [188, 162] on button "CALENDAR" at bounding box center [184, 166] width 82 height 24
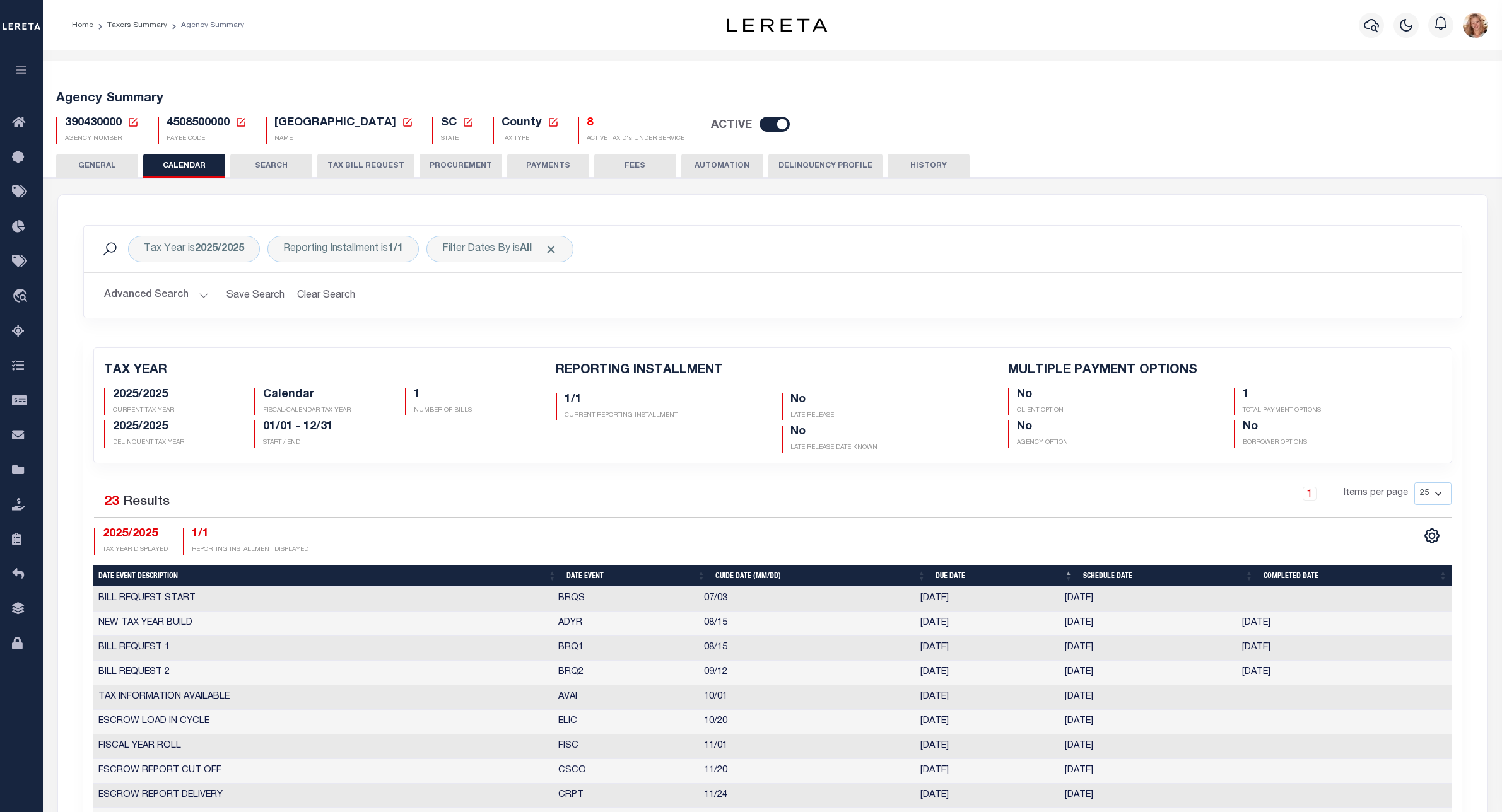
checkbox input "false"
type input "1"
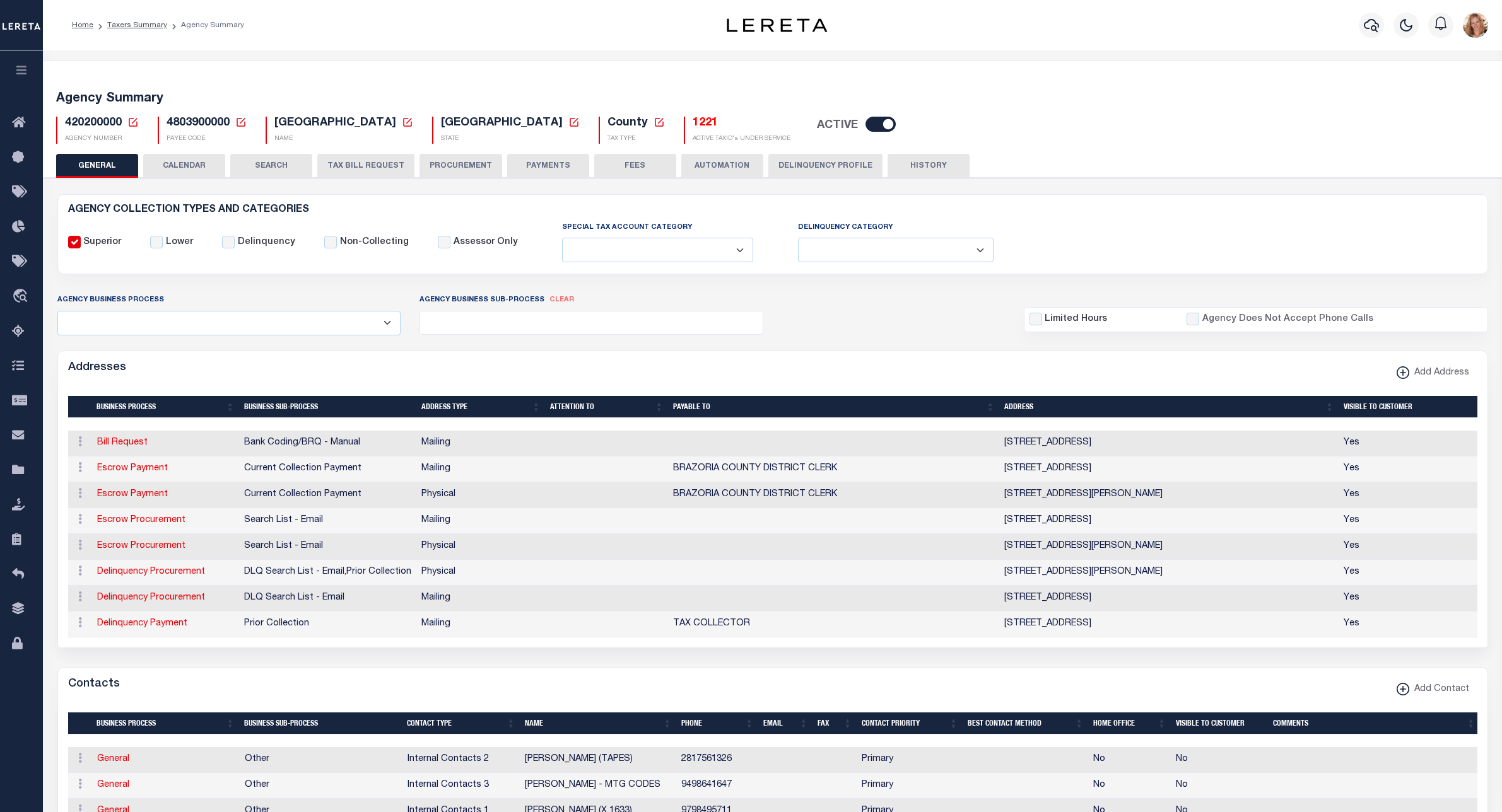
select select
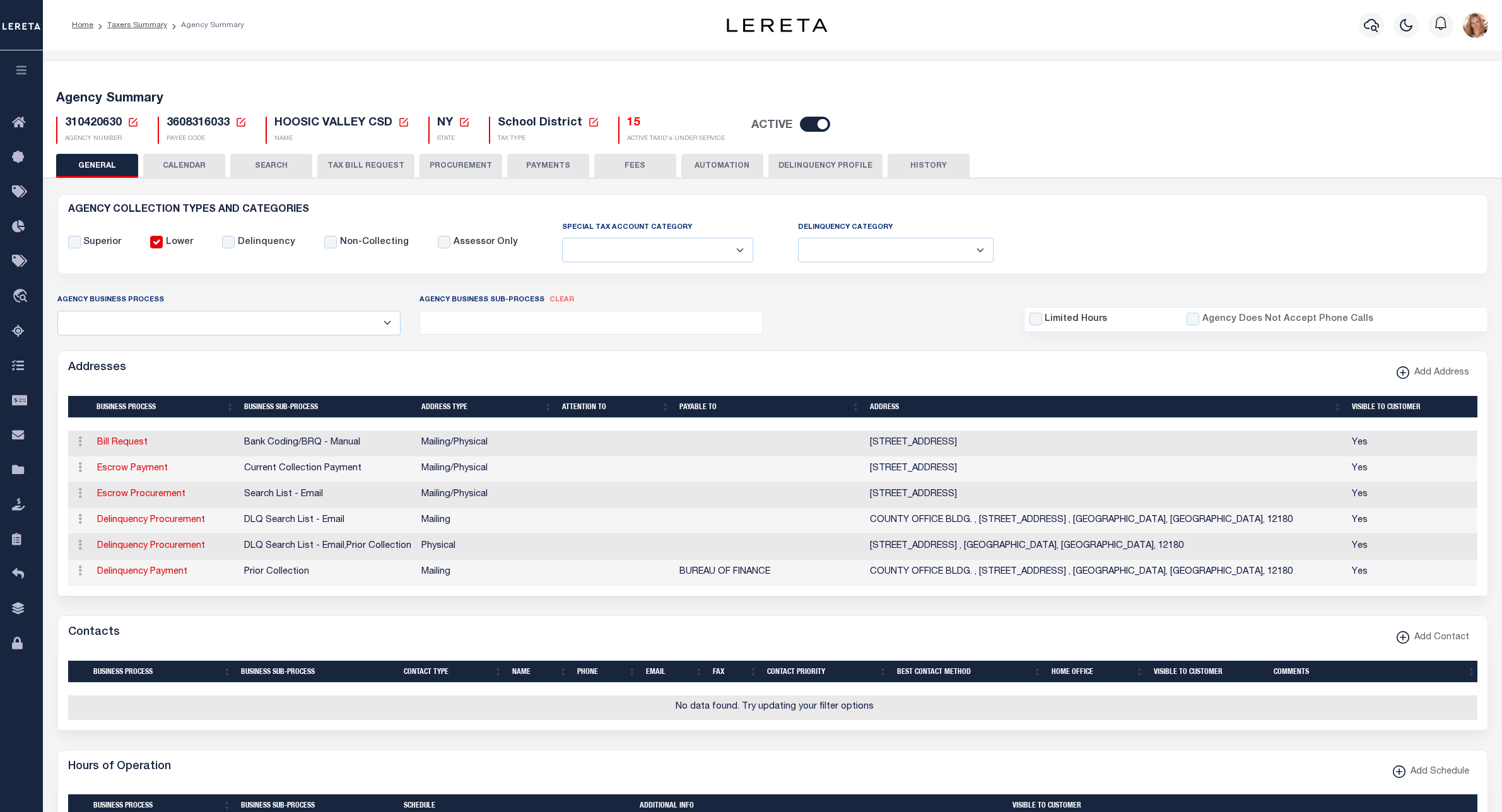
select select
click at [172, 164] on button "CALENDAR" at bounding box center [184, 166] width 82 height 24
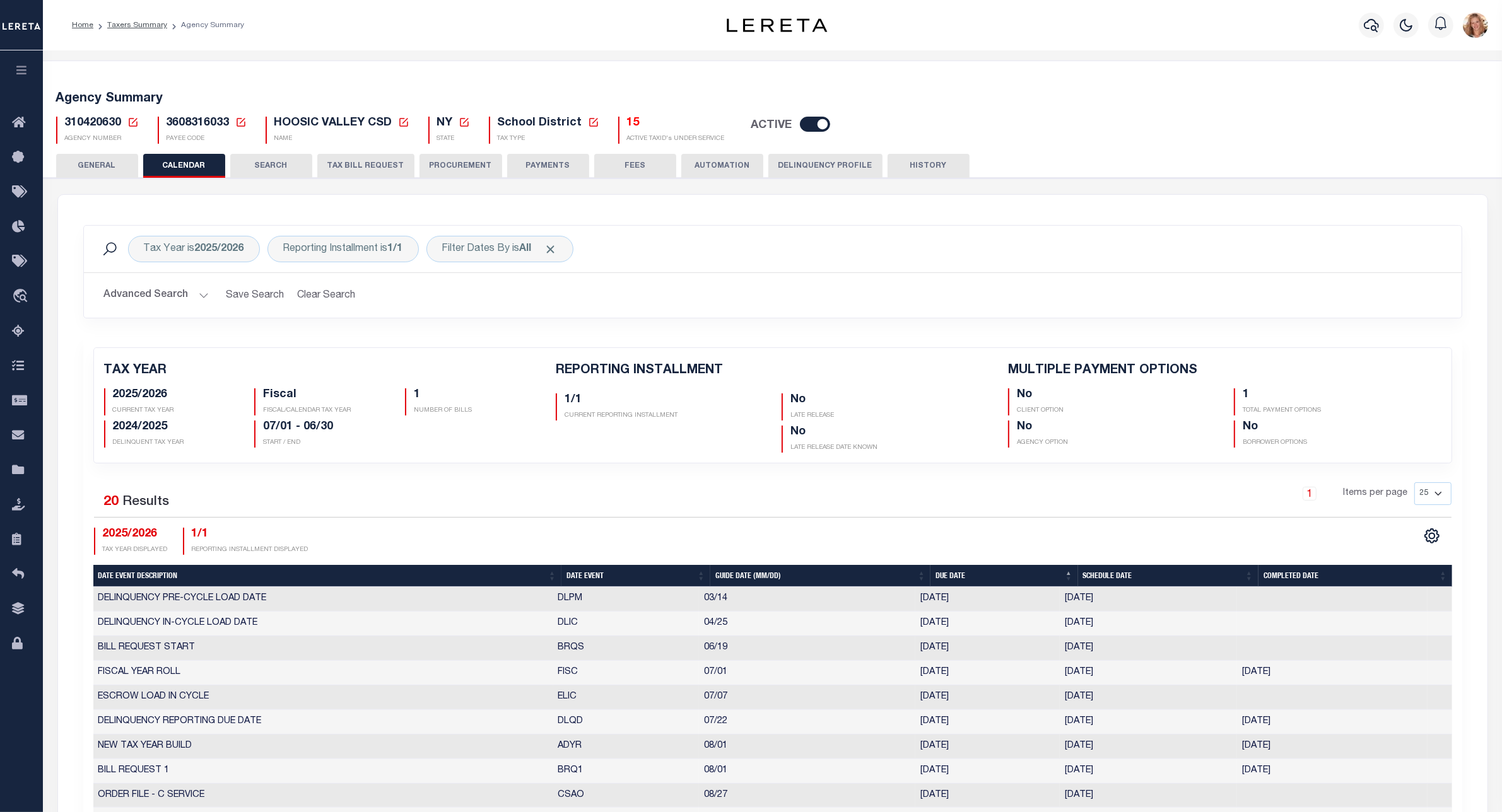
checkbox input "false"
type input "1"
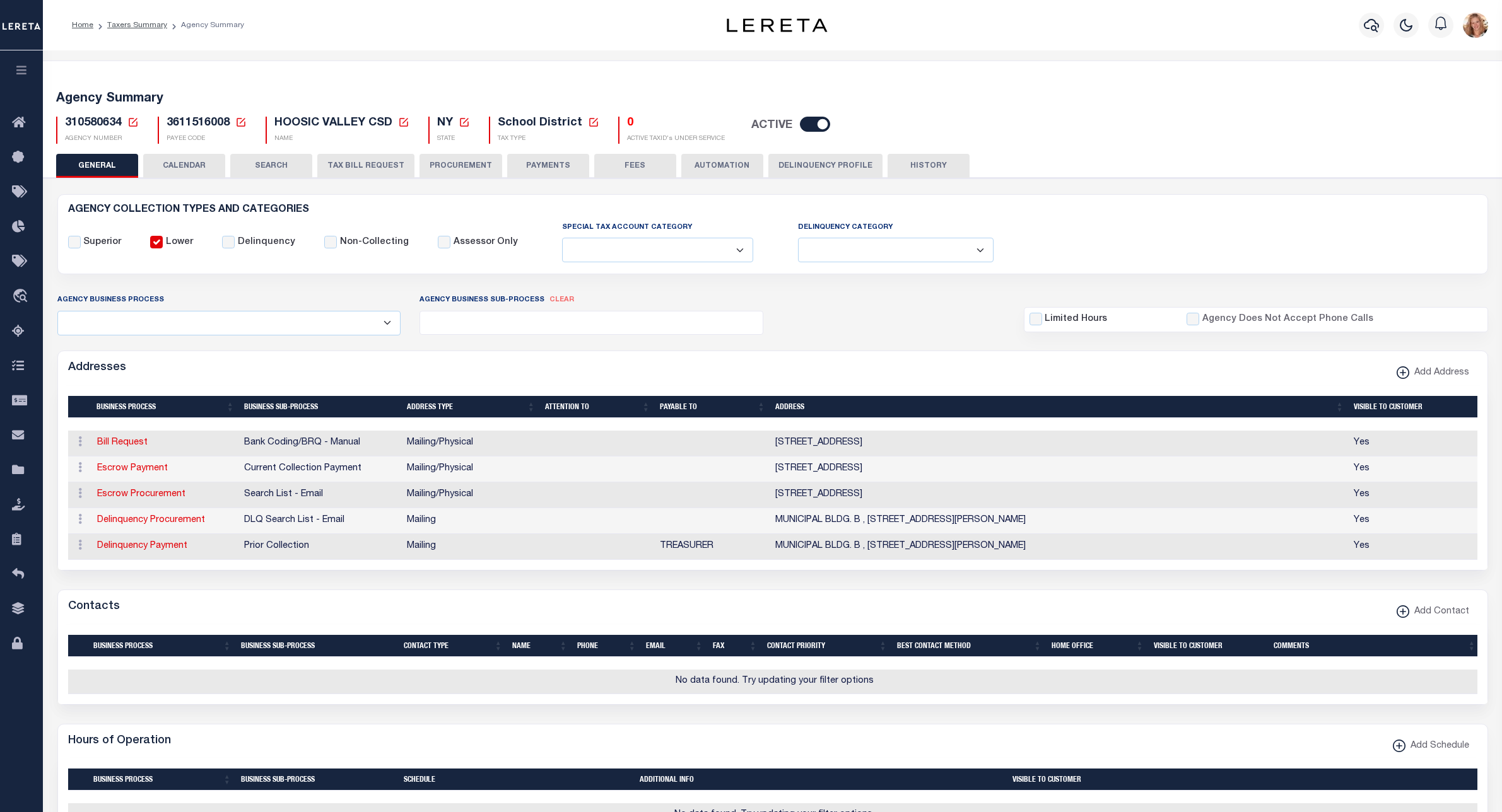
select select
click at [189, 162] on button "CALENDAR" at bounding box center [184, 166] width 82 height 24
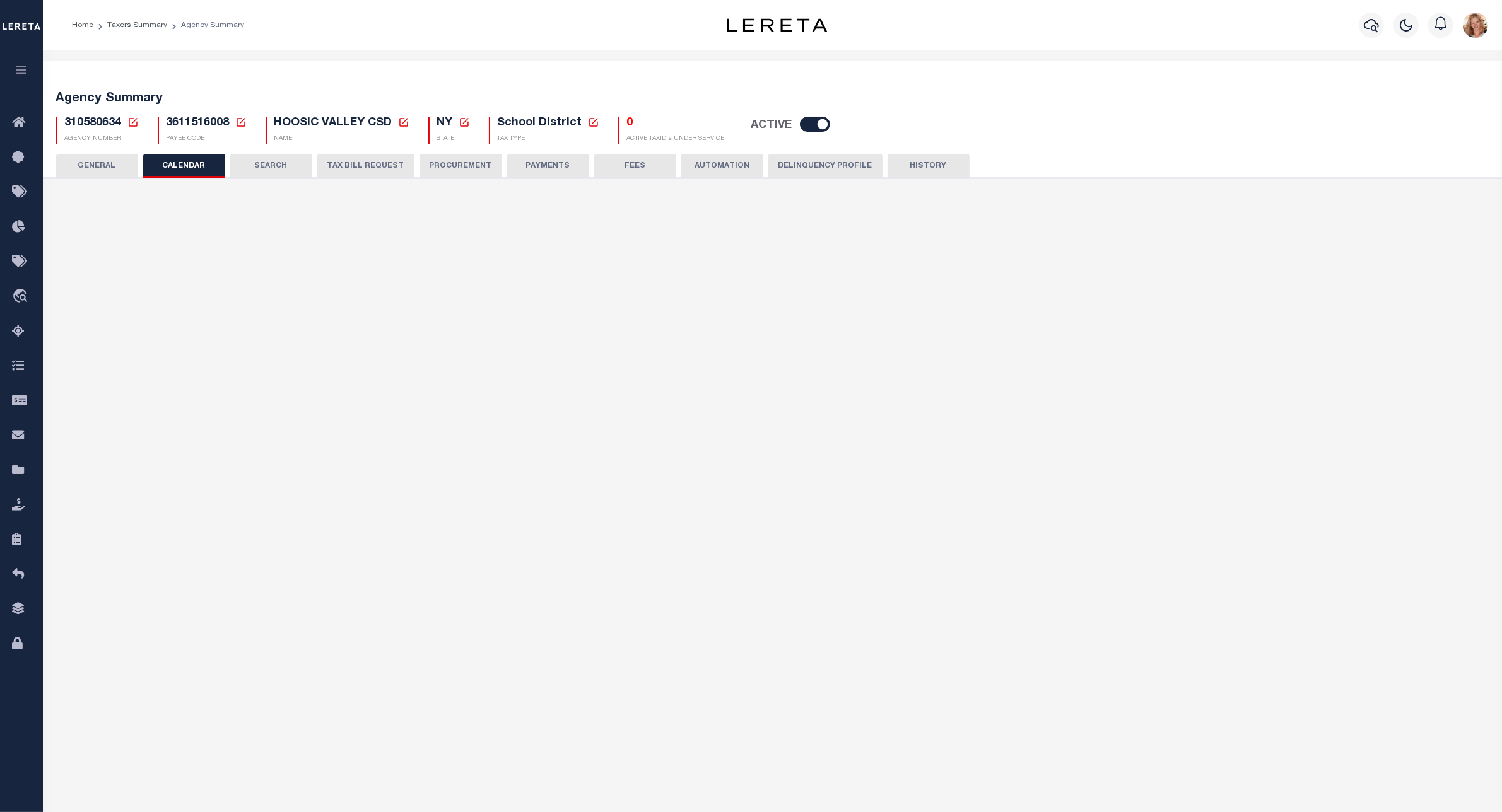
checkbox input "false"
type input "1"
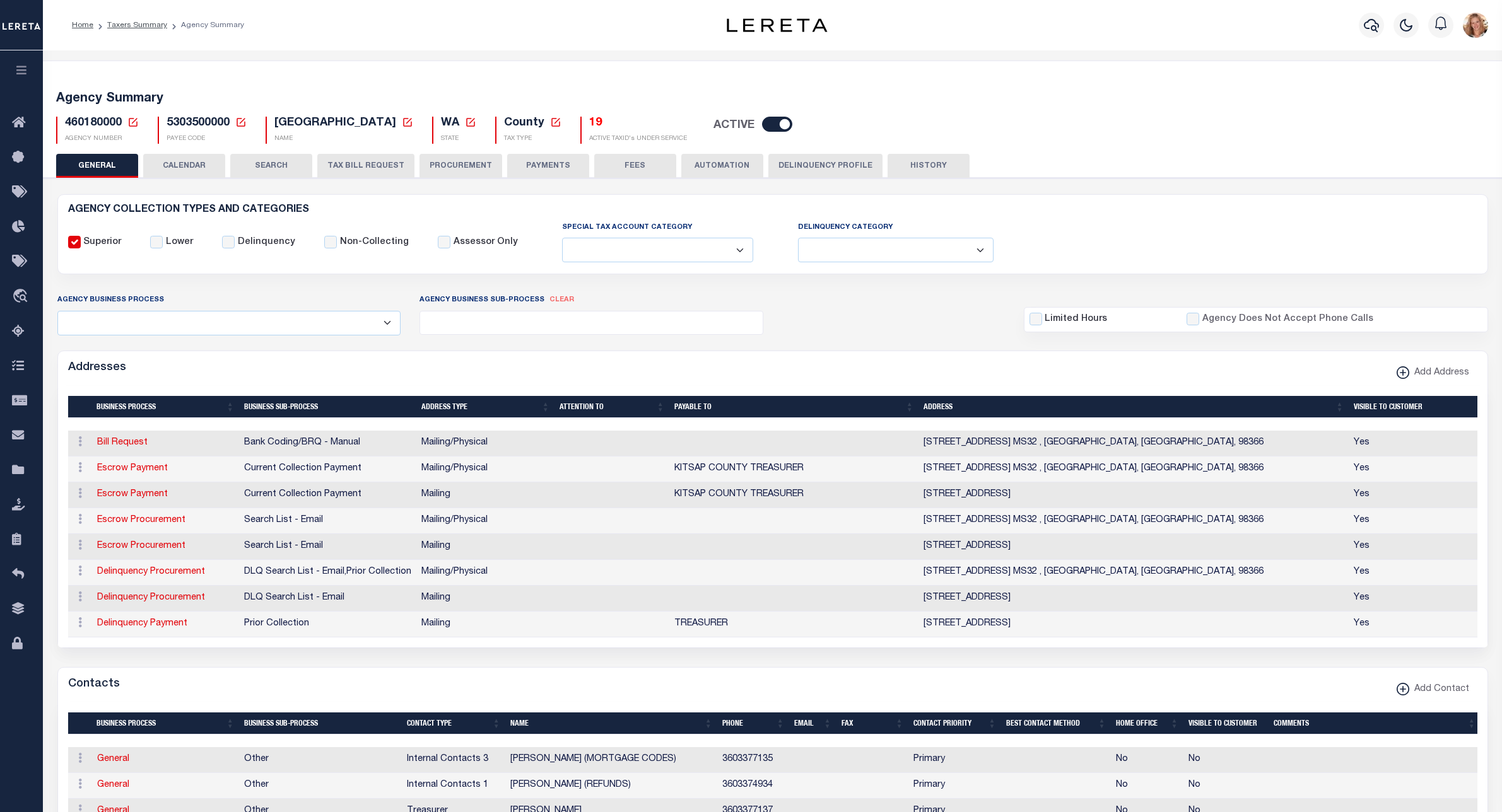
select select
click at [182, 167] on button "CALENDAR" at bounding box center [184, 166] width 82 height 24
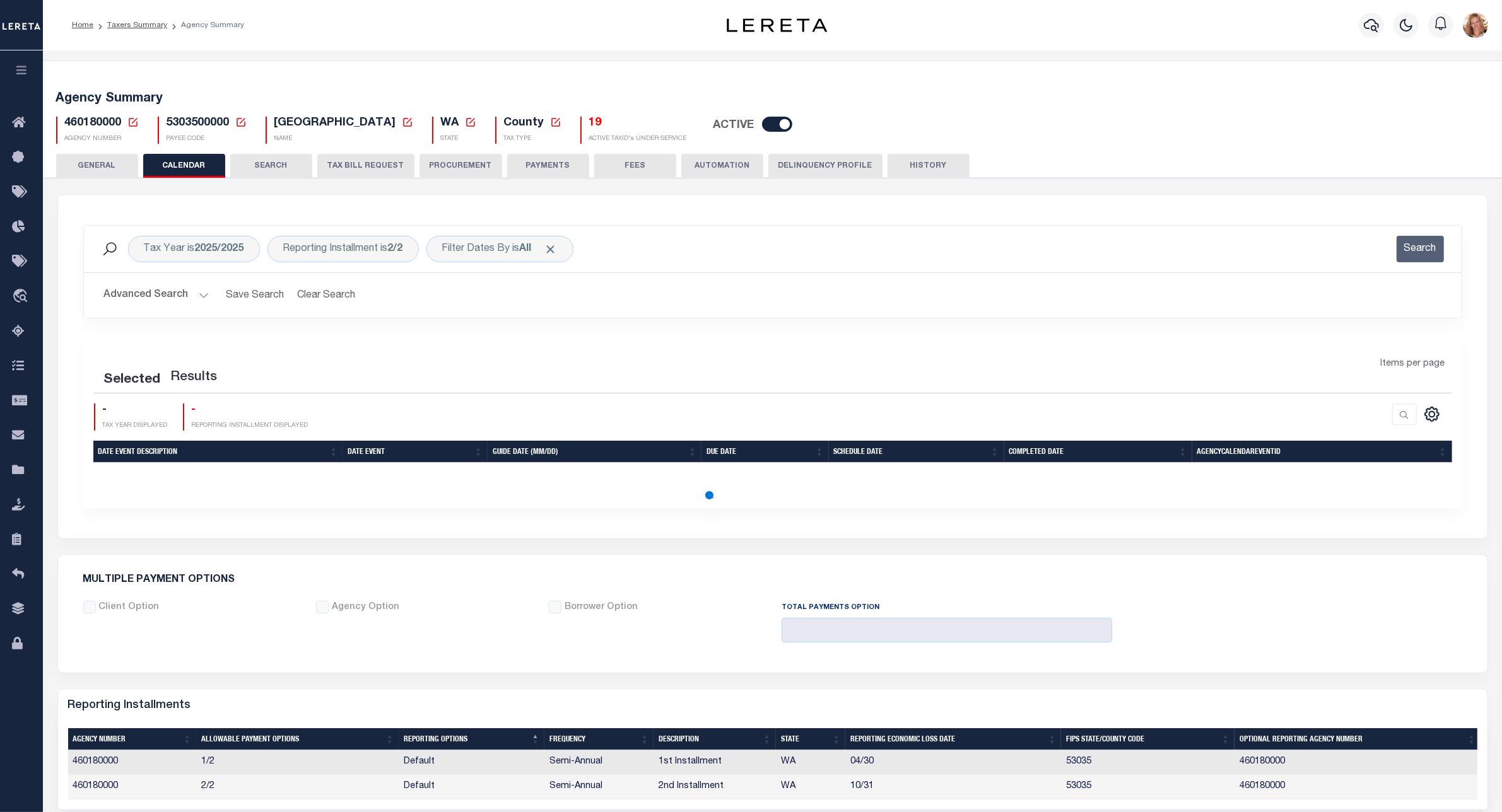
checkbox input "false"
type input "1"
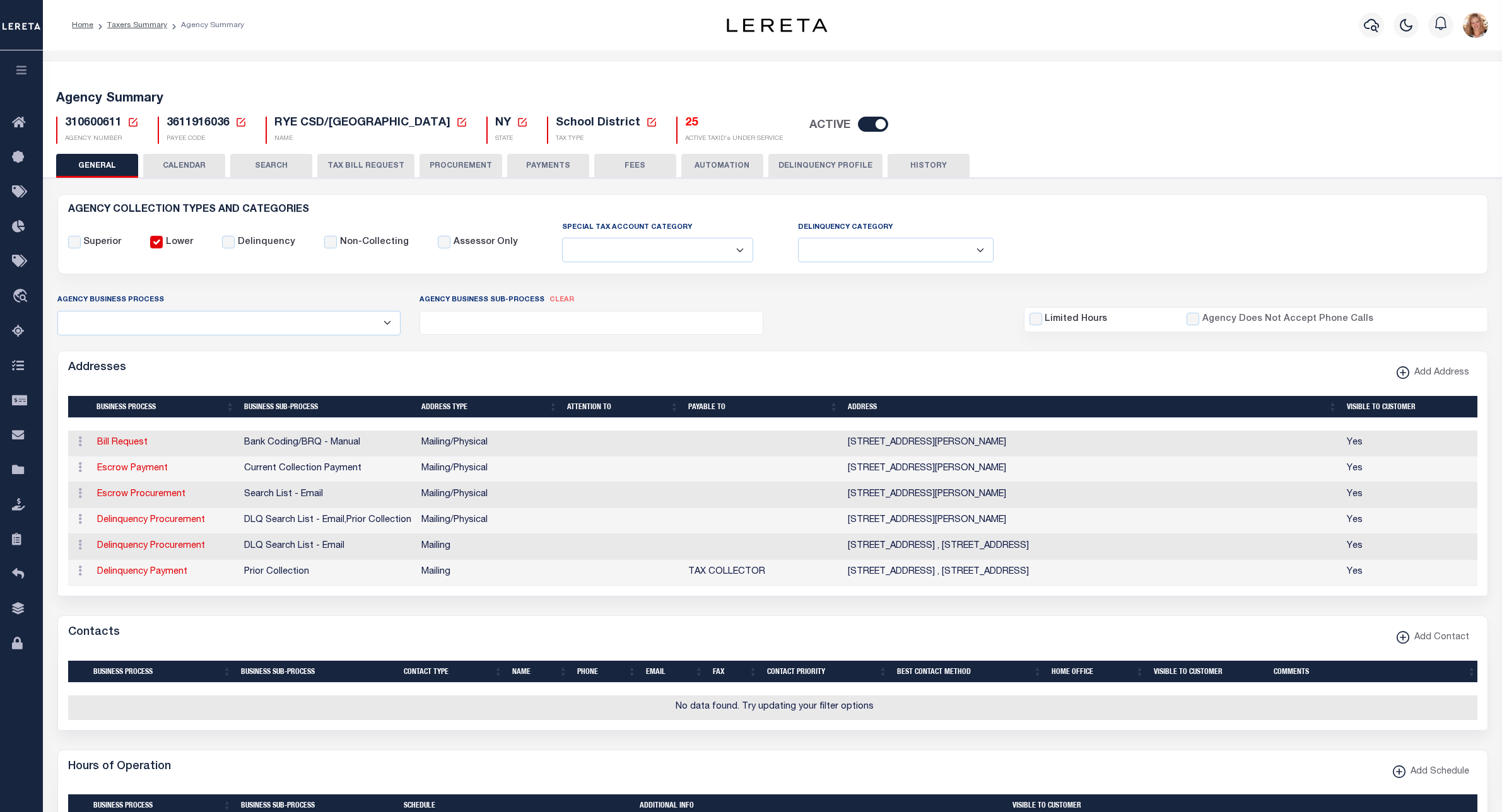
select select
click at [191, 159] on button "CALENDAR" at bounding box center [184, 166] width 82 height 24
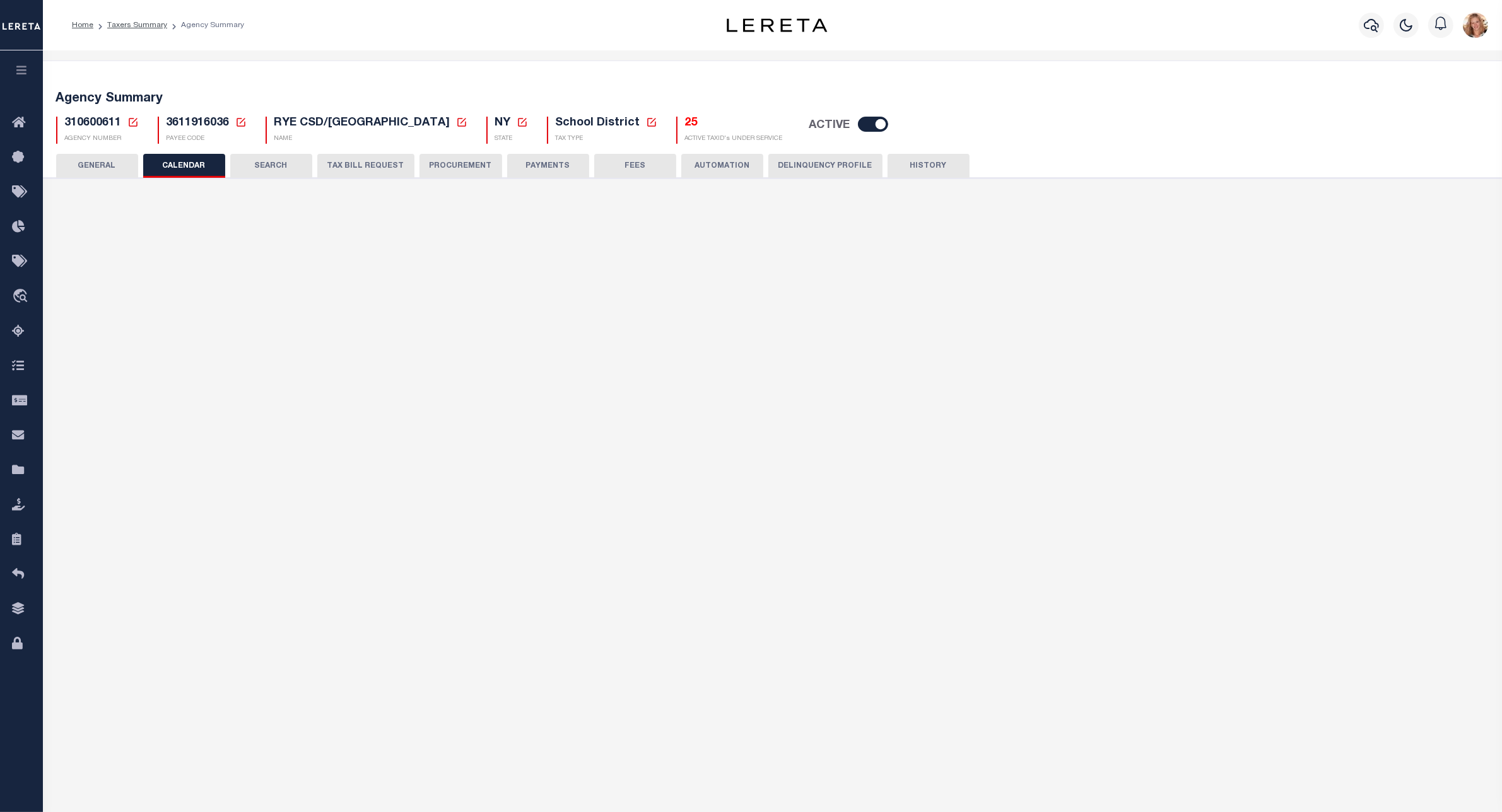
checkbox input "false"
type input "1"
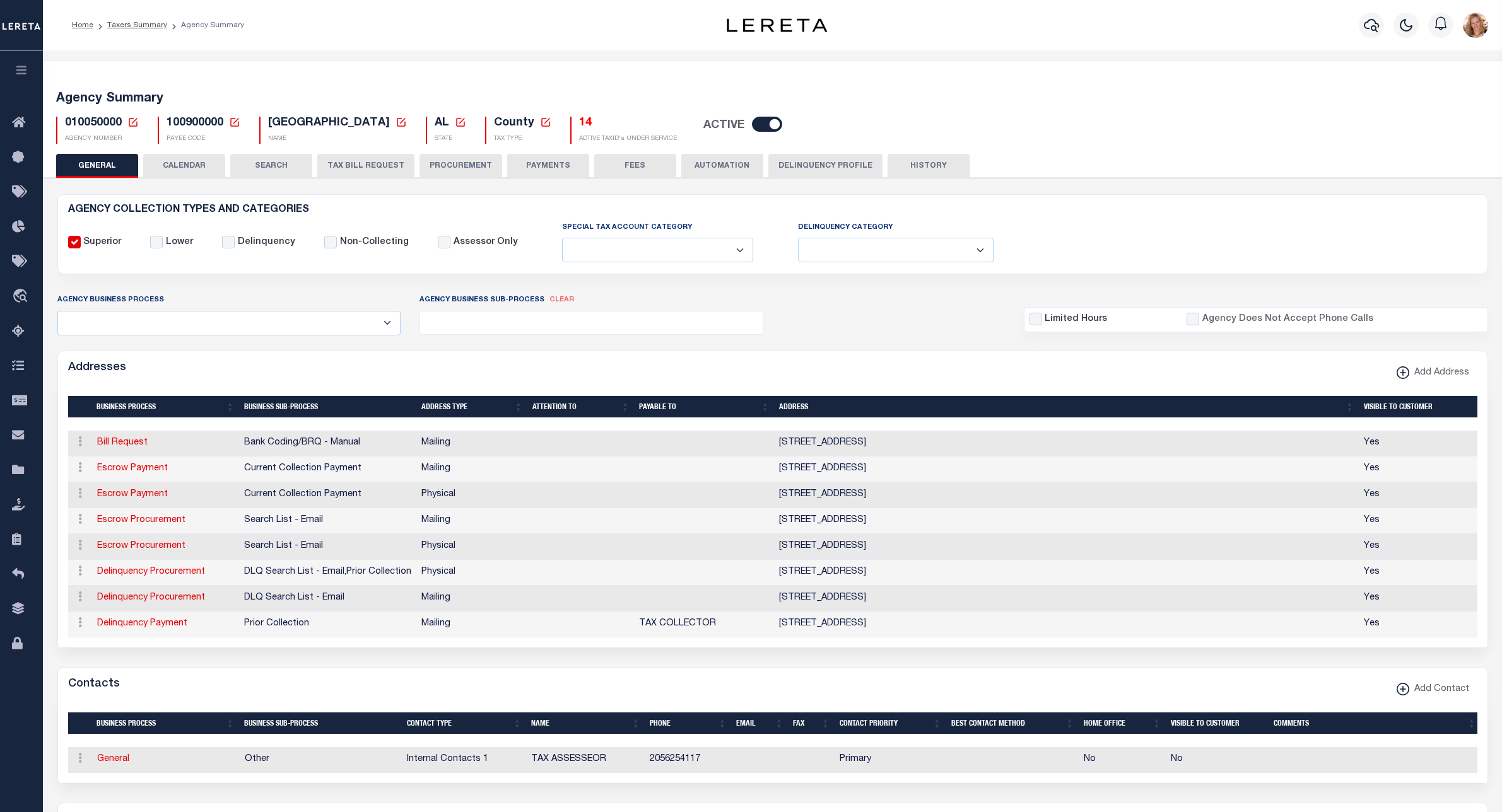
select select
click at [173, 171] on button "CALENDAR" at bounding box center [184, 166] width 82 height 24
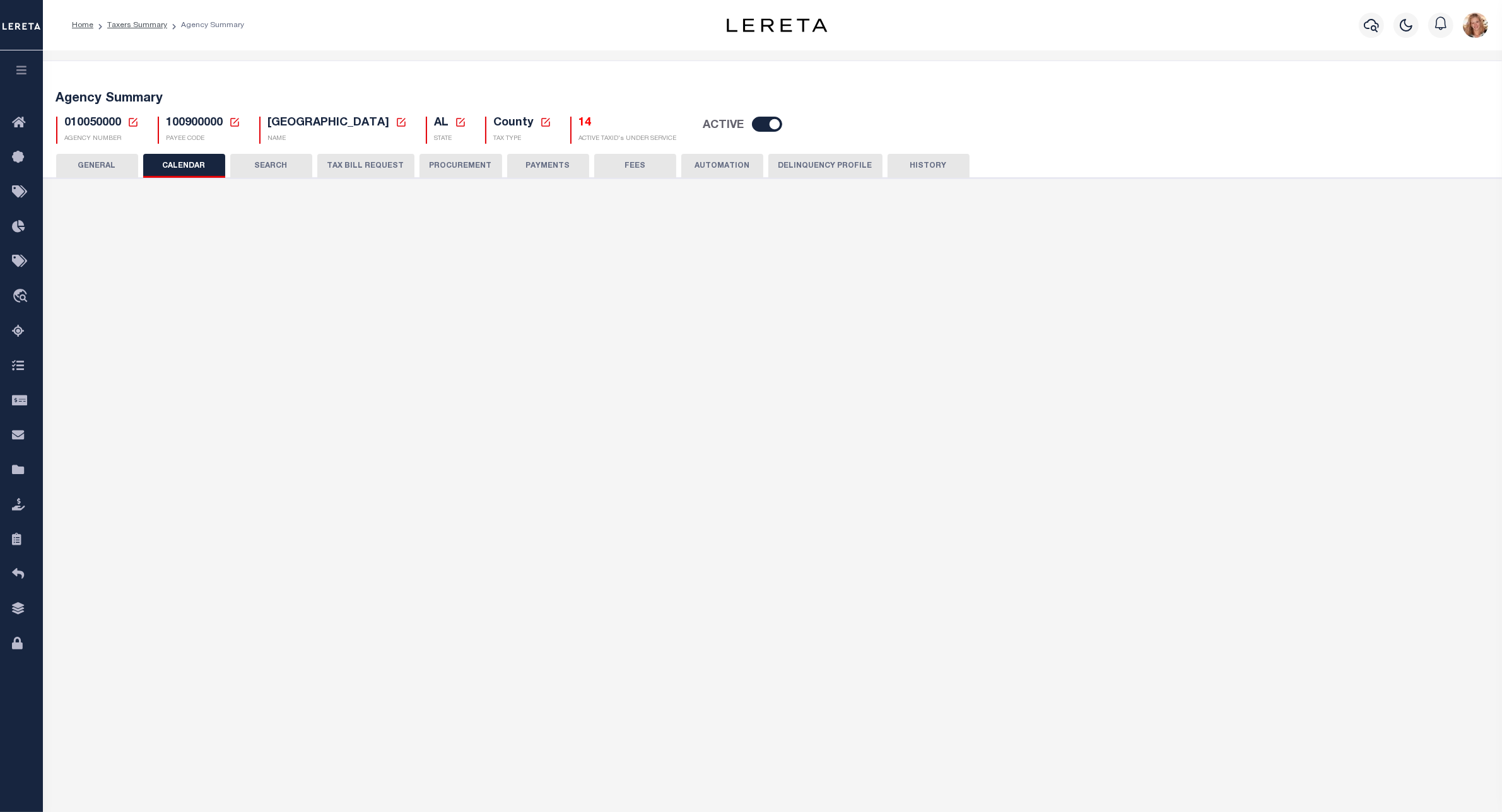
checkbox input "false"
type input "1"
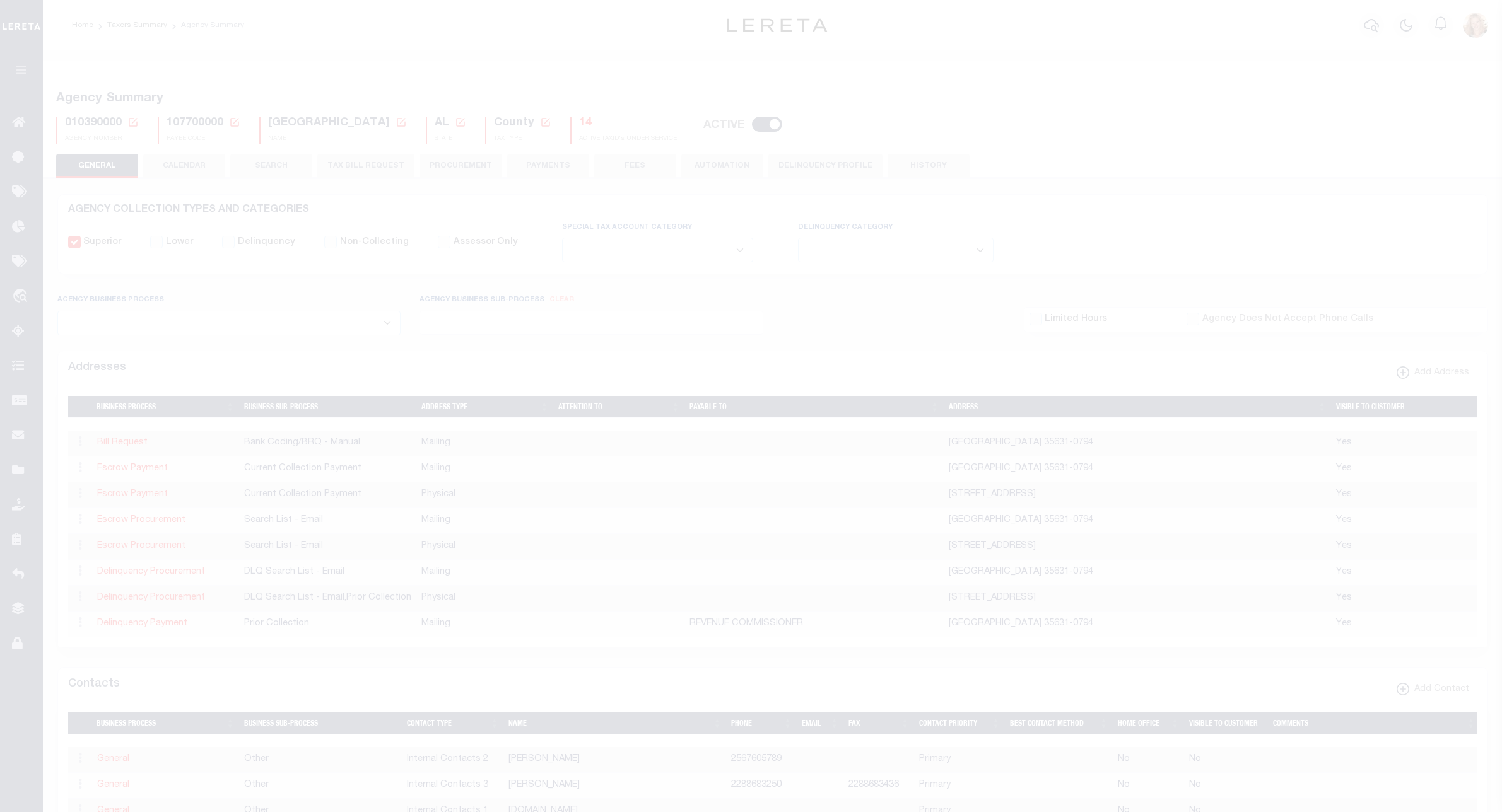
select select
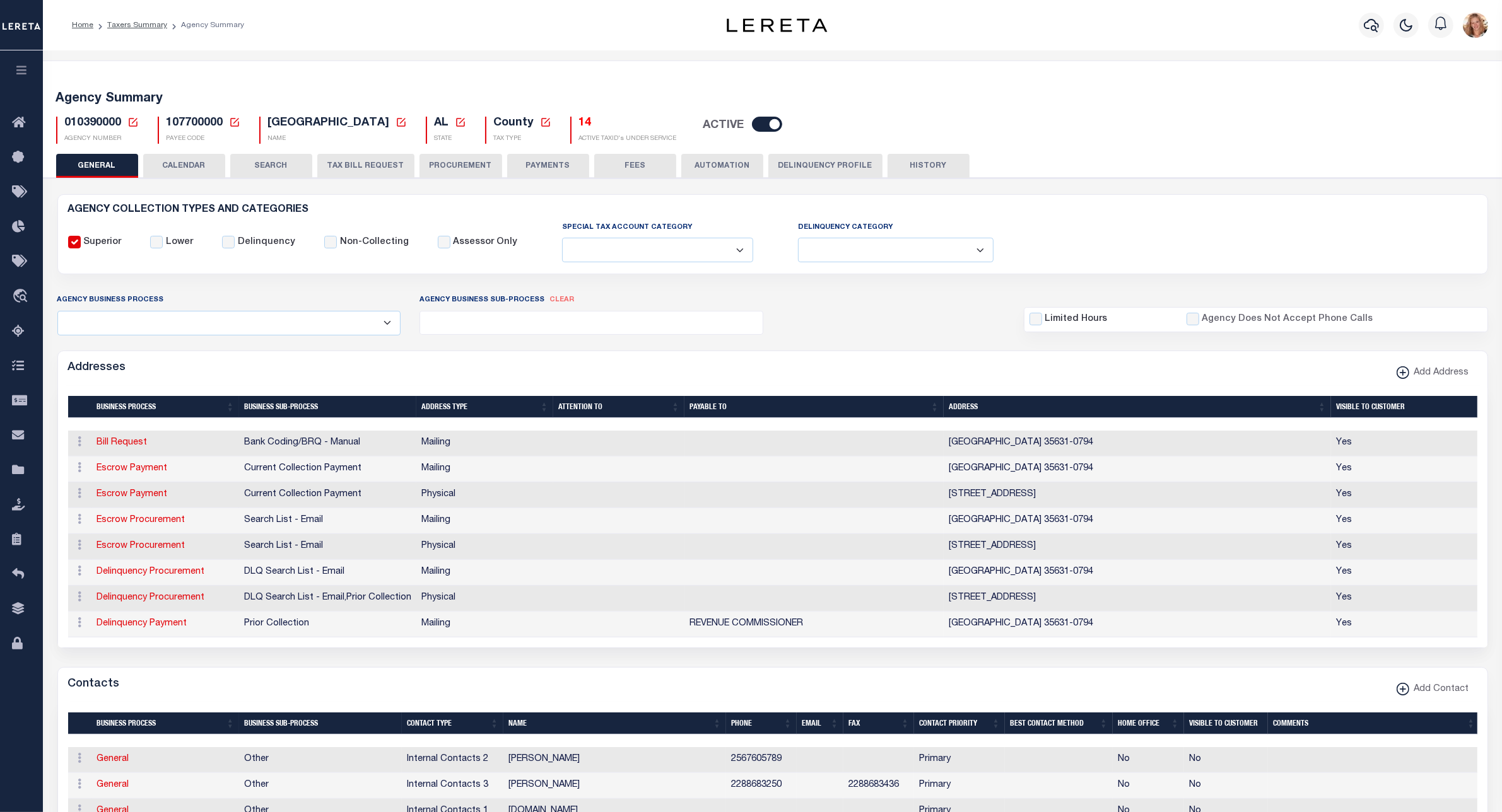
click at [187, 168] on button "CALENDAR" at bounding box center [184, 166] width 82 height 24
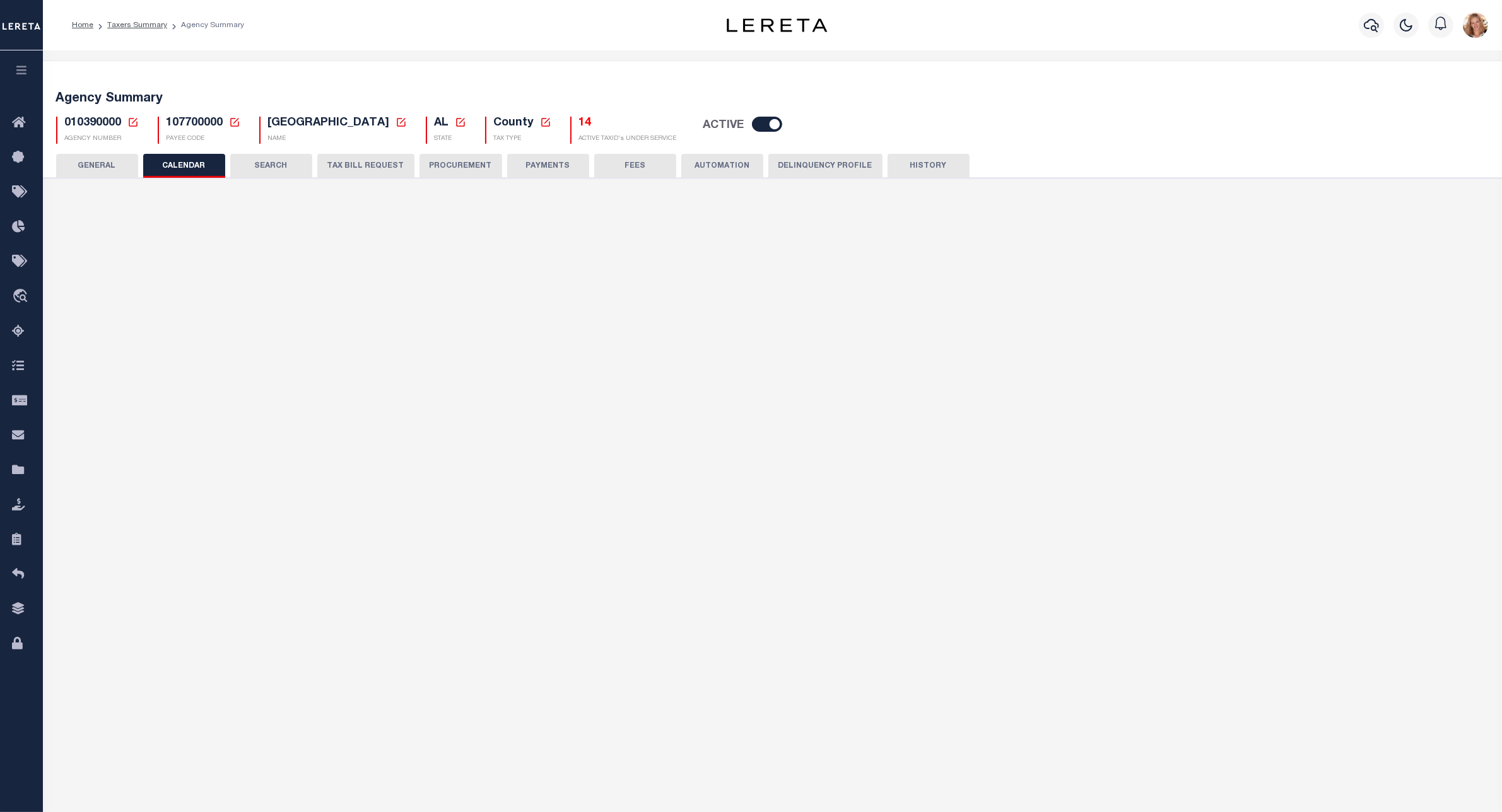
checkbox input "false"
type input "1"
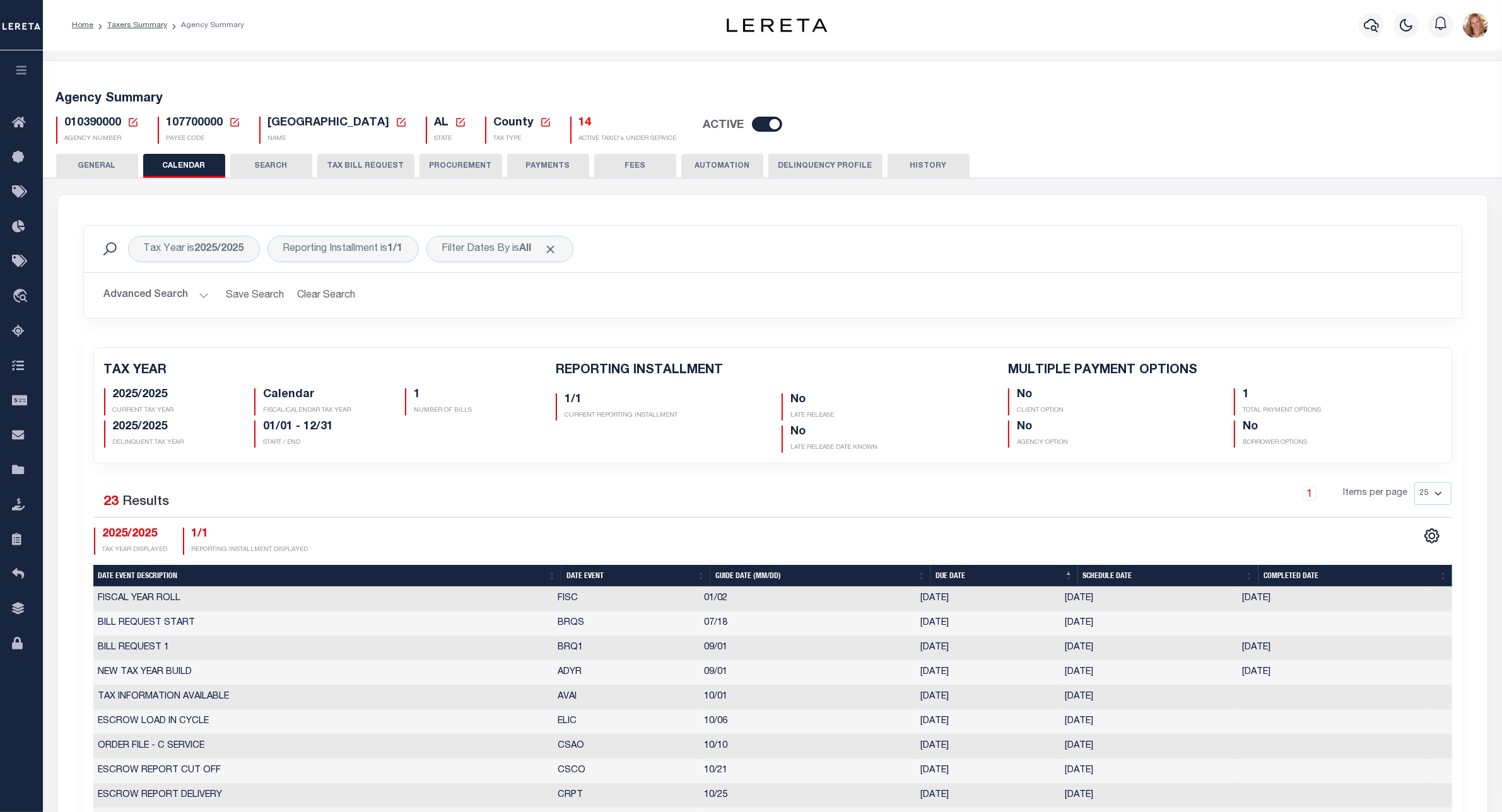
click at [135, 123] on icon at bounding box center [133, 122] width 11 height 11
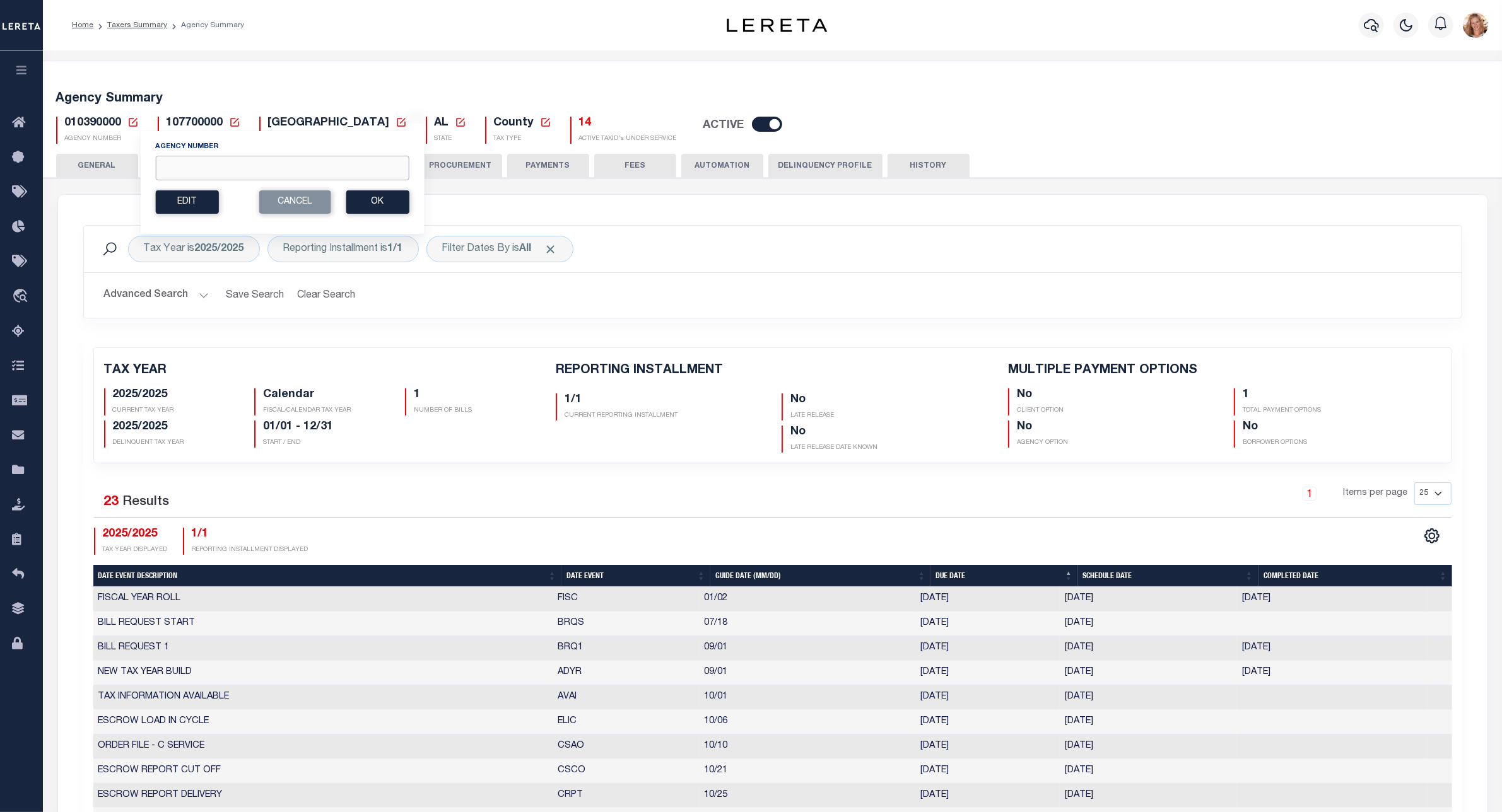
drag, startPoint x: 219, startPoint y: 169, endPoint x: 239, endPoint y: 128, distance: 45.6
click at [219, 169] on input "Agency Number" at bounding box center [282, 168] width 253 height 24
type input "390270000"
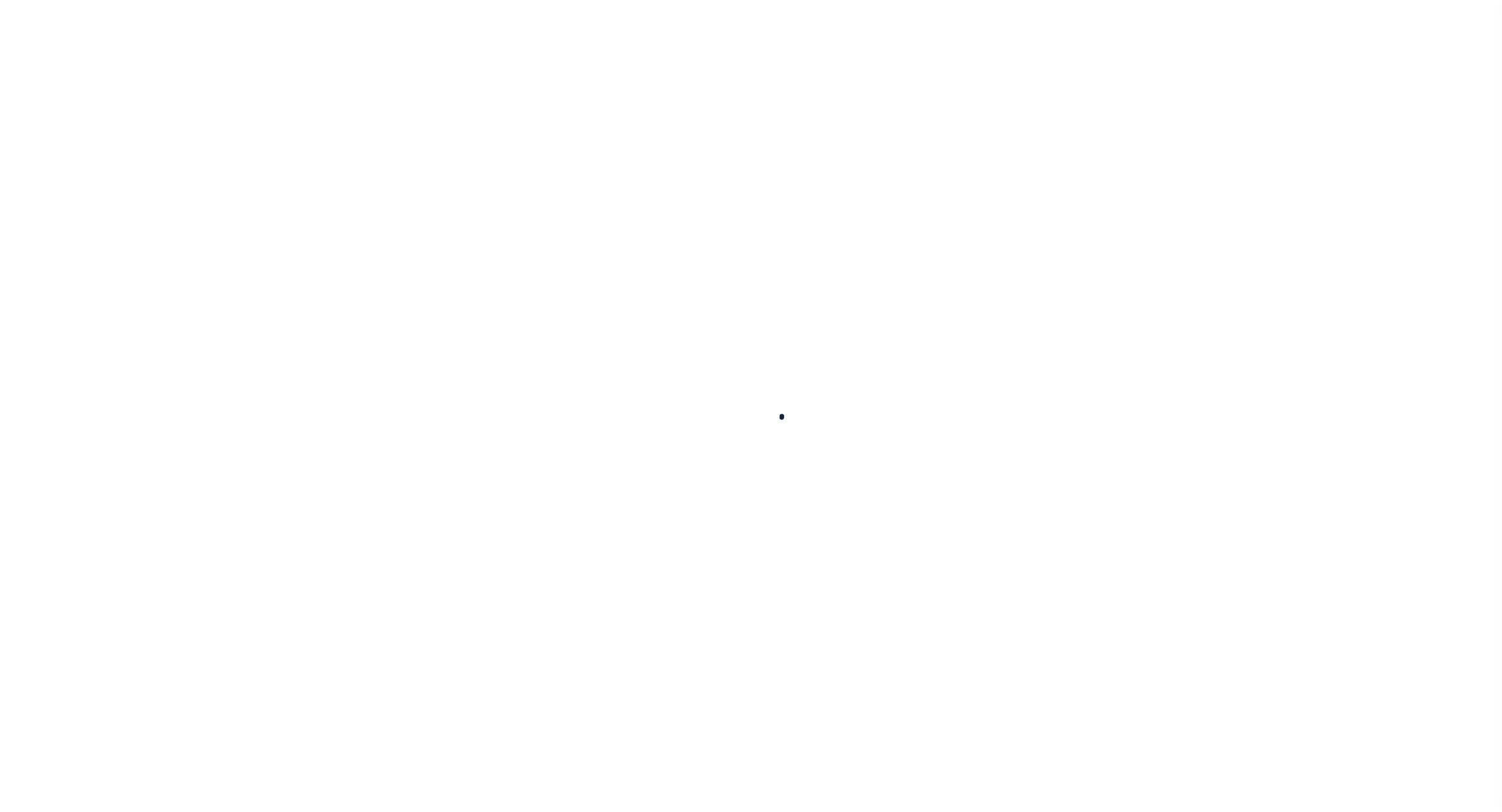
select select
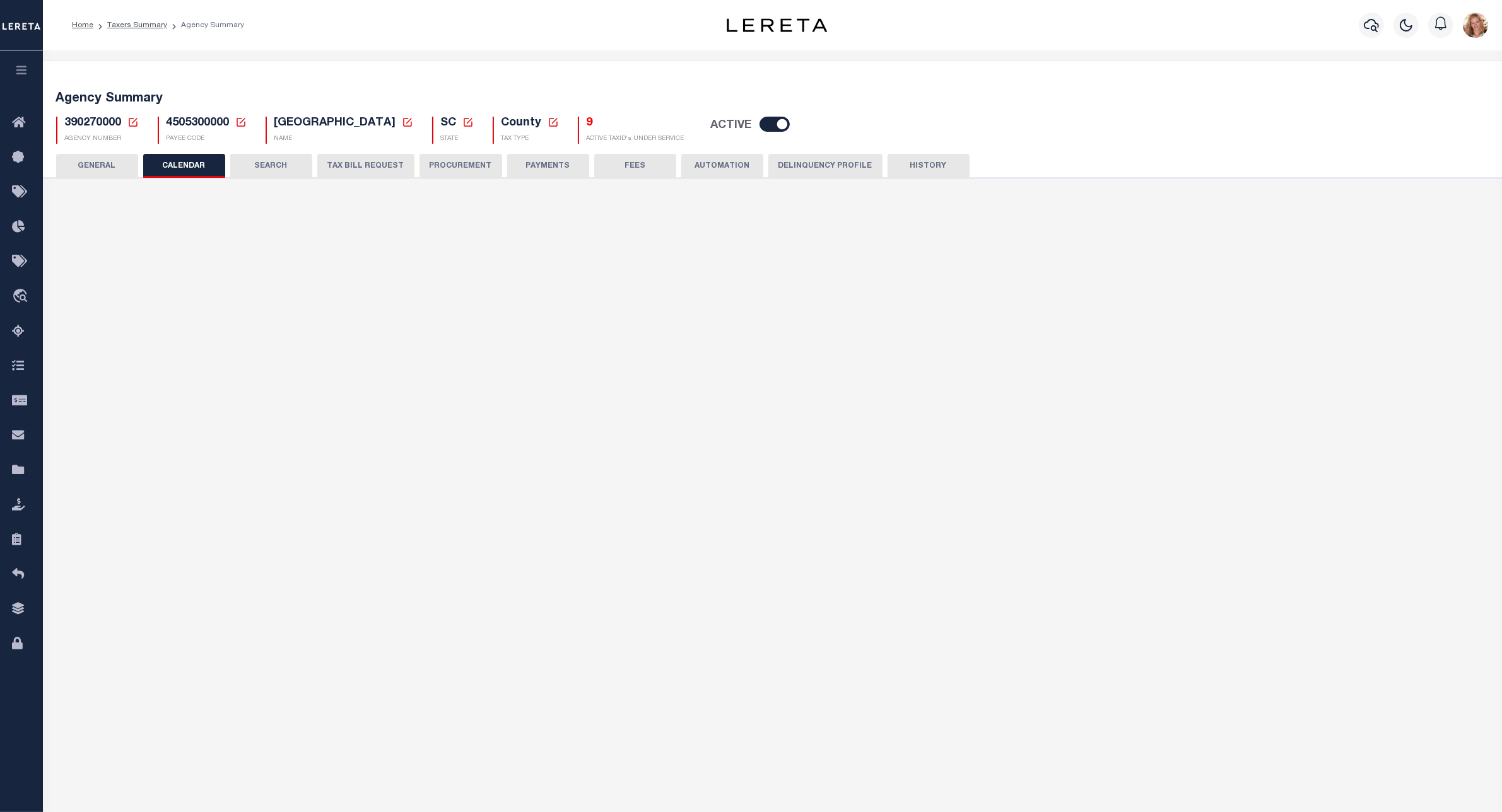
checkbox input "false"
type input "1"
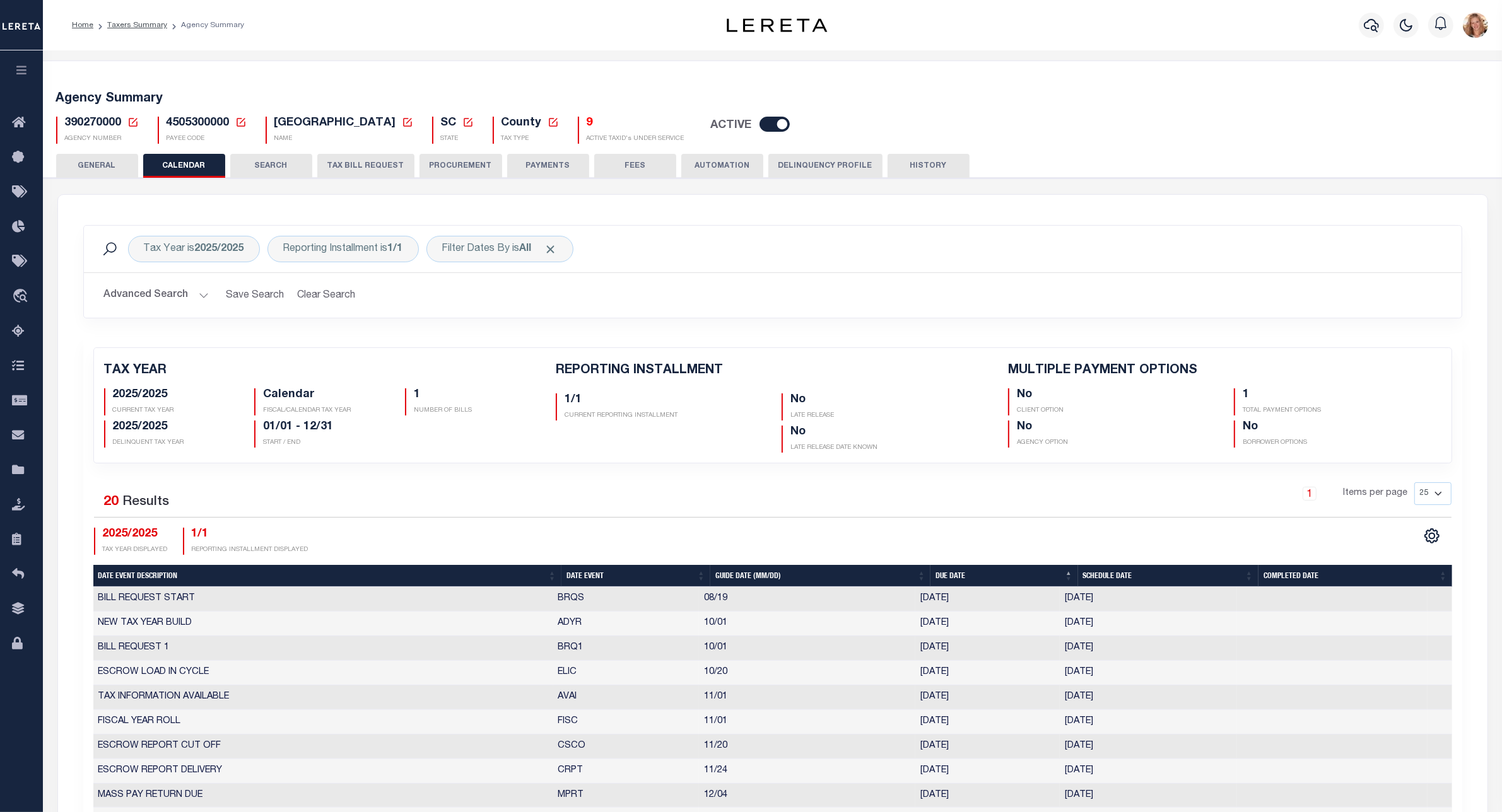
click at [133, 121] on icon at bounding box center [133, 122] width 11 height 11
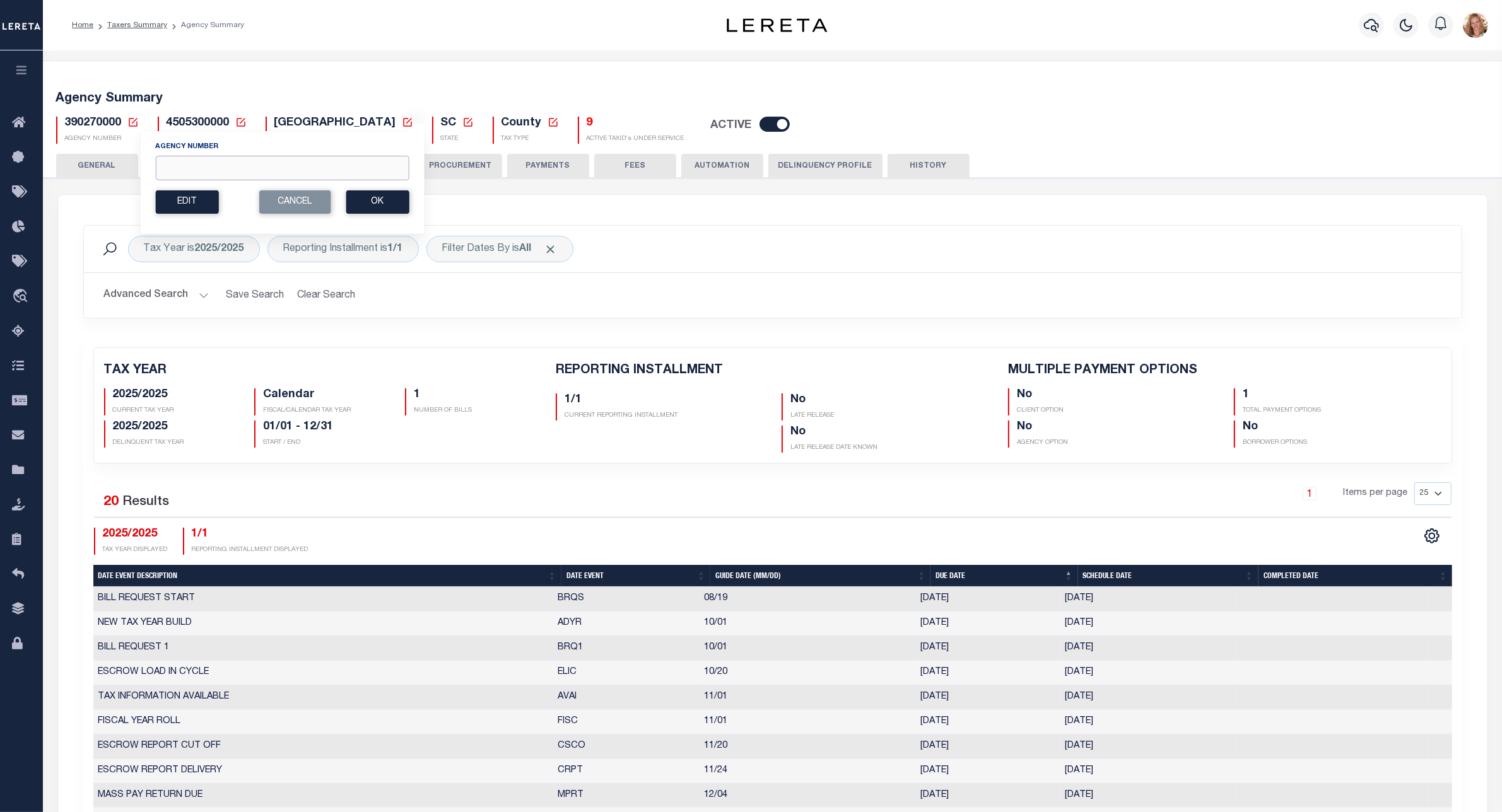
drag, startPoint x: 187, startPoint y: 177, endPoint x: 204, endPoint y: 183, distance: 18.0
click at [187, 177] on input "Agency Number" at bounding box center [282, 168] width 253 height 24
type input "390170000"
